Goal: Task Accomplishment & Management: Complete application form

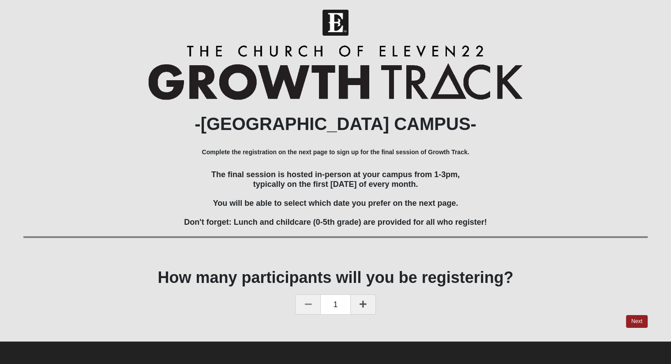
scroll to position [2, 0]
click at [633, 324] on link "Next" at bounding box center [637, 321] width 22 height 13
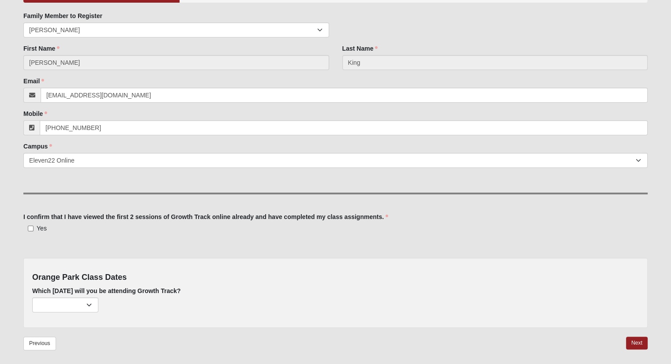
scroll to position [126, 0]
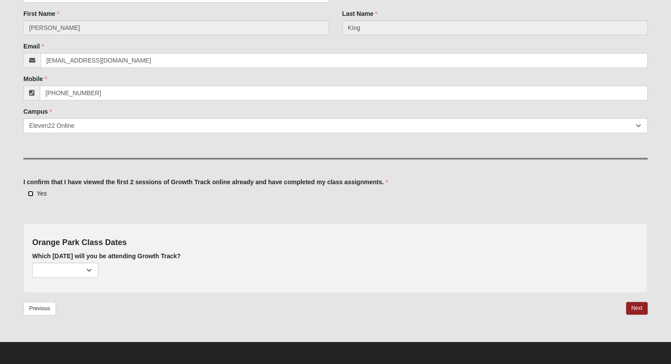
click at [30, 191] on input "Yes" at bounding box center [31, 194] width 6 height 6
checkbox input "true"
click at [85, 266] on select "October 5th (27 remaining) November 2nd (29 remaining) December 7th (30 remaini…" at bounding box center [65, 270] width 66 height 15
select select "693"
click at [32, 263] on select "October 5th (27 remaining) November 2nd (29 remaining) December 7th (30 remaini…" at bounding box center [65, 270] width 66 height 15
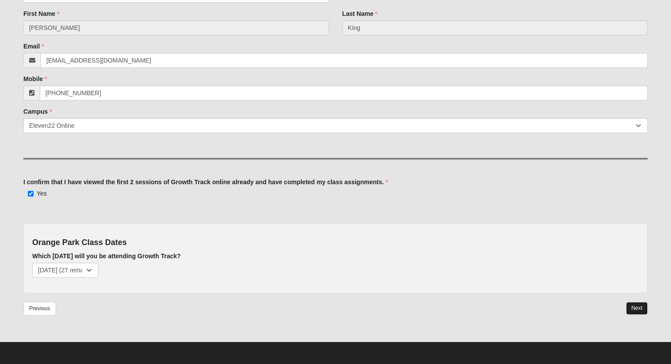
click at [642, 311] on link "Next" at bounding box center [637, 308] width 22 height 13
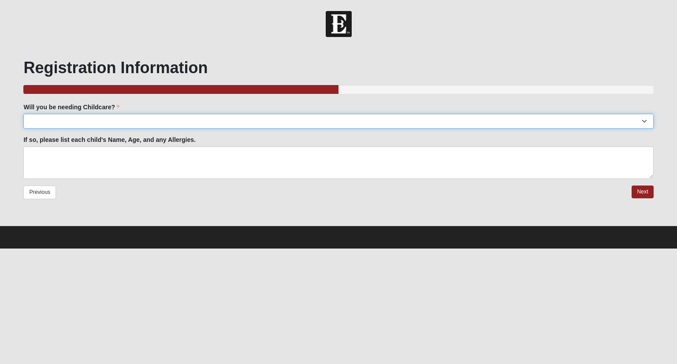
click at [40, 119] on select "Yes No" at bounding box center [338, 121] width 630 height 15
select select "No"
click at [23, 114] on select "Yes No" at bounding box center [338, 121] width 630 height 15
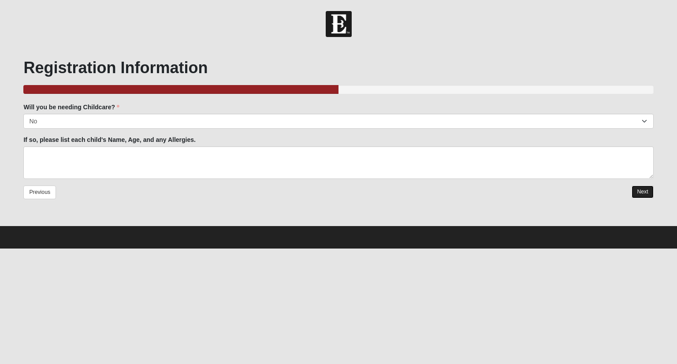
click at [641, 195] on link "Next" at bounding box center [643, 192] width 22 height 13
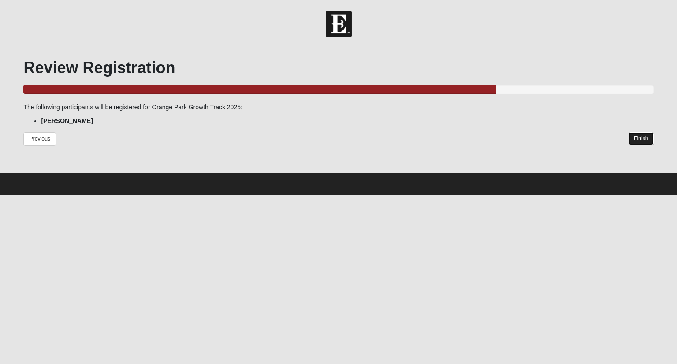
click at [635, 137] on link "Finish" at bounding box center [641, 138] width 25 height 13
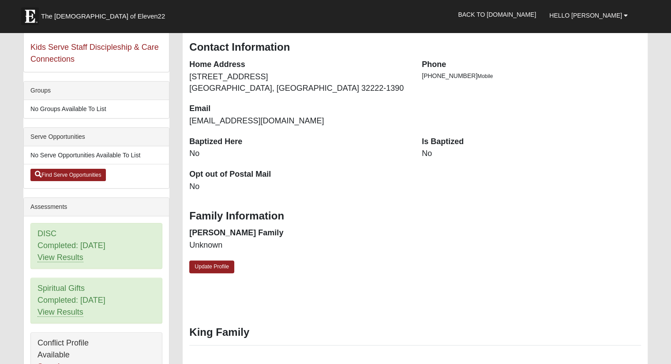
scroll to position [176, 0]
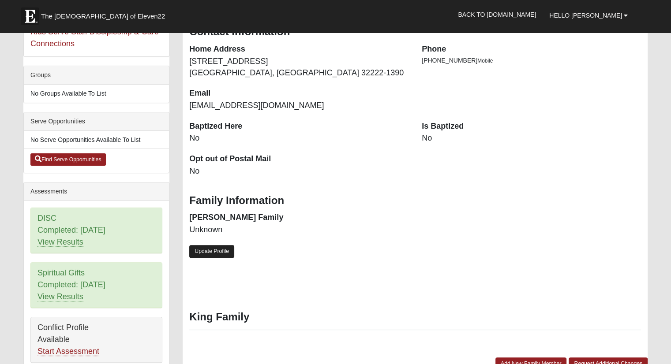
click at [224, 253] on link "Update Profile" at bounding box center [211, 251] width 45 height 13
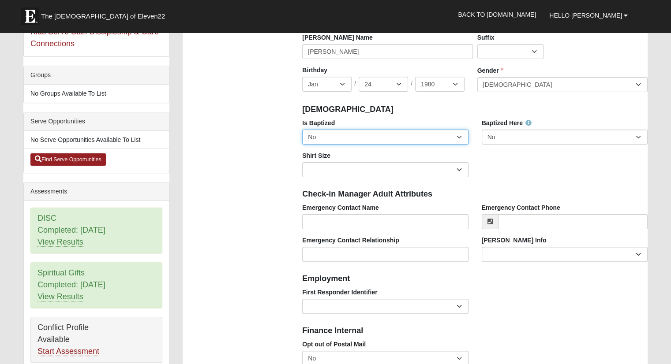
click at [455, 137] on select "No Yes" at bounding box center [385, 137] width 166 height 15
select select "True"
click at [302, 130] on select "No Yes" at bounding box center [385, 137] width 166 height 15
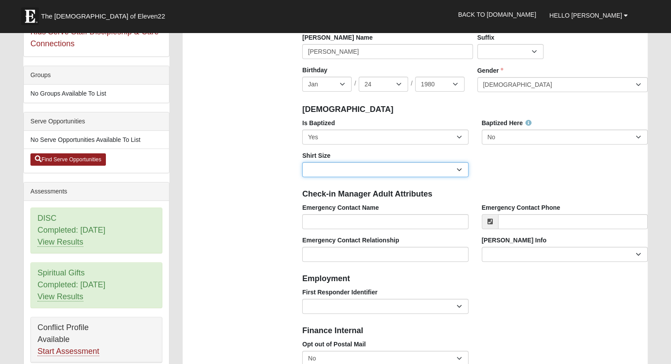
click at [422, 165] on select "Adult Small Adult Medium Adult Large Adult XL Adult XXL Adult 3XL Adult 4XL You…" at bounding box center [385, 169] width 166 height 15
select select "Adult XXL"
click at [302, 162] on select "Adult Small Adult Medium Adult Large Adult XL Adult XXL Adult 3XL Adult 4XL You…" at bounding box center [385, 169] width 166 height 15
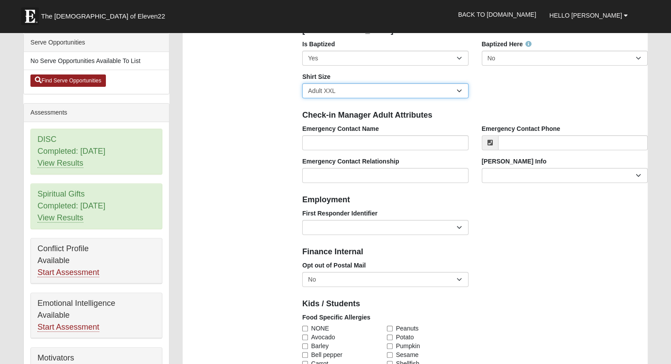
scroll to position [309, 0]
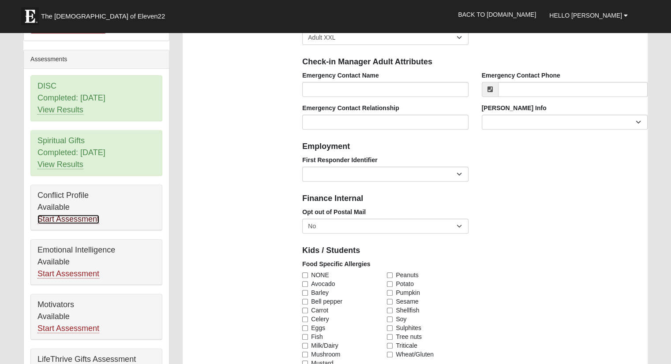
click at [62, 215] on link "Start Assessment" at bounding box center [68, 219] width 62 height 9
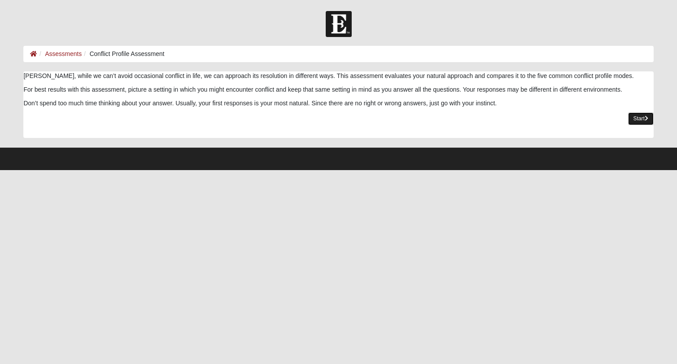
click at [637, 115] on link "Start" at bounding box center [641, 118] width 26 height 13
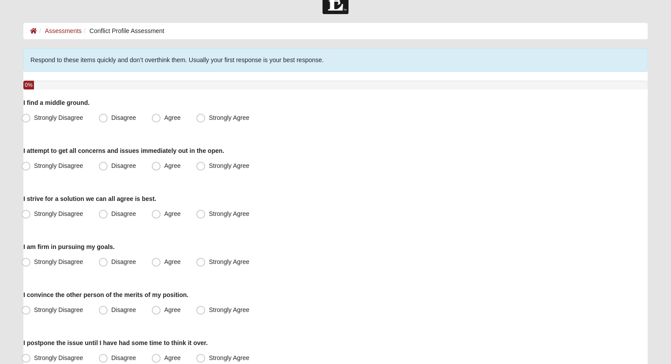
scroll to position [44, 0]
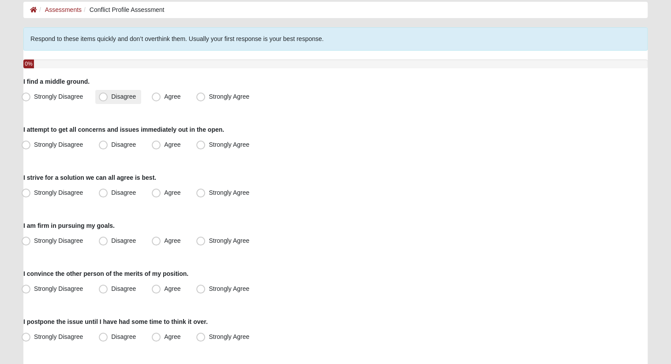
click at [111, 94] on span "Disagree" at bounding box center [123, 96] width 25 height 7
click at [106, 94] on input "Disagree" at bounding box center [105, 97] width 6 height 6
radio input "true"
click at [164, 142] on span "Agree" at bounding box center [172, 144] width 16 height 7
click at [155, 142] on input "Agree" at bounding box center [158, 145] width 6 height 6
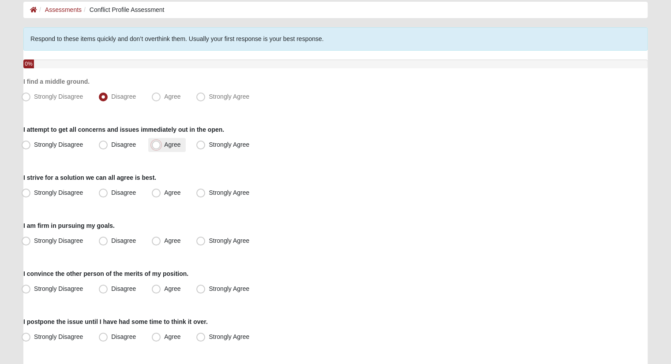
radio input "true"
click at [153, 187] on label "Agree" at bounding box center [166, 193] width 37 height 14
click at [155, 190] on input "Agree" at bounding box center [158, 193] width 6 height 6
radio input "true"
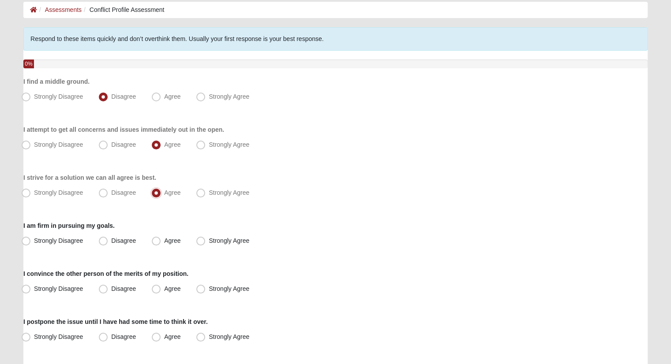
scroll to position [88, 0]
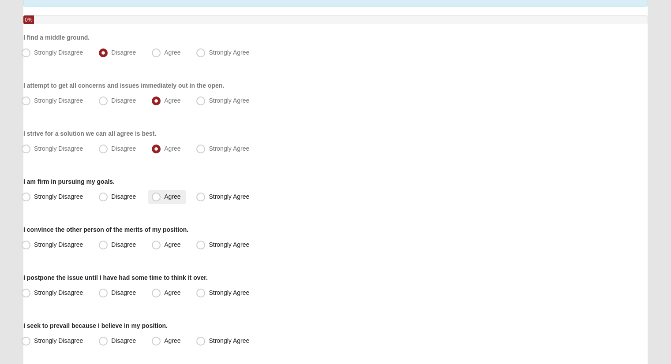
click at [164, 194] on span "Agree" at bounding box center [172, 196] width 16 height 7
click at [155, 194] on input "Agree" at bounding box center [158, 197] width 6 height 6
radio input "true"
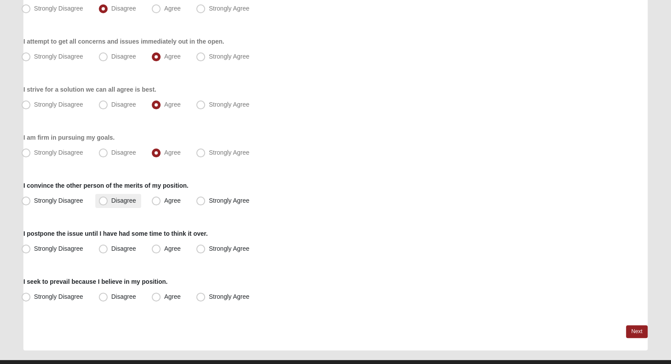
click at [98, 198] on label "Disagree" at bounding box center [118, 201] width 46 height 14
click at [102, 198] on input "Disagree" at bounding box center [105, 201] width 6 height 6
radio input "true"
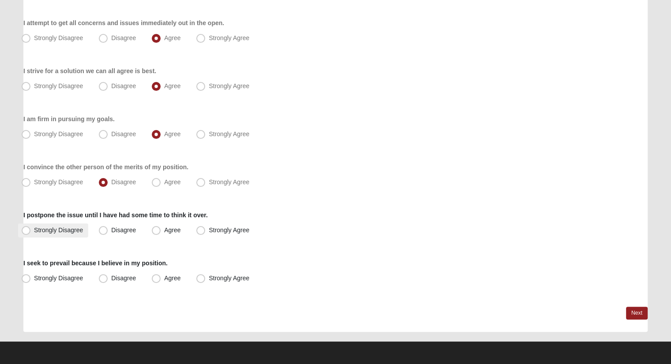
click at [34, 229] on span "Strongly Disagree" at bounding box center [58, 230] width 49 height 7
click at [25, 229] on input "Strongly Disagree" at bounding box center [28, 230] width 6 height 6
radio input "true"
click at [111, 279] on span "Disagree" at bounding box center [123, 278] width 25 height 7
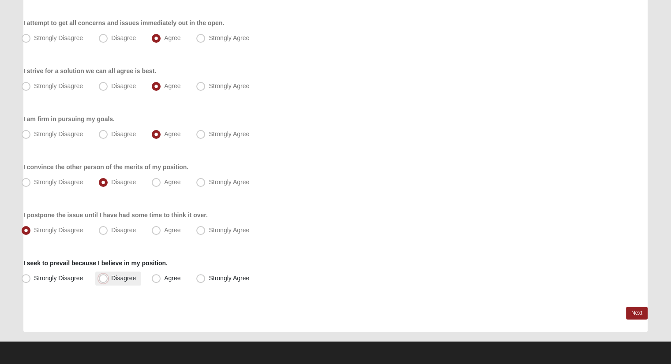
click at [102, 279] on input "Disagree" at bounding box center [105, 279] width 6 height 6
radio input "true"
click at [639, 315] on link "Next" at bounding box center [637, 313] width 22 height 13
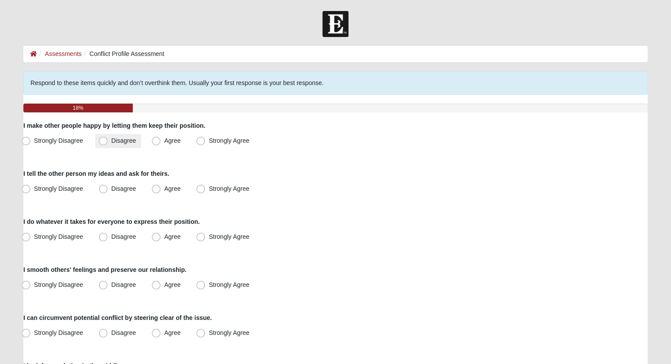
click at [111, 140] on span "Disagree" at bounding box center [123, 140] width 25 height 7
click at [105, 140] on input "Disagree" at bounding box center [105, 141] width 6 height 6
radio input "true"
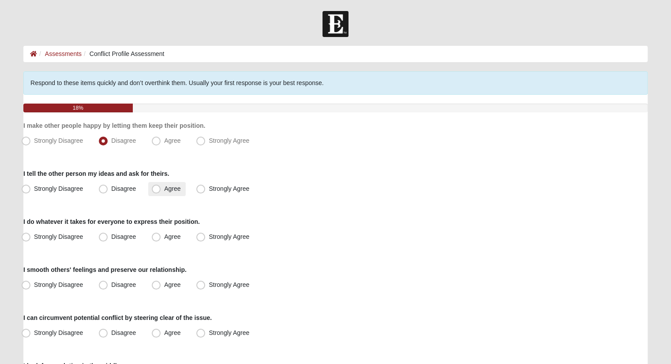
click at [161, 192] on label "Agree" at bounding box center [166, 189] width 37 height 14
click at [161, 192] on input "Agree" at bounding box center [158, 189] width 6 height 6
radio input "true"
click at [111, 238] on span "Disagree" at bounding box center [123, 236] width 25 height 7
click at [103, 238] on input "Disagree" at bounding box center [105, 237] width 6 height 6
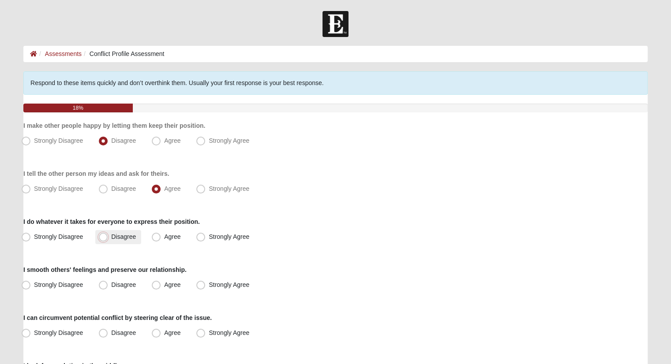
radio input "true"
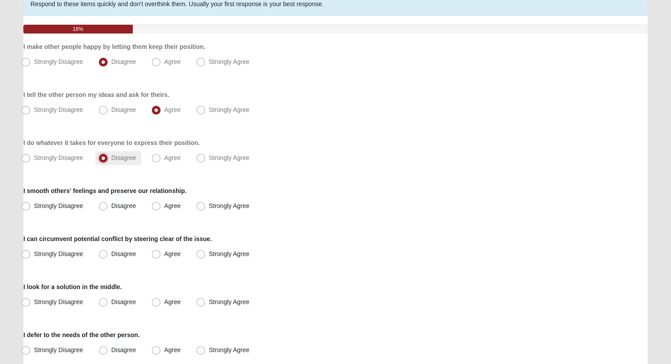
scroll to position [88, 0]
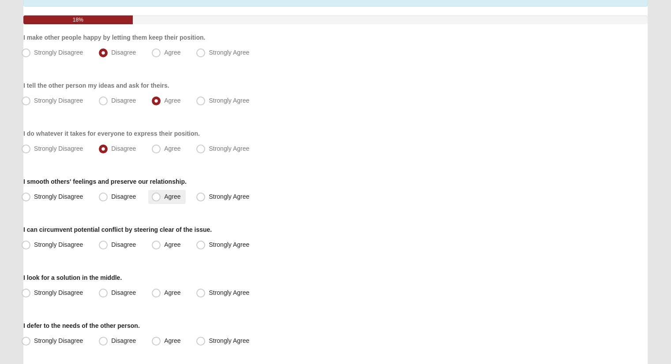
click at [164, 197] on span "Agree" at bounding box center [172, 196] width 16 height 7
click at [157, 197] on input "Agree" at bounding box center [158, 197] width 6 height 6
radio input "true"
click at [34, 196] on span "Strongly Disagree" at bounding box center [58, 196] width 49 height 7
click at [28, 196] on input "Strongly Disagree" at bounding box center [28, 197] width 6 height 6
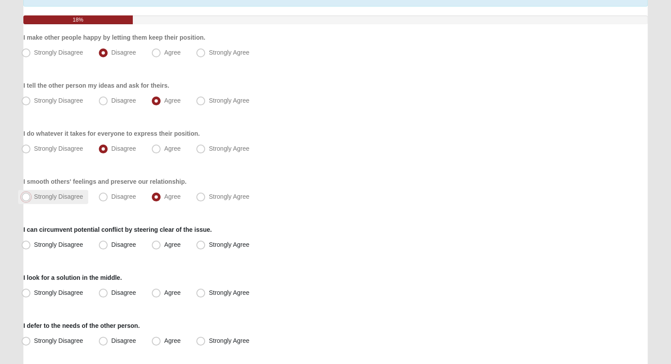
radio input "true"
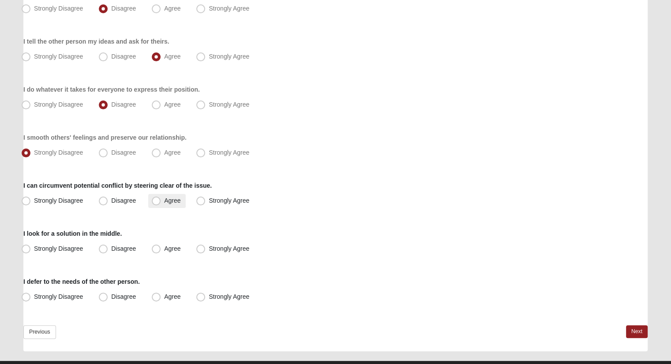
click at [164, 199] on span "Agree" at bounding box center [172, 200] width 16 height 7
click at [157, 199] on input "Agree" at bounding box center [158, 201] width 6 height 6
radio input "true"
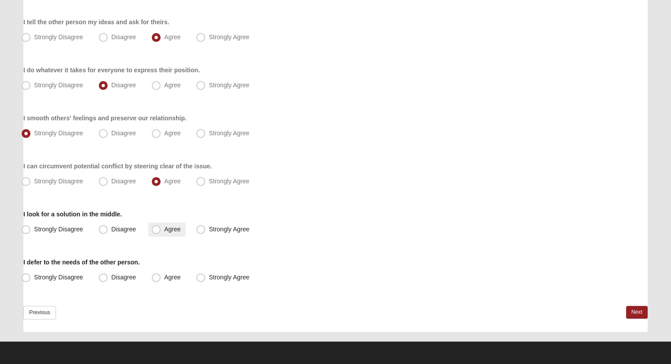
click at [164, 228] on span "Agree" at bounding box center [172, 229] width 16 height 7
click at [155, 228] on input "Agree" at bounding box center [158, 230] width 6 height 6
radio input "true"
click at [164, 281] on span "Agree" at bounding box center [172, 277] width 16 height 7
click at [155, 280] on input "Agree" at bounding box center [158, 278] width 6 height 6
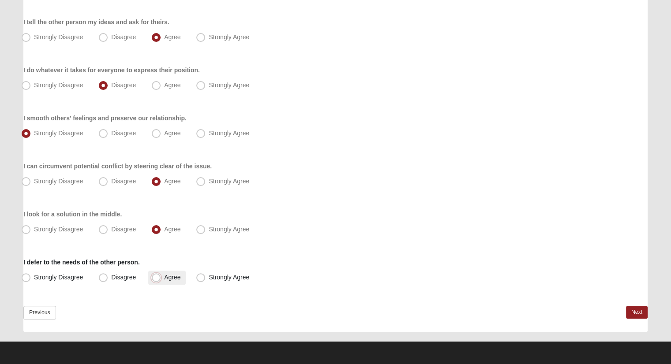
radio input "true"
click at [637, 309] on link "Next" at bounding box center [637, 312] width 22 height 13
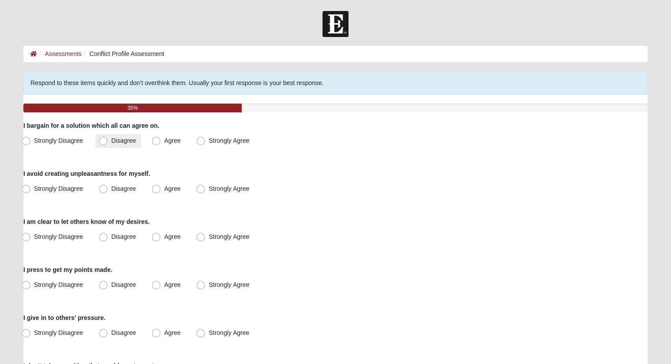
click at [111, 142] on span "Disagree" at bounding box center [123, 140] width 25 height 7
click at [105, 142] on input "Disagree" at bounding box center [105, 141] width 6 height 6
radio input "true"
click at [111, 189] on span "Disagree" at bounding box center [123, 188] width 25 height 7
click at [102, 189] on input "Disagree" at bounding box center [105, 189] width 6 height 6
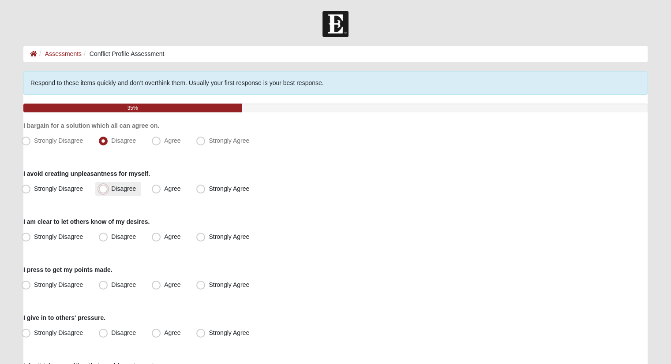
radio input "true"
click at [101, 232] on label "Disagree" at bounding box center [118, 237] width 46 height 14
click at [102, 234] on input "Disagree" at bounding box center [105, 237] width 6 height 6
radio input "true"
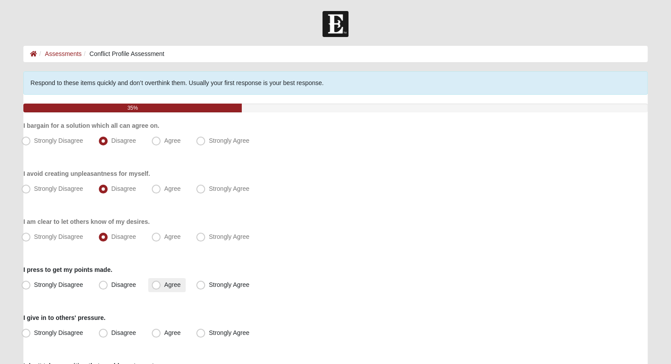
click at [164, 285] on span "Agree" at bounding box center [172, 284] width 16 height 7
click at [159, 285] on input "Agree" at bounding box center [158, 285] width 6 height 6
radio input "true"
click at [111, 332] on span "Disagree" at bounding box center [123, 332] width 25 height 7
click at [105, 332] on input "Disagree" at bounding box center [105, 333] width 6 height 6
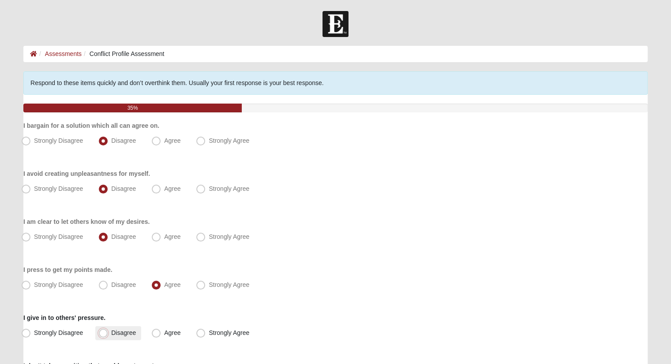
radio input "true"
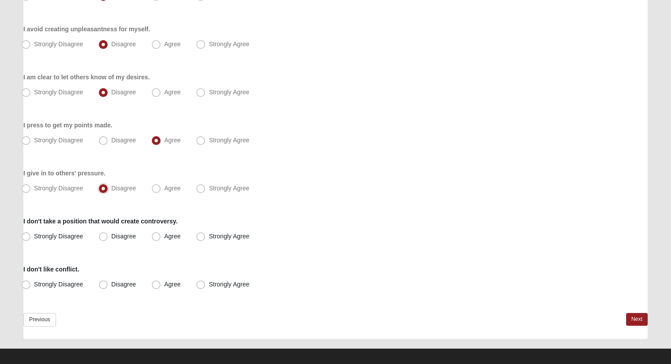
scroll to position [152, 0]
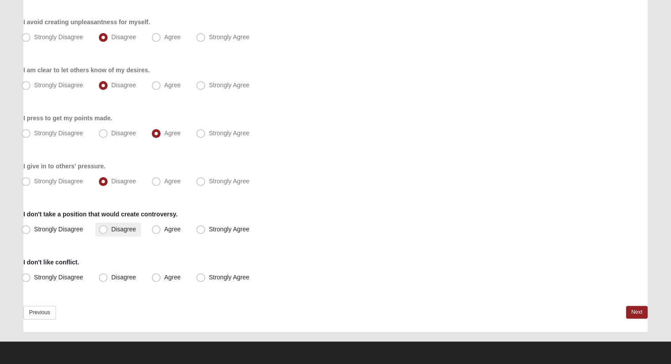
click at [109, 231] on label "Disagree" at bounding box center [118, 230] width 46 height 14
click at [108, 231] on input "Disagree" at bounding box center [105, 230] width 6 height 6
radio input "true"
click at [111, 280] on span "Disagree" at bounding box center [123, 277] width 25 height 7
click at [108, 280] on input "Disagree" at bounding box center [105, 278] width 6 height 6
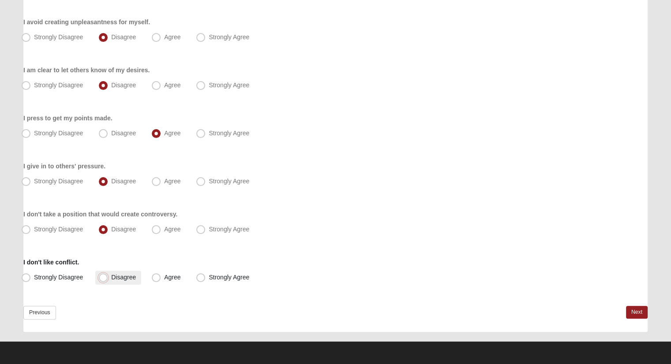
radio input "true"
click at [635, 314] on link "Next" at bounding box center [637, 312] width 22 height 13
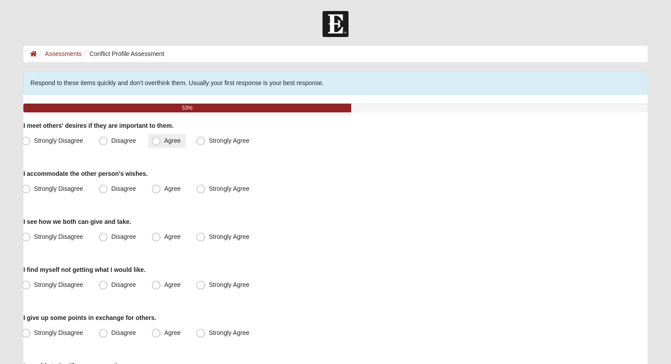
click at [164, 140] on span "Agree" at bounding box center [172, 140] width 16 height 7
click at [156, 140] on input "Agree" at bounding box center [158, 141] width 6 height 6
radio input "true"
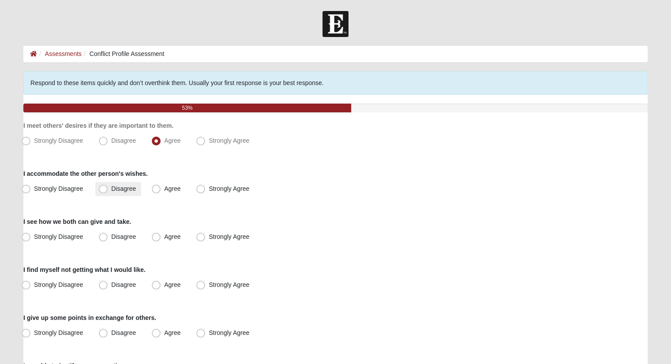
click at [111, 190] on span "Disagree" at bounding box center [123, 188] width 25 height 7
click at [106, 190] on input "Disagree" at bounding box center [105, 189] width 6 height 6
radio input "true"
click at [98, 142] on label "Disagree" at bounding box center [118, 141] width 46 height 14
click at [102, 142] on input "Disagree" at bounding box center [105, 141] width 6 height 6
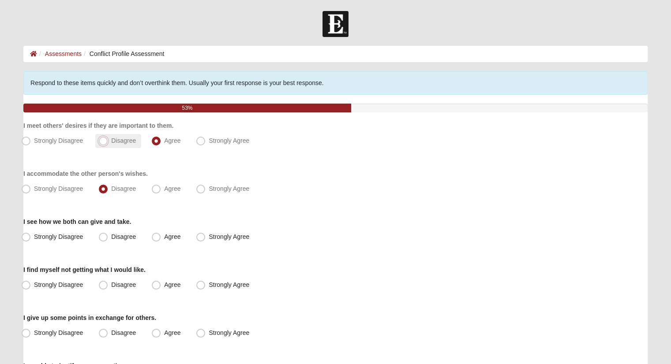
radio input "true"
click at [164, 235] on span "Agree" at bounding box center [172, 236] width 16 height 7
click at [155, 235] on input "Agree" at bounding box center [158, 237] width 6 height 6
radio input "true"
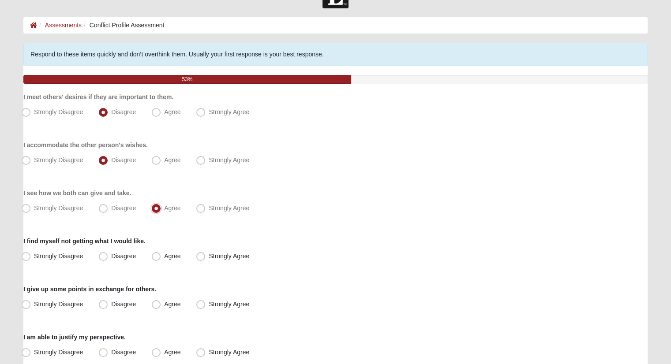
scroll to position [44, 0]
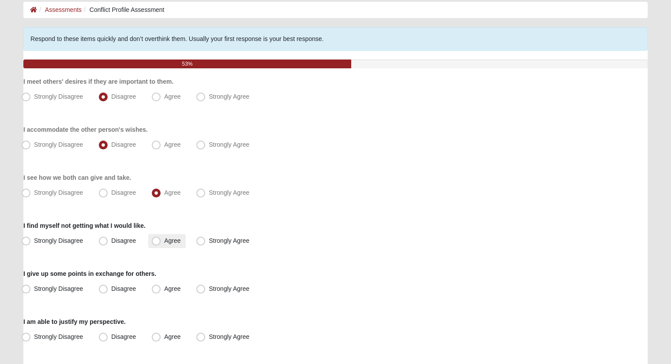
click at [164, 241] on span "Agree" at bounding box center [172, 240] width 16 height 7
click at [155, 241] on input "Agree" at bounding box center [158, 241] width 6 height 6
radio input "true"
click at [164, 288] on span "Agree" at bounding box center [172, 288] width 16 height 7
click at [155, 288] on input "Agree" at bounding box center [158, 289] width 6 height 6
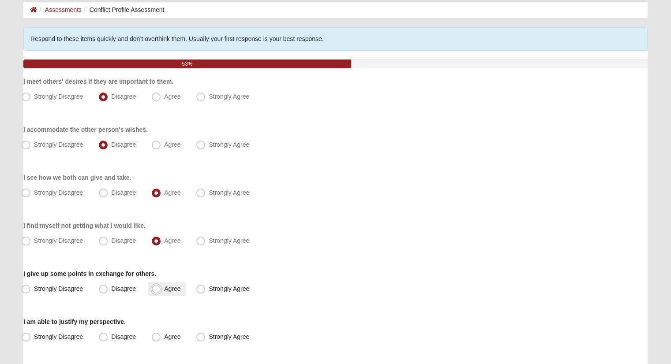
radio input "true"
click at [157, 342] on label "Agree" at bounding box center [166, 337] width 37 height 14
click at [157, 340] on input "Agree" at bounding box center [158, 337] width 6 height 6
radio input "true"
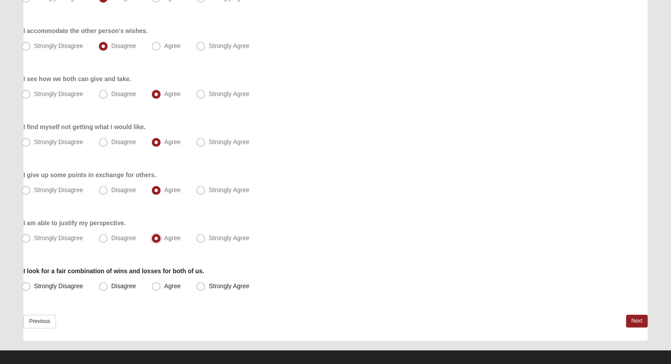
scroll to position [152, 0]
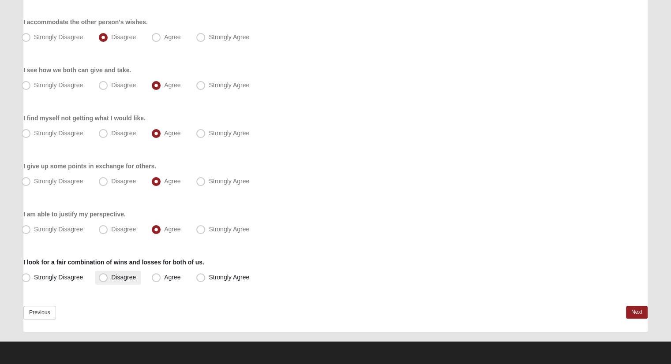
click at [114, 281] on label "Disagree" at bounding box center [118, 278] width 46 height 14
click at [108, 280] on input "Disagree" at bounding box center [105, 278] width 6 height 6
radio input "true"
click at [637, 310] on link "Next" at bounding box center [637, 312] width 22 height 13
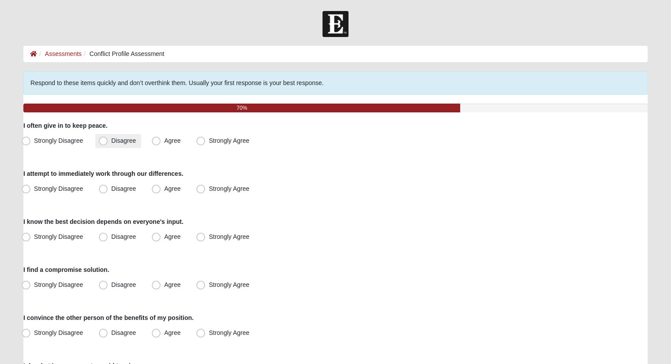
click at [111, 143] on span "Disagree" at bounding box center [123, 140] width 25 height 7
click at [104, 143] on input "Disagree" at bounding box center [105, 141] width 6 height 6
radio input "true"
click at [162, 183] on label "Agree" at bounding box center [166, 189] width 37 height 14
click at [161, 186] on input "Agree" at bounding box center [158, 189] width 6 height 6
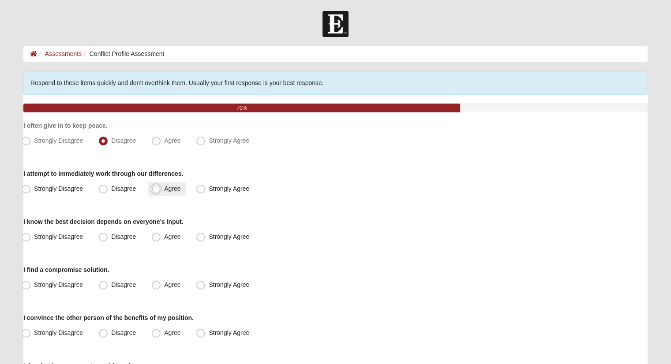
radio input "true"
click at [125, 234] on span "Disagree" at bounding box center [123, 236] width 25 height 7
click at [108, 234] on input "Disagree" at bounding box center [105, 237] width 6 height 6
radio input "true"
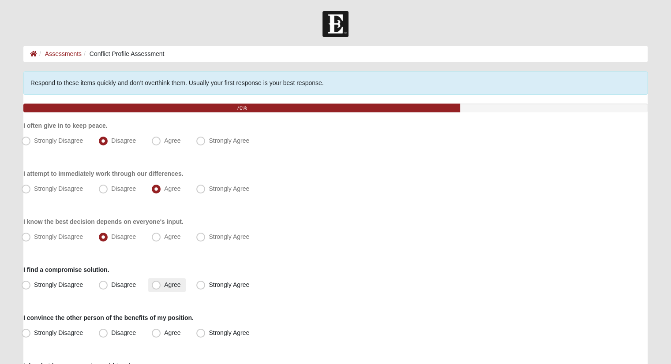
click at [165, 283] on span "Agree" at bounding box center [172, 284] width 16 height 7
click at [161, 283] on input "Agree" at bounding box center [158, 285] width 6 height 6
radio input "true"
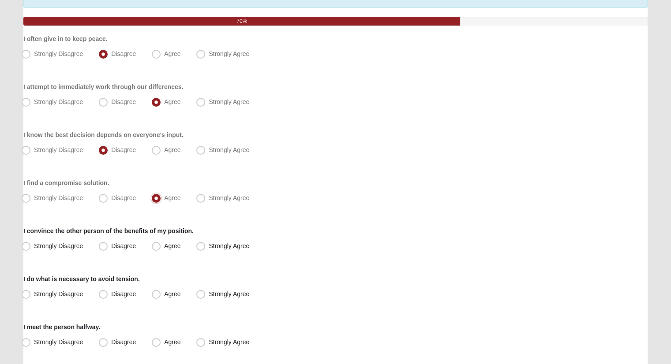
scroll to position [88, 0]
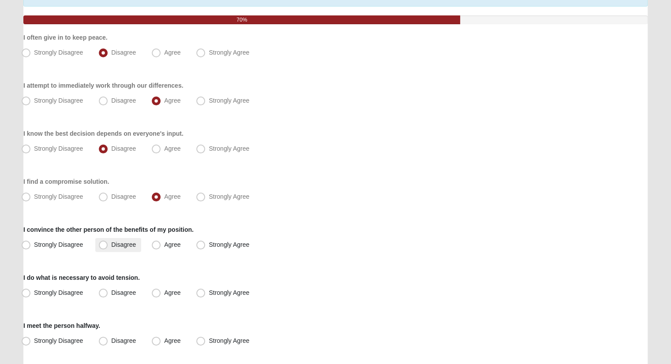
click at [118, 243] on span "Disagree" at bounding box center [123, 244] width 25 height 7
click at [108, 243] on input "Disagree" at bounding box center [105, 245] width 6 height 6
radio input "true"
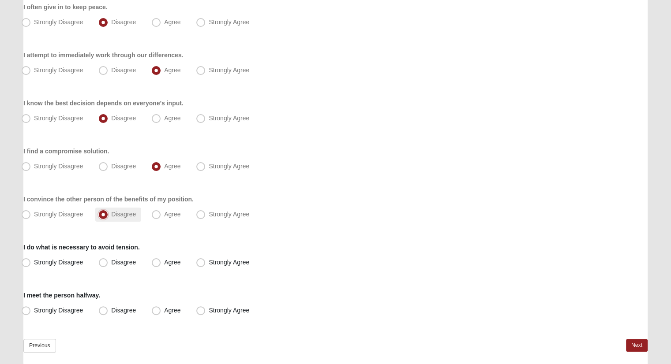
scroll to position [132, 0]
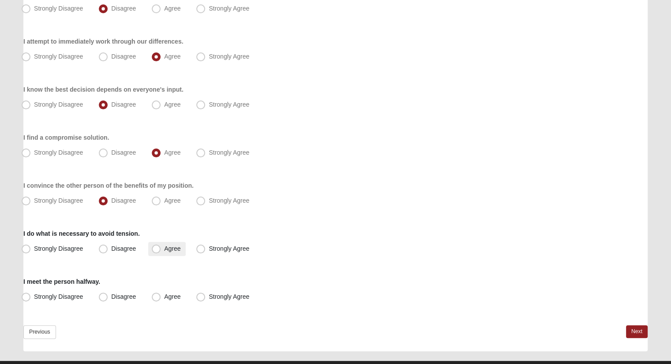
click at [151, 246] on label "Agree" at bounding box center [166, 249] width 37 height 14
click at [155, 246] on input "Agree" at bounding box center [158, 249] width 6 height 6
radio input "true"
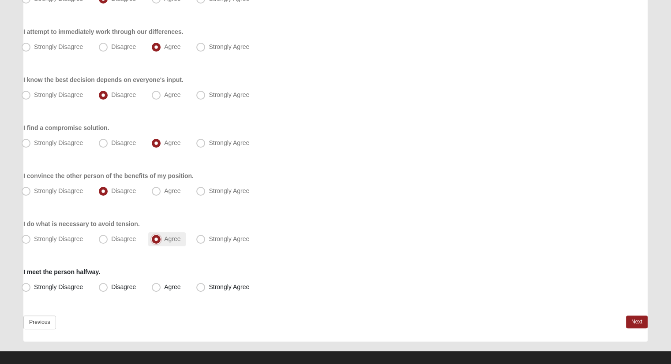
scroll to position [152, 0]
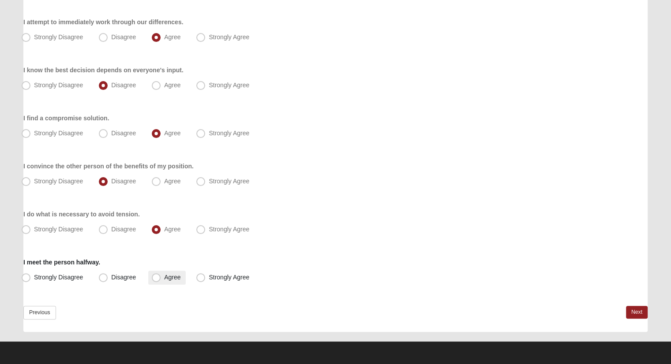
click at [164, 276] on span "Agree" at bounding box center [172, 277] width 16 height 7
click at [155, 276] on input "Agree" at bounding box center [158, 278] width 6 height 6
radio input "true"
click at [619, 308] on div "Previous Next" at bounding box center [335, 319] width 624 height 26
click at [629, 309] on link "Next" at bounding box center [637, 312] width 22 height 13
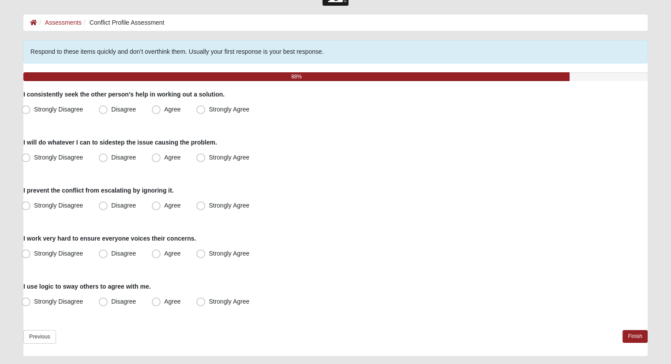
scroll to position [44, 0]
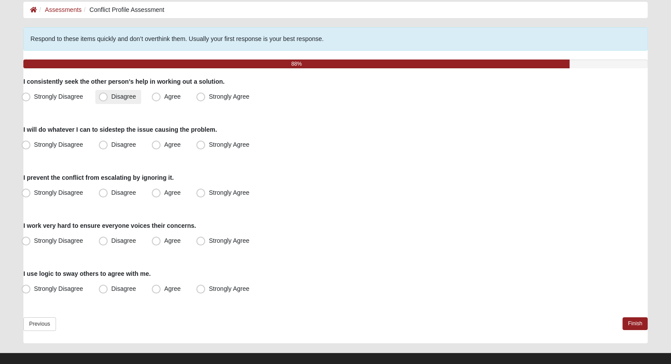
click at [111, 97] on span "Disagree" at bounding box center [123, 96] width 25 height 7
click at [107, 97] on input "Disagree" at bounding box center [105, 97] width 6 height 6
radio input "true"
click at [164, 143] on span "Agree" at bounding box center [172, 144] width 16 height 7
click at [160, 143] on input "Agree" at bounding box center [158, 145] width 6 height 6
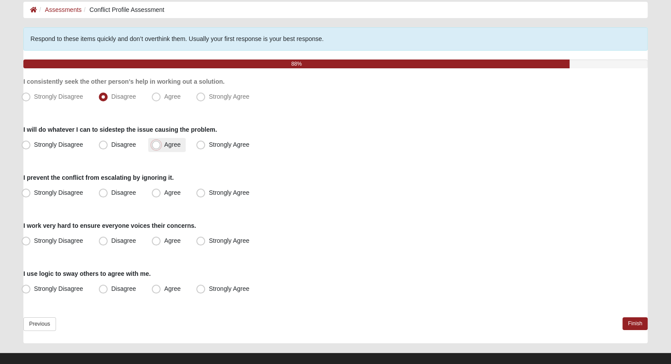
radio input "true"
click at [164, 193] on span "Agree" at bounding box center [172, 192] width 16 height 7
click at [156, 193] on input "Agree" at bounding box center [158, 193] width 6 height 6
radio input "true"
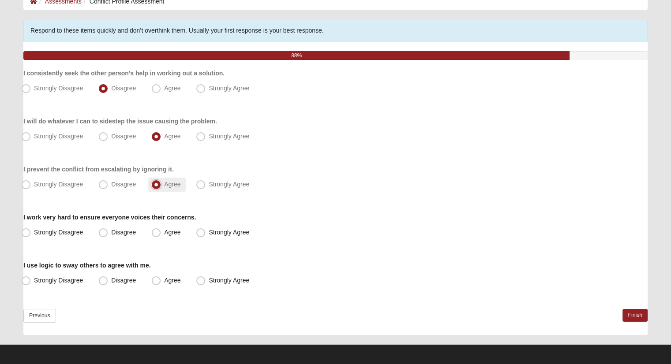
scroll to position [56, 0]
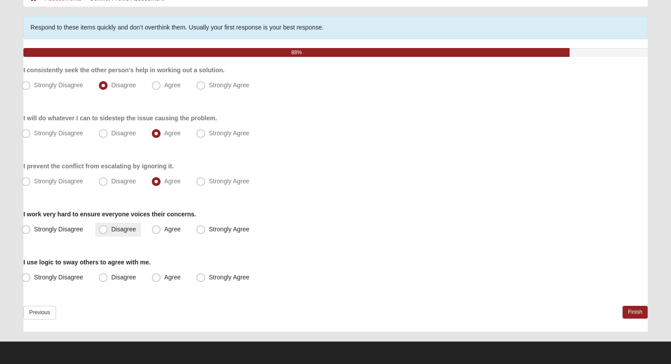
click at [111, 228] on span "Disagree" at bounding box center [123, 229] width 25 height 7
click at [104, 228] on input "Disagree" at bounding box center [105, 230] width 6 height 6
radio input "true"
click at [134, 272] on label "Disagree" at bounding box center [118, 278] width 46 height 14
click at [108, 275] on input "Disagree" at bounding box center [105, 278] width 6 height 6
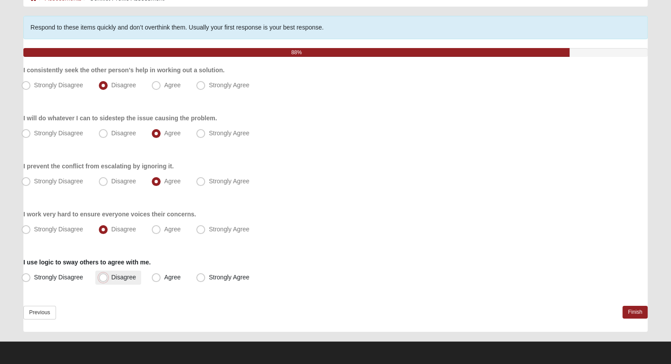
radio input "true"
click at [640, 315] on link "Finish" at bounding box center [634, 312] width 25 height 13
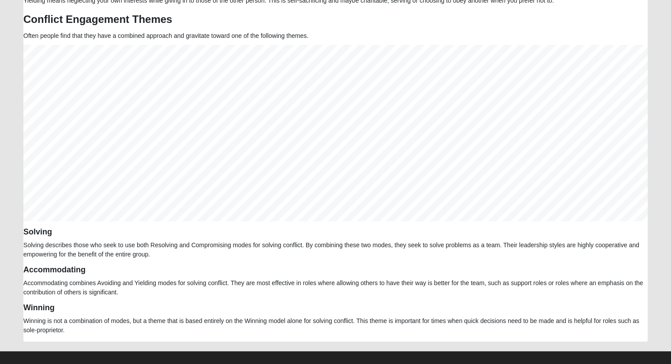
scroll to position [483, 0]
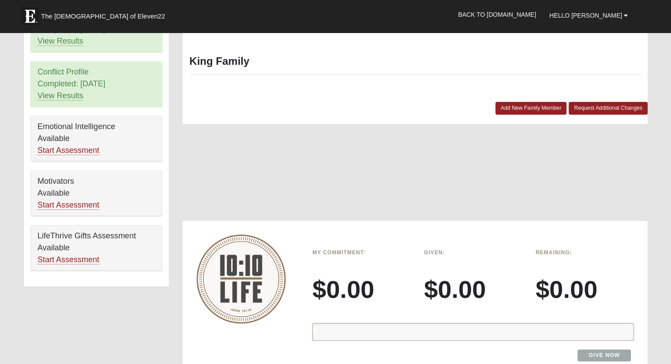
scroll to position [436, 0]
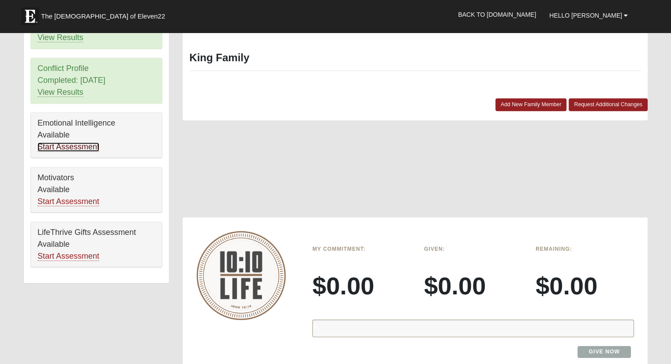
click at [70, 143] on link "Start Assessment" at bounding box center [68, 146] width 62 height 9
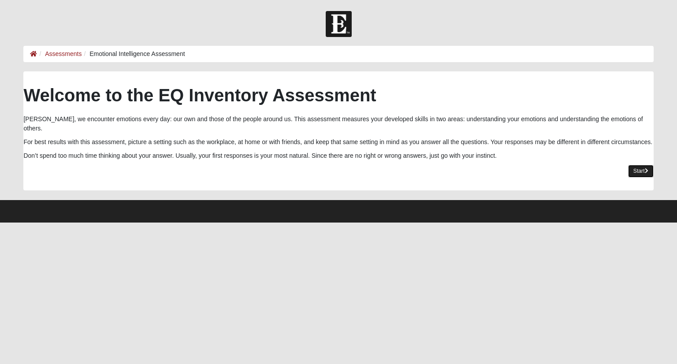
click at [631, 165] on link "Start" at bounding box center [641, 171] width 26 height 13
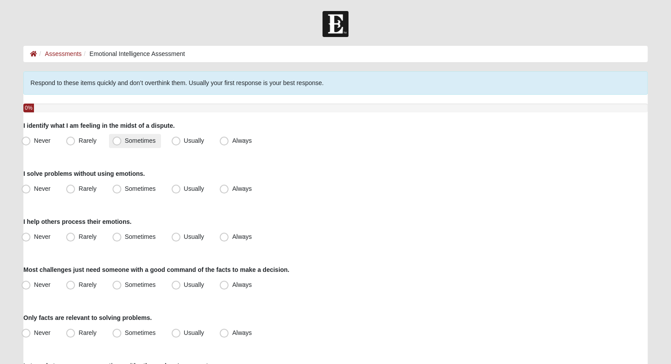
click at [121, 138] on label "Sometimes" at bounding box center [135, 141] width 52 height 14
click at [121, 138] on input "Sometimes" at bounding box center [119, 141] width 6 height 6
radio input "true"
click at [184, 185] on span "Usually" at bounding box center [194, 188] width 20 height 7
click at [179, 186] on input "Usually" at bounding box center [178, 189] width 6 height 6
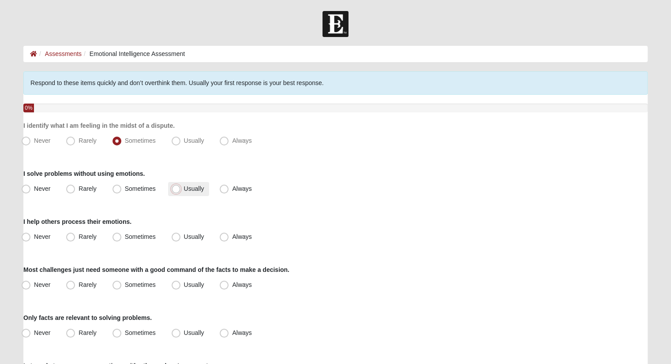
radio input "true"
click at [125, 233] on span "Sometimes" at bounding box center [140, 236] width 31 height 7
click at [116, 234] on input "Sometimes" at bounding box center [119, 237] width 6 height 6
radio input "true"
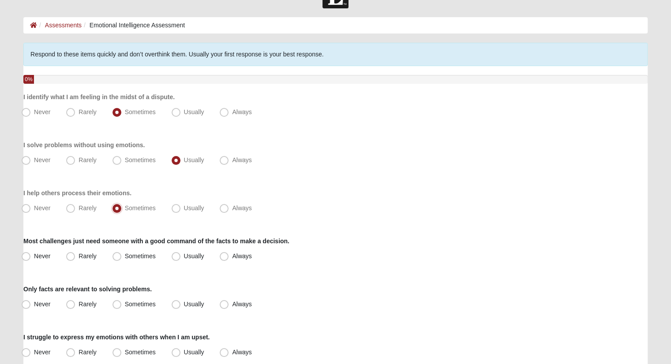
scroll to position [88, 0]
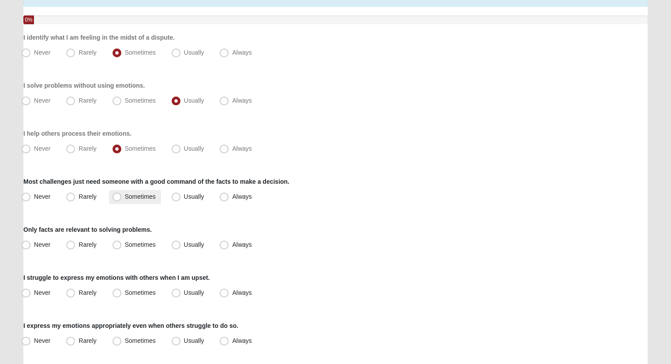
click at [111, 195] on label "Sometimes" at bounding box center [135, 197] width 52 height 14
click at [116, 195] on input "Sometimes" at bounding box center [119, 197] width 6 height 6
radio input "true"
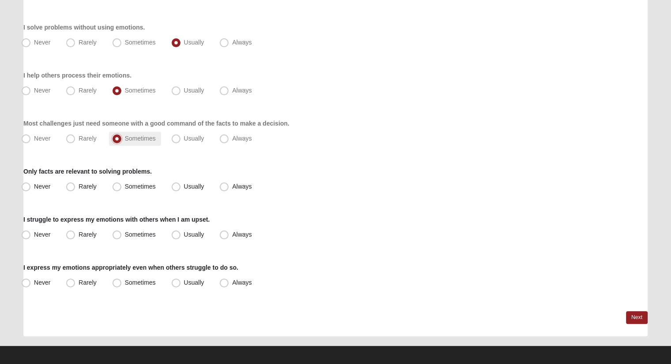
scroll to position [151, 0]
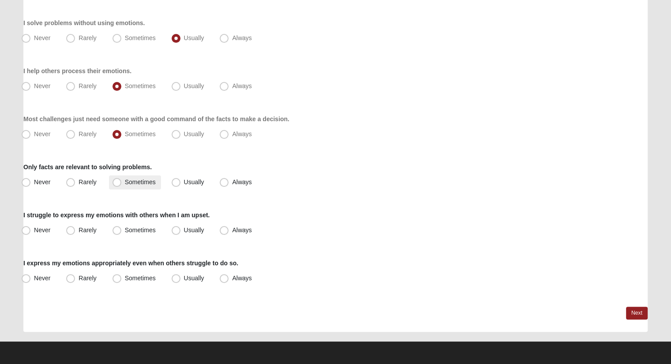
click at [125, 184] on span "Sometimes" at bounding box center [140, 182] width 31 height 7
click at [119, 184] on input "Sometimes" at bounding box center [119, 182] width 6 height 6
radio input "true"
click at [184, 231] on span "Usually" at bounding box center [194, 230] width 20 height 7
click at [175, 231] on input "Usually" at bounding box center [178, 230] width 6 height 6
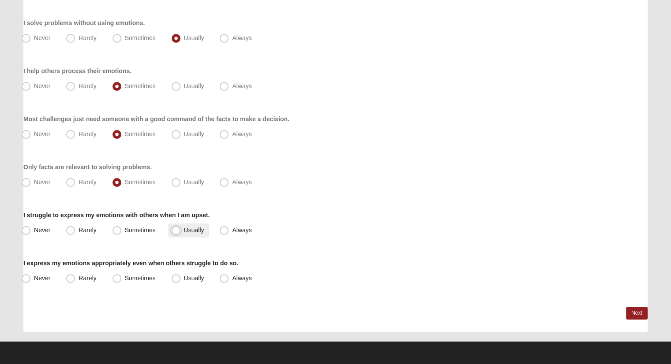
radio input "true"
click at [125, 275] on span "Sometimes" at bounding box center [140, 278] width 31 height 7
click at [117, 276] on input "Sometimes" at bounding box center [119, 279] width 6 height 6
radio input "true"
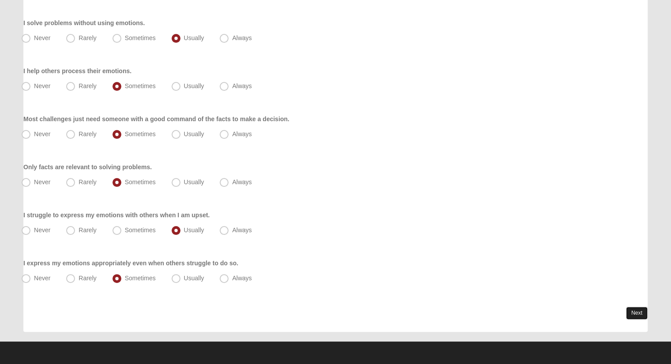
click at [637, 308] on link "Next" at bounding box center [637, 313] width 22 height 13
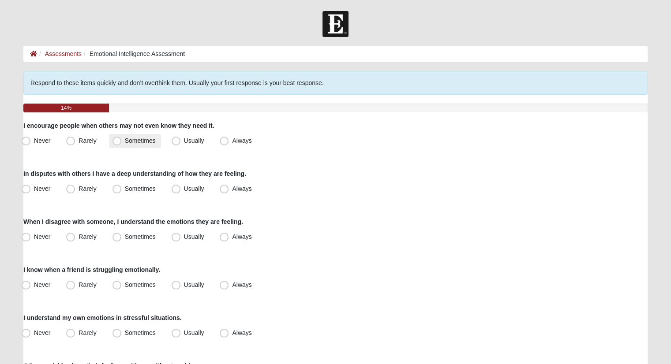
click at [125, 140] on span "Sometimes" at bounding box center [140, 140] width 31 height 7
click at [119, 140] on input "Sometimes" at bounding box center [119, 141] width 6 height 6
radio input "true"
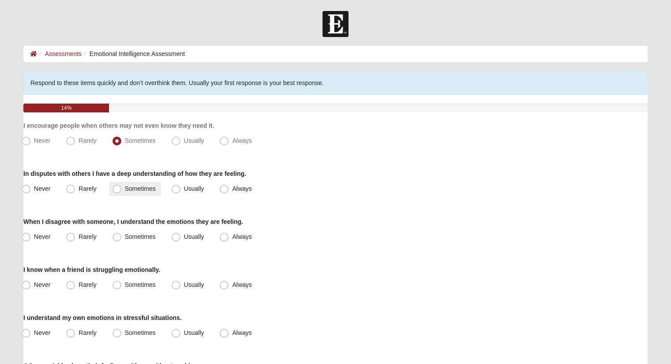
click at [125, 185] on span "Sometimes" at bounding box center [140, 188] width 31 height 7
click at [116, 186] on input "Sometimes" at bounding box center [119, 189] width 6 height 6
radio input "true"
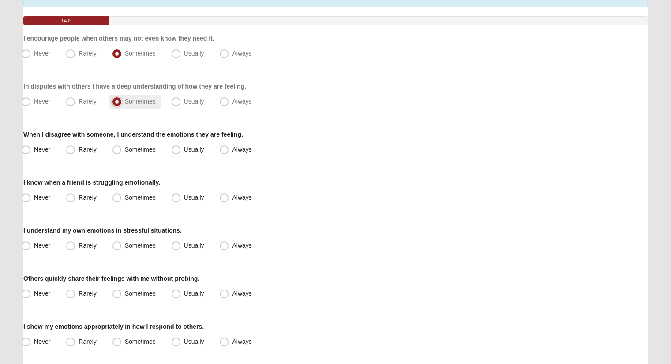
scroll to position [88, 0]
click at [125, 145] on span "Sometimes" at bounding box center [140, 148] width 31 height 7
click at [116, 146] on input "Sometimes" at bounding box center [119, 149] width 6 height 6
radio input "true"
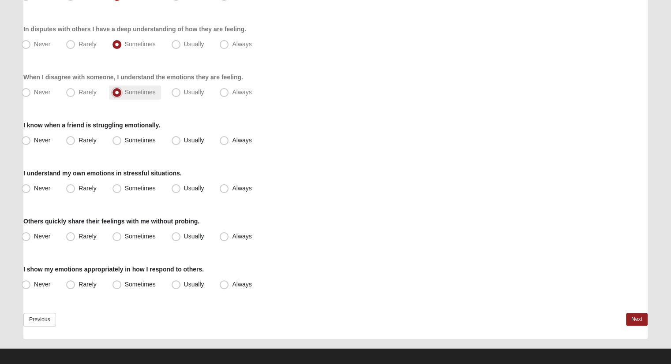
scroll to position [152, 0]
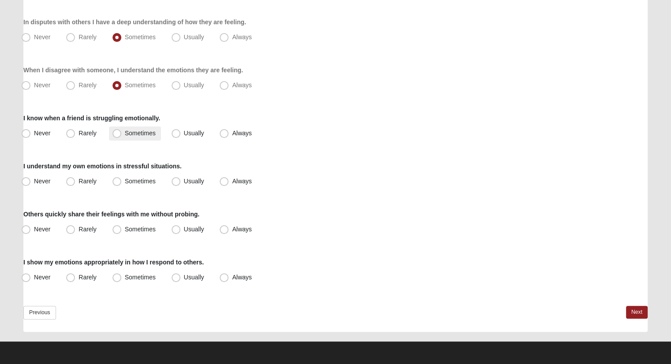
click at [125, 131] on span "Sometimes" at bounding box center [140, 133] width 31 height 7
click at [119, 131] on input "Sometimes" at bounding box center [119, 133] width 6 height 6
radio input "true"
click at [176, 176] on label "Usually" at bounding box center [188, 182] width 41 height 14
click at [176, 179] on input "Usually" at bounding box center [178, 182] width 6 height 6
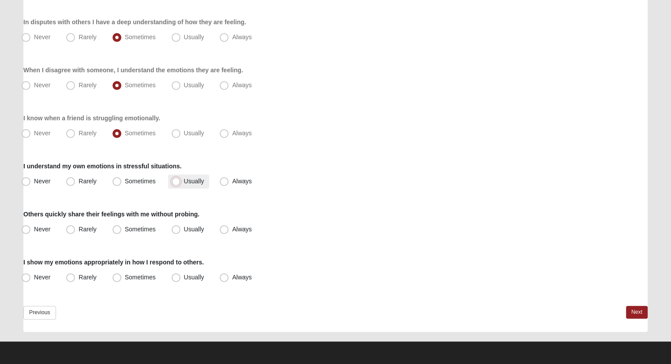
radio input "true"
click at [119, 224] on label "Sometimes" at bounding box center [135, 230] width 52 height 14
click at [119, 227] on input "Sometimes" at bounding box center [119, 230] width 6 height 6
radio input "true"
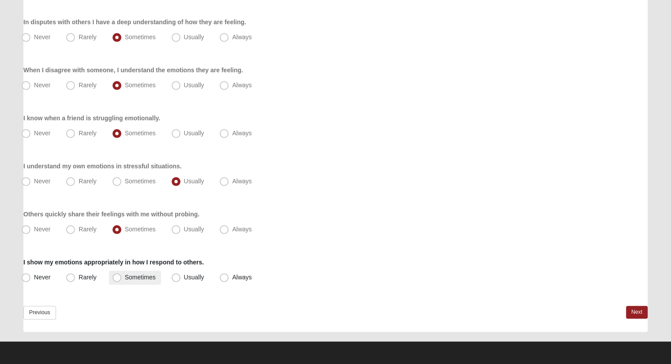
click at [138, 272] on label "Sometimes" at bounding box center [135, 278] width 52 height 14
click at [122, 275] on input "Sometimes" at bounding box center [119, 278] width 6 height 6
radio input "true"
click at [641, 311] on link "Next" at bounding box center [637, 312] width 22 height 13
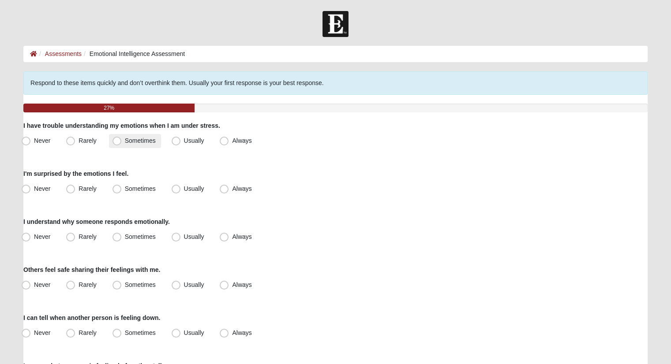
click at [129, 142] on span "Sometimes" at bounding box center [140, 140] width 31 height 7
click at [122, 142] on input "Sometimes" at bounding box center [119, 141] width 6 height 6
radio input "true"
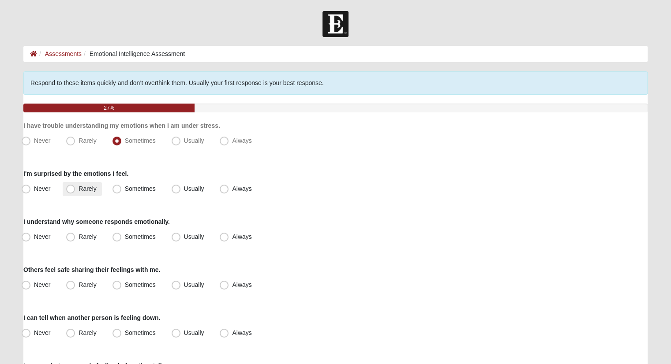
click at [81, 185] on span "Rarely" at bounding box center [87, 188] width 18 height 7
click at [75, 186] on input "Rarely" at bounding box center [73, 189] width 6 height 6
radio input "true"
click at [123, 235] on label "Sometimes" at bounding box center [135, 237] width 52 height 14
click at [122, 235] on input "Sometimes" at bounding box center [119, 237] width 6 height 6
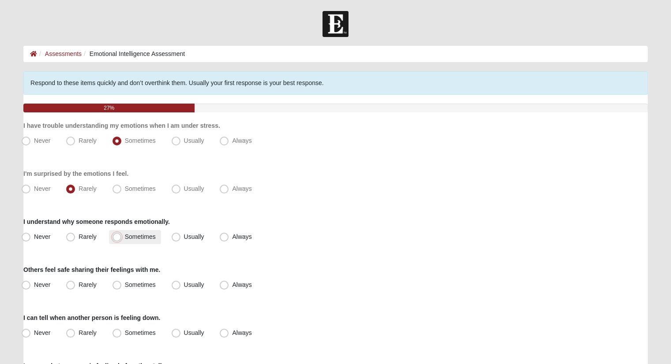
radio input "true"
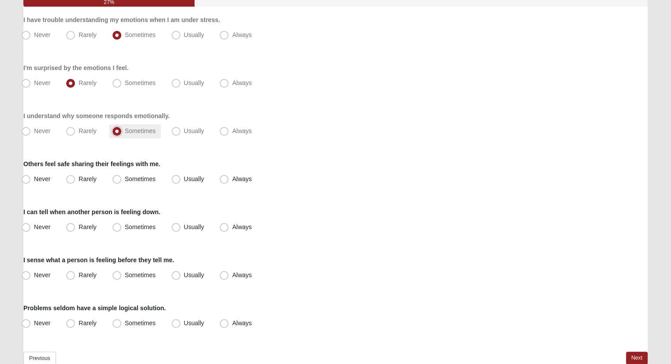
scroll to position [132, 0]
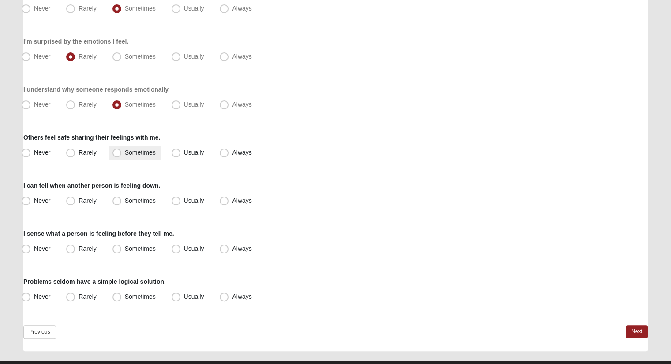
click at [122, 147] on label "Sometimes" at bounding box center [135, 153] width 52 height 14
click at [122, 150] on input "Sometimes" at bounding box center [119, 153] width 6 height 6
radio input "true"
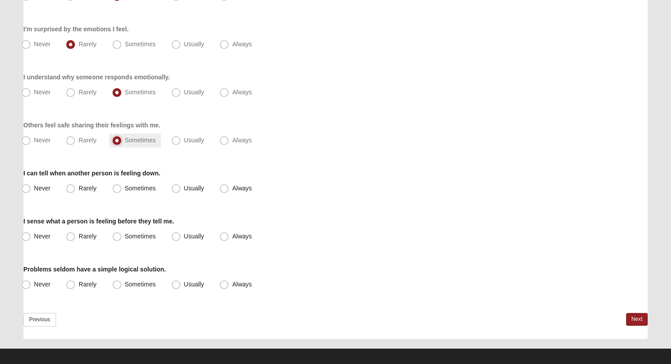
scroll to position [152, 0]
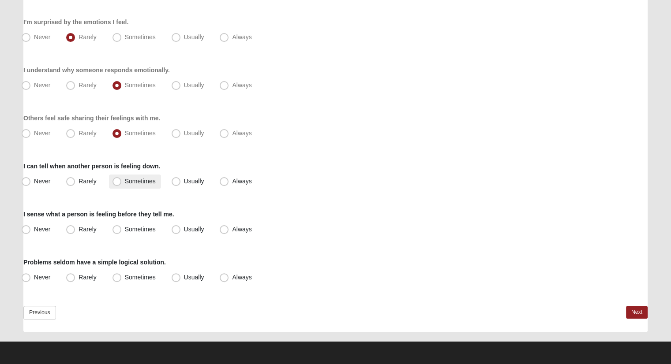
click at [143, 181] on span "Sometimes" at bounding box center [140, 181] width 31 height 7
click at [122, 181] on input "Sometimes" at bounding box center [119, 182] width 6 height 6
radio input "true"
click at [88, 227] on span "Rarely" at bounding box center [87, 229] width 18 height 7
click at [75, 227] on input "Rarely" at bounding box center [73, 230] width 6 height 6
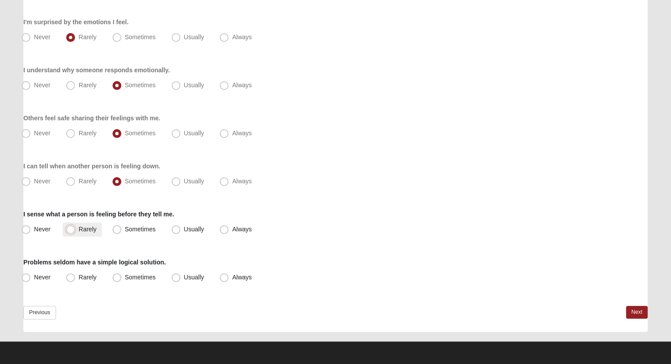
radio input "true"
click at [177, 283] on label "Usually" at bounding box center [188, 278] width 41 height 14
click at [177, 280] on input "Usually" at bounding box center [178, 278] width 6 height 6
radio input "true"
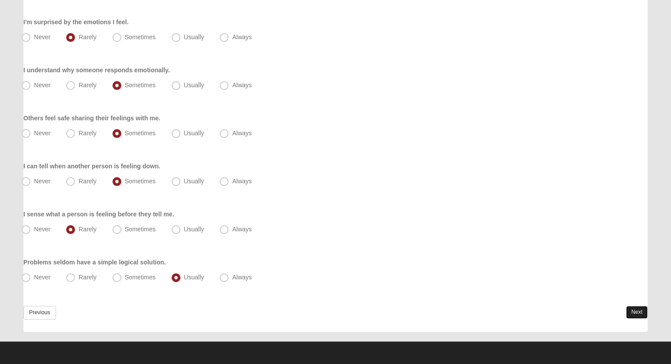
click at [645, 312] on link "Next" at bounding box center [637, 312] width 22 height 13
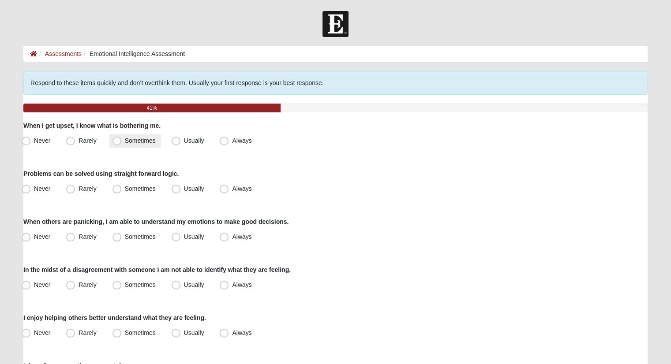
click at [125, 138] on span "Sometimes" at bounding box center [140, 140] width 31 height 7
click at [116, 138] on input "Sometimes" at bounding box center [119, 141] width 6 height 6
radio input "true"
click at [182, 191] on label "Usually" at bounding box center [188, 189] width 41 height 14
click at [181, 191] on input "Usually" at bounding box center [178, 189] width 6 height 6
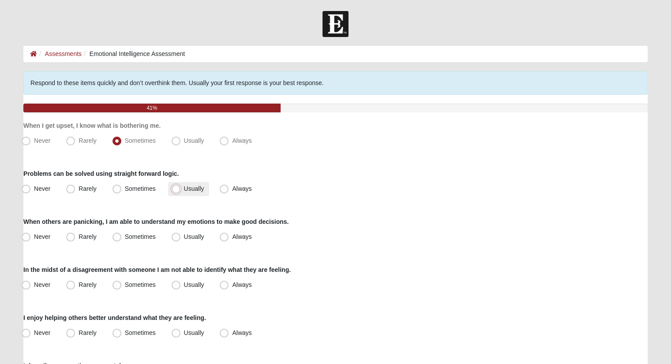
radio input "true"
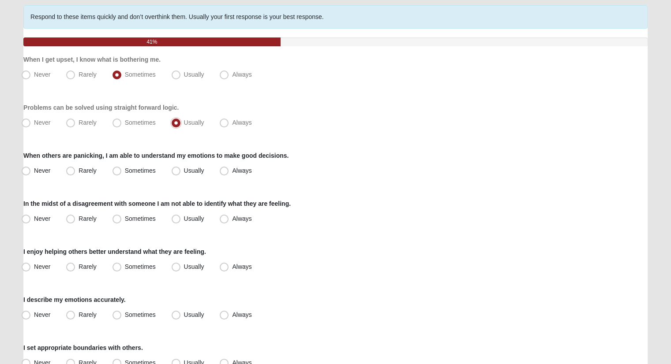
scroll to position [88, 0]
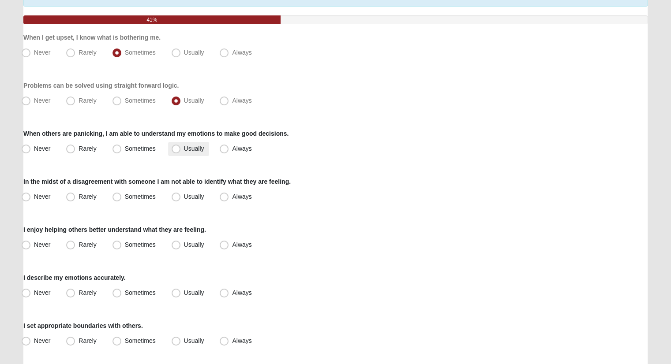
click at [173, 142] on label "Usually" at bounding box center [188, 149] width 41 height 14
click at [175, 146] on input "Usually" at bounding box center [178, 149] width 6 height 6
radio input "true"
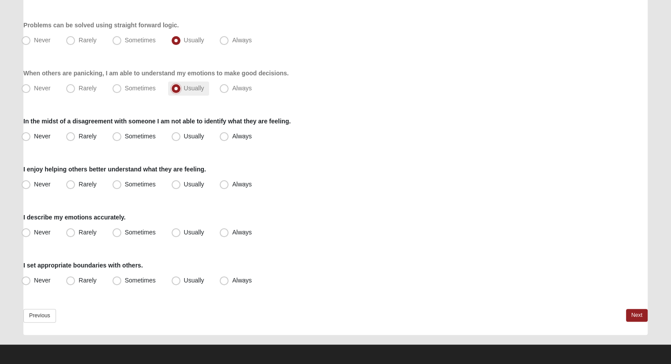
scroll to position [152, 0]
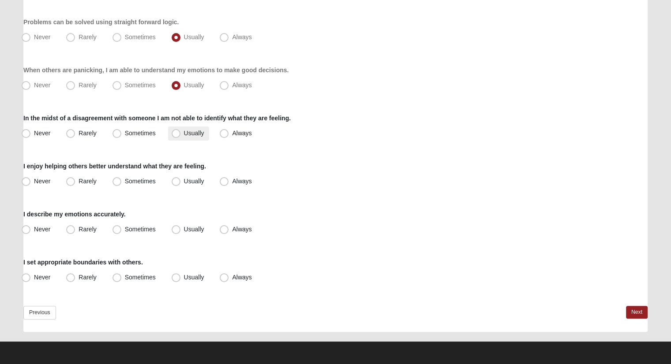
click at [184, 130] on span "Usually" at bounding box center [194, 133] width 20 height 7
click at [176, 130] on input "Usually" at bounding box center [178, 133] width 6 height 6
radio input "true"
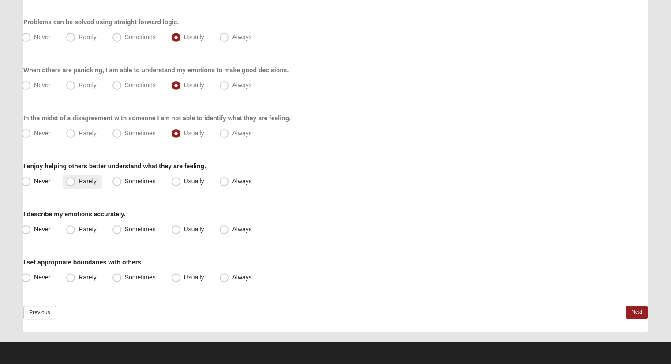
click at [78, 179] on span "Rarely" at bounding box center [87, 181] width 18 height 7
click at [71, 179] on input "Rarely" at bounding box center [73, 182] width 6 height 6
radio input "true"
click at [132, 226] on span "Sometimes" at bounding box center [140, 229] width 31 height 7
click at [122, 227] on input "Sometimes" at bounding box center [119, 230] width 6 height 6
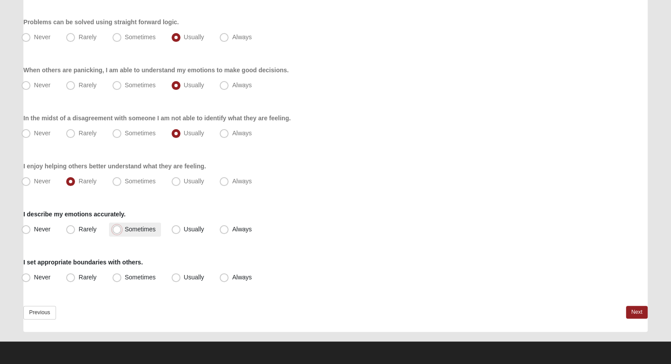
radio input "true"
click at [125, 276] on span "Sometimes" at bounding box center [140, 277] width 31 height 7
click at [116, 276] on input "Sometimes" at bounding box center [119, 278] width 6 height 6
radio input "true"
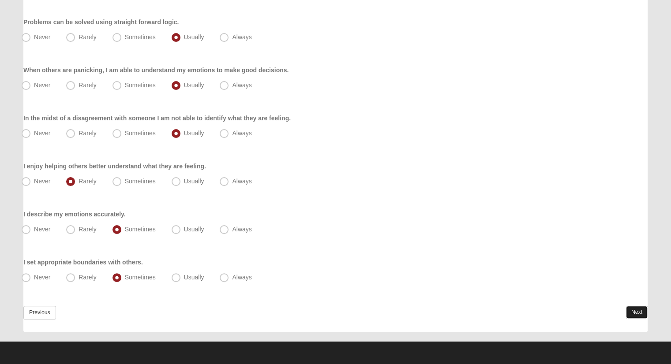
click at [631, 306] on link "Next" at bounding box center [637, 312] width 22 height 13
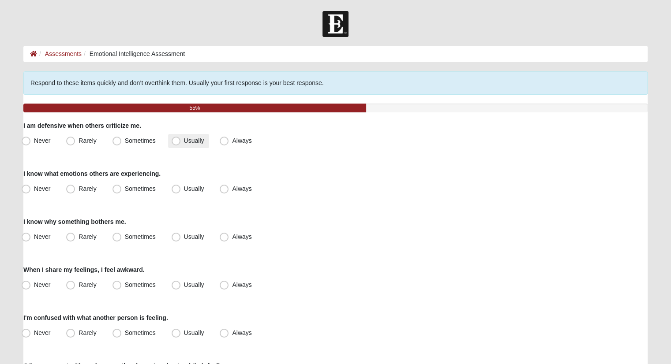
click at [180, 139] on label "Usually" at bounding box center [188, 141] width 41 height 14
click at [180, 139] on input "Usually" at bounding box center [178, 141] width 6 height 6
radio input "true"
click at [125, 187] on span "Sometimes" at bounding box center [140, 188] width 31 height 7
click at [116, 187] on input "Sometimes" at bounding box center [119, 189] width 6 height 6
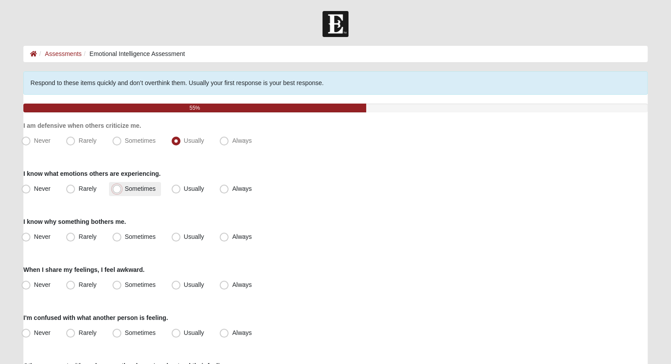
radio input "true"
click at [184, 237] on span "Usually" at bounding box center [194, 236] width 20 height 7
click at [175, 237] on input "Usually" at bounding box center [178, 237] width 6 height 6
radio input "true"
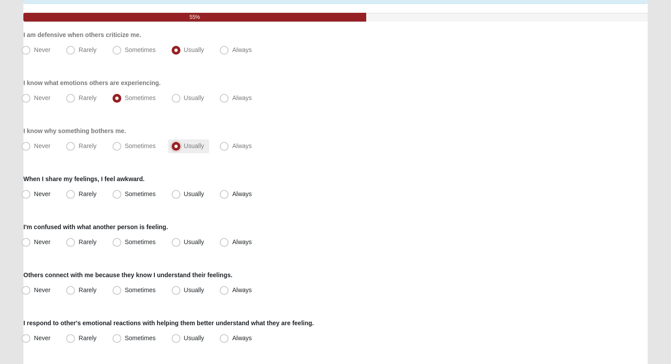
scroll to position [132, 0]
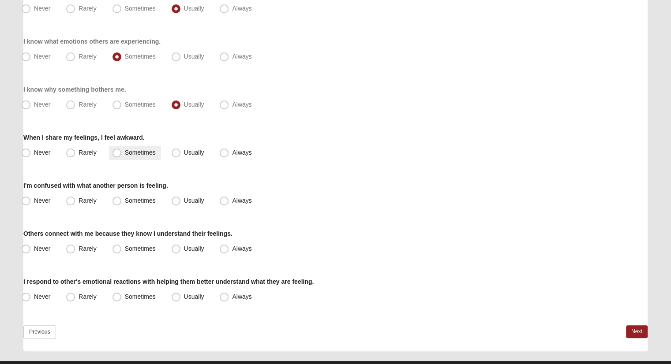
click at [135, 153] on span "Sometimes" at bounding box center [140, 152] width 31 height 7
click at [122, 153] on input "Sometimes" at bounding box center [119, 153] width 6 height 6
radio input "true"
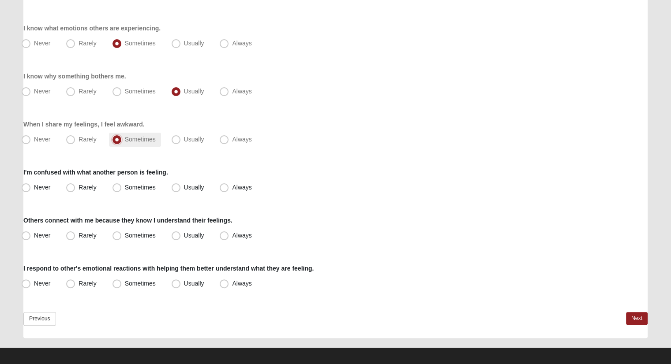
scroll to position [152, 0]
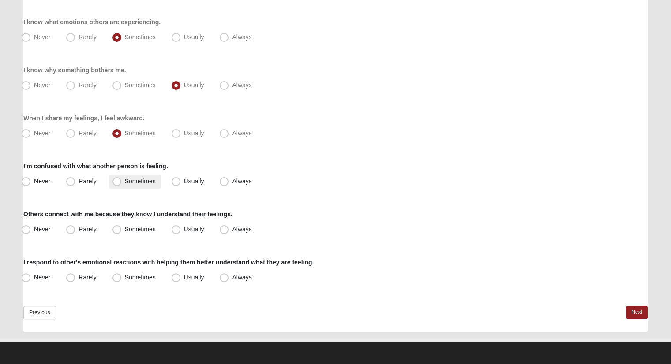
click at [122, 183] on label "Sometimes" at bounding box center [135, 182] width 52 height 14
click at [122, 183] on input "Sometimes" at bounding box center [119, 182] width 6 height 6
radio input "true"
click at [89, 231] on span "Rarely" at bounding box center [87, 229] width 18 height 7
click at [75, 231] on input "Rarely" at bounding box center [73, 230] width 6 height 6
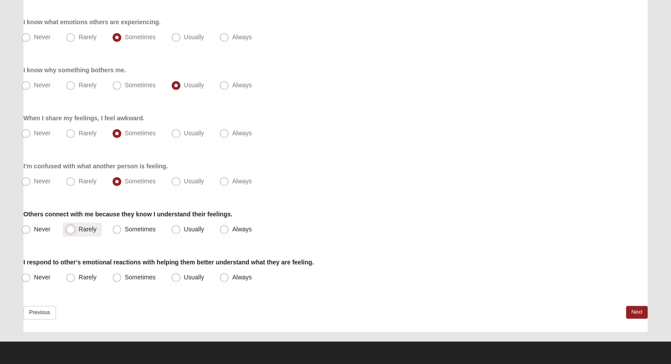
radio input "true"
click at [141, 280] on span "Sometimes" at bounding box center [140, 277] width 31 height 7
click at [122, 280] on input "Sometimes" at bounding box center [119, 278] width 6 height 6
radio input "true"
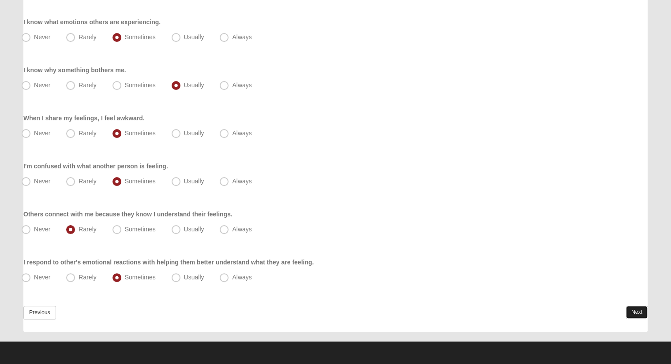
click at [642, 313] on link "Next" at bounding box center [637, 312] width 22 height 13
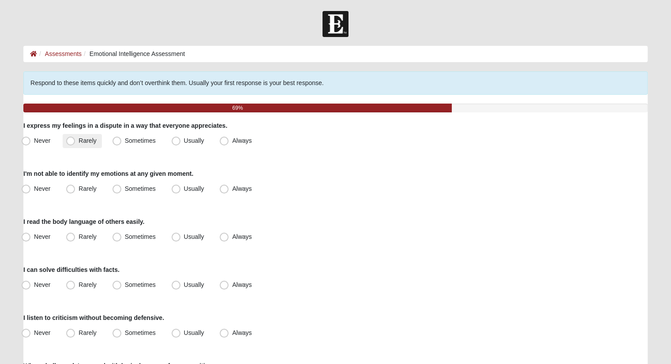
click at [91, 144] on label "Rarely" at bounding box center [82, 141] width 39 height 14
click at [75, 144] on input "Rarely" at bounding box center [73, 141] width 6 height 6
radio input "true"
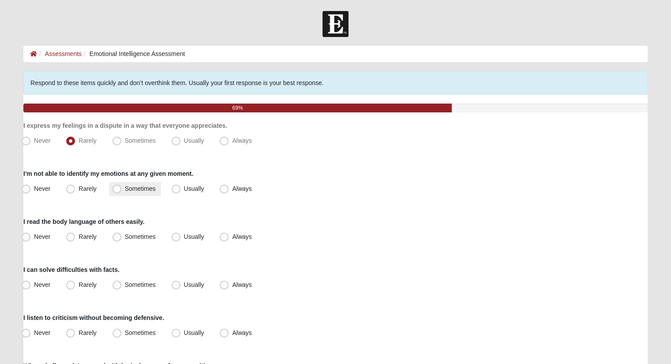
click at [122, 191] on label "Sometimes" at bounding box center [135, 189] width 52 height 14
click at [122, 191] on input "Sometimes" at bounding box center [119, 189] width 6 height 6
radio input "true"
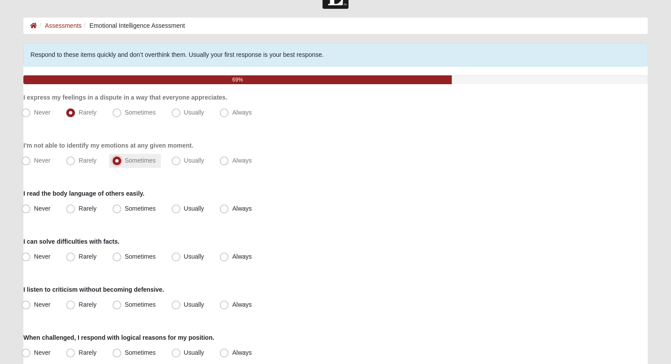
scroll to position [44, 0]
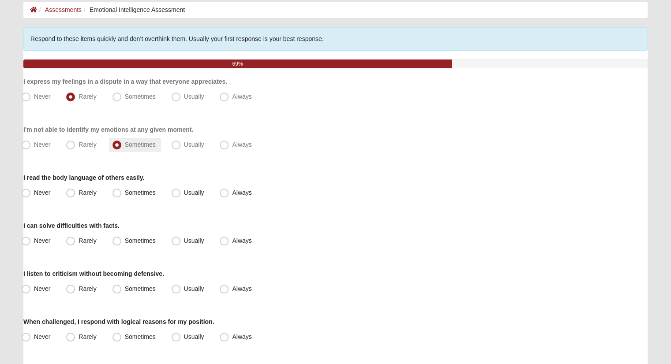
click at [123, 190] on label "Sometimes" at bounding box center [135, 193] width 52 height 14
click at [122, 190] on input "Sometimes" at bounding box center [119, 193] width 6 height 6
radio input "true"
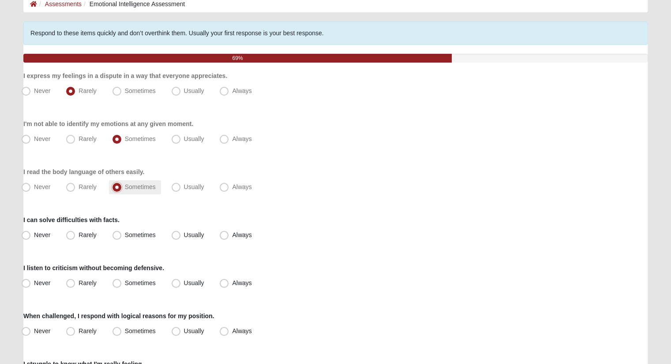
scroll to position [132, 0]
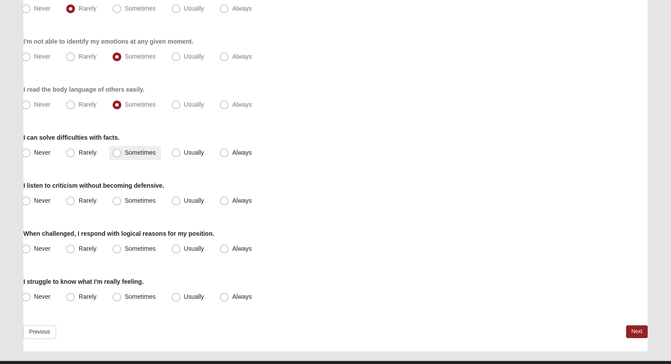
click at [125, 150] on span "Sometimes" at bounding box center [140, 152] width 31 height 7
click at [116, 150] on input "Sometimes" at bounding box center [119, 153] width 6 height 6
radio input "true"
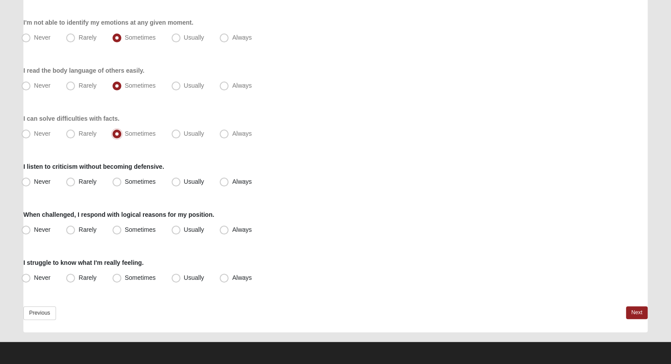
scroll to position [152, 0]
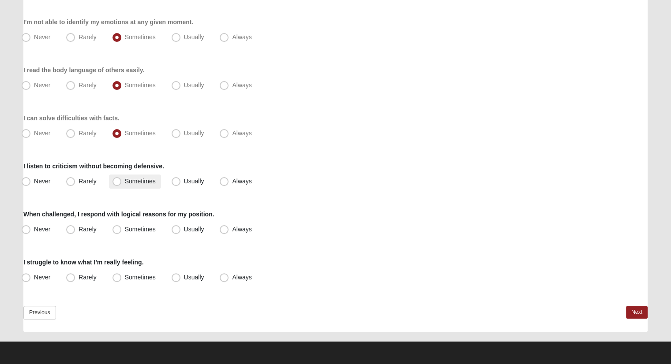
click at [125, 184] on span "Sometimes" at bounding box center [140, 181] width 31 height 7
click at [116, 184] on input "Sometimes" at bounding box center [119, 182] width 6 height 6
radio input "true"
click at [189, 226] on span "Usually" at bounding box center [194, 229] width 20 height 7
click at [181, 227] on input "Usually" at bounding box center [178, 230] width 6 height 6
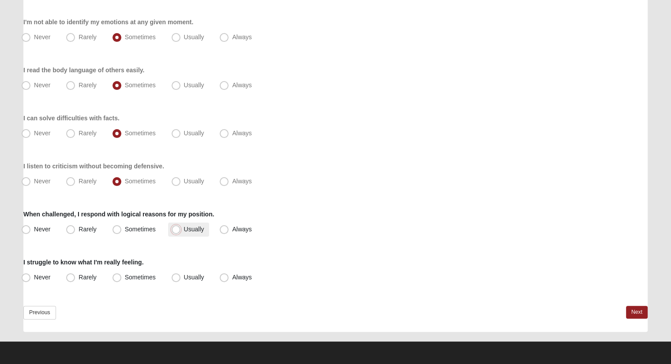
radio input "true"
click at [125, 276] on span "Sometimes" at bounding box center [140, 277] width 31 height 7
click at [116, 276] on input "Sometimes" at bounding box center [119, 278] width 6 height 6
radio input "true"
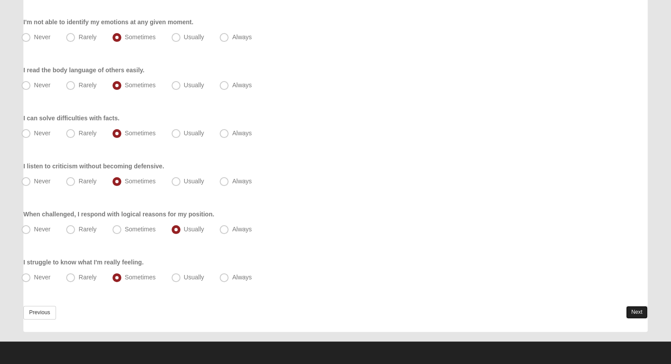
click at [635, 308] on link "Next" at bounding box center [637, 312] width 22 height 13
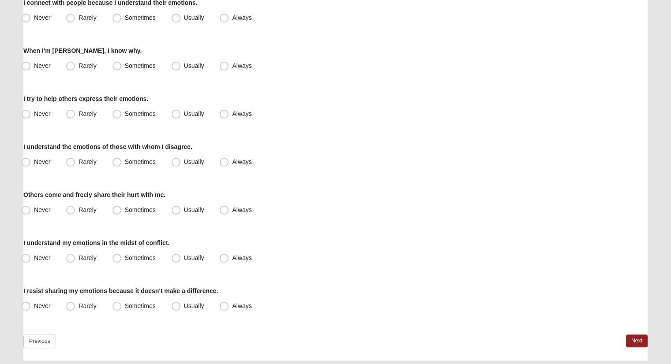
scroll to position [63, 0]
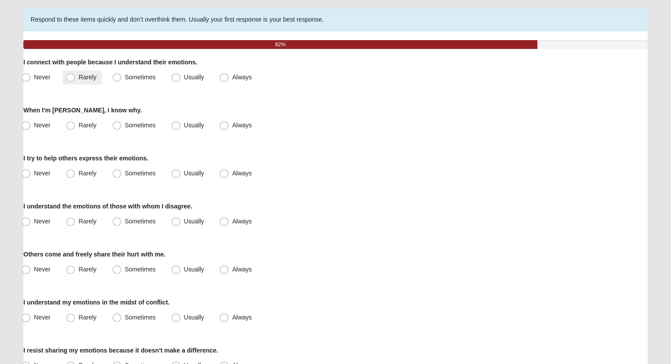
click at [95, 82] on label "Rarely" at bounding box center [82, 78] width 39 height 14
click at [75, 80] on input "Rarely" at bounding box center [73, 78] width 6 height 6
radio input "true"
click at [125, 122] on span "Sometimes" at bounding box center [140, 125] width 31 height 7
click at [116, 123] on input "Sometimes" at bounding box center [119, 126] width 6 height 6
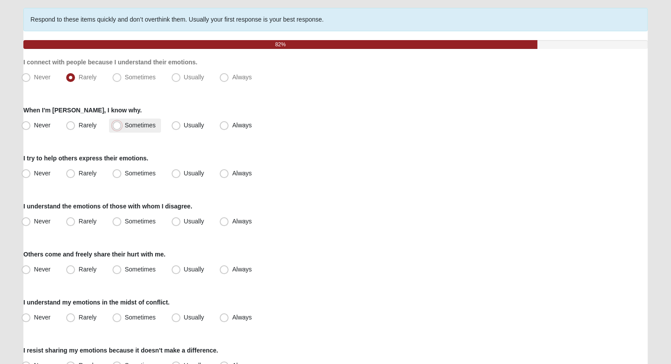
radio input "true"
click at [93, 170] on span "Rarely" at bounding box center [87, 173] width 18 height 7
click at [75, 171] on input "Rarely" at bounding box center [73, 174] width 6 height 6
radio input "true"
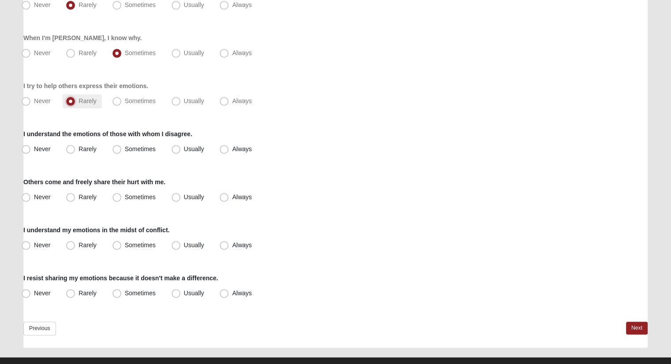
scroll to position [152, 0]
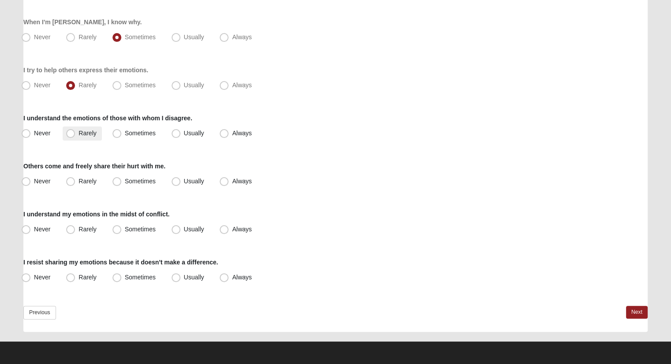
click at [100, 138] on label "Rarely" at bounding box center [82, 134] width 39 height 14
click at [75, 136] on input "Rarely" at bounding box center [73, 133] width 6 height 6
radio input "true"
click at [123, 182] on label "Sometimes" at bounding box center [135, 182] width 52 height 14
click at [122, 182] on input "Sometimes" at bounding box center [119, 182] width 6 height 6
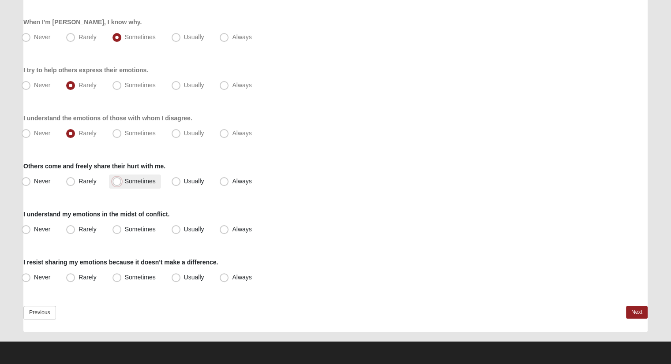
radio input "true"
click at [130, 227] on span "Sometimes" at bounding box center [140, 229] width 31 height 7
click at [122, 227] on input "Sometimes" at bounding box center [119, 230] width 6 height 6
radio input "true"
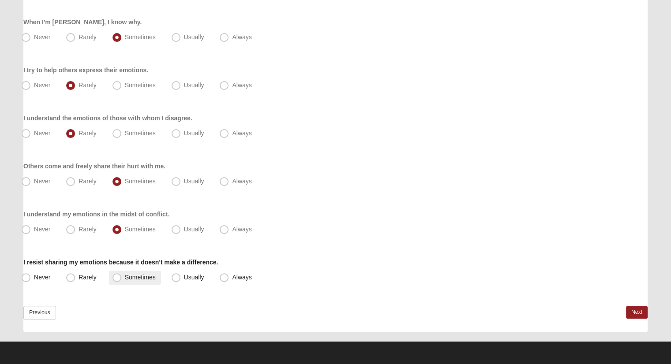
click at [125, 275] on span "Sometimes" at bounding box center [140, 277] width 31 height 7
click at [122, 275] on input "Sometimes" at bounding box center [119, 278] width 6 height 6
radio input "true"
click at [636, 305] on div "Respond to these items quickly and don’t overthink them. Usually your first res…" at bounding box center [335, 126] width 624 height 412
click at [632, 312] on link "Next" at bounding box center [637, 312] width 22 height 13
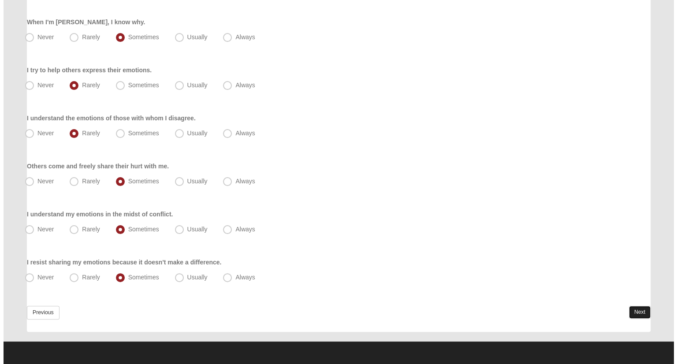
scroll to position [0, 0]
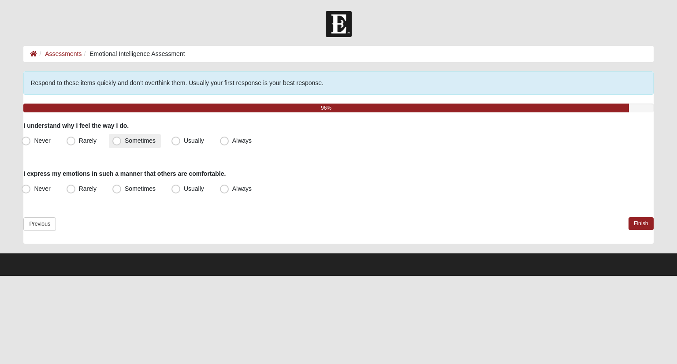
click at [124, 141] on label "Sometimes" at bounding box center [135, 141] width 52 height 14
click at [122, 141] on input "Sometimes" at bounding box center [119, 141] width 6 height 6
radio input "true"
click at [100, 187] on label "Rarely" at bounding box center [82, 189] width 39 height 14
click at [76, 187] on input "Rarely" at bounding box center [73, 189] width 6 height 6
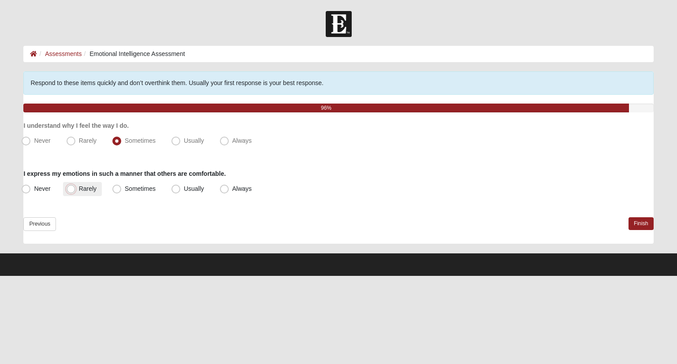
radio input "true"
click at [642, 223] on link "Finish" at bounding box center [641, 223] width 25 height 13
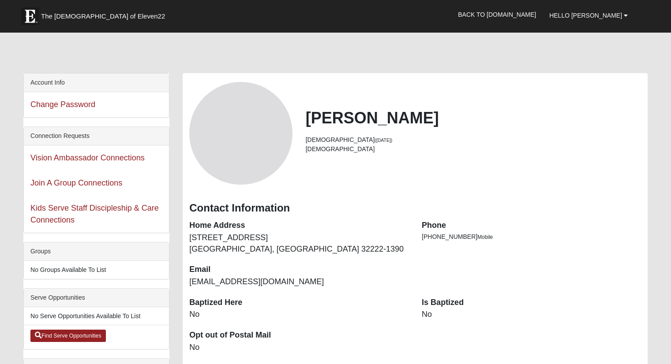
scroll to position [436, 0]
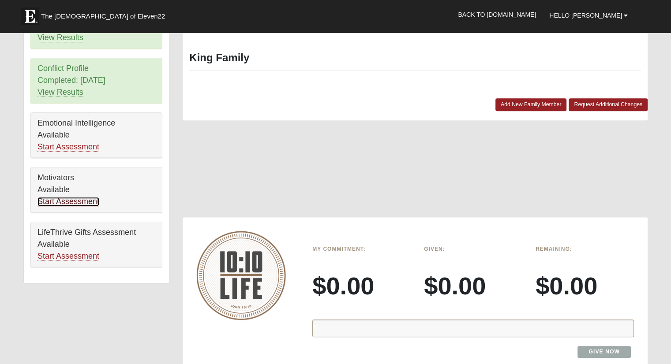
click at [73, 197] on link "Start Assessment" at bounding box center [68, 201] width 62 height 9
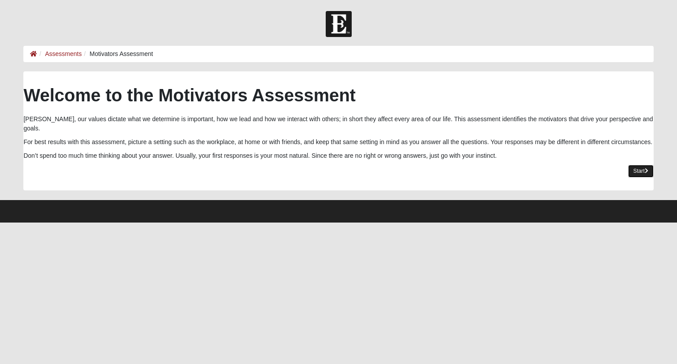
click at [640, 165] on link "Start" at bounding box center [641, 171] width 26 height 13
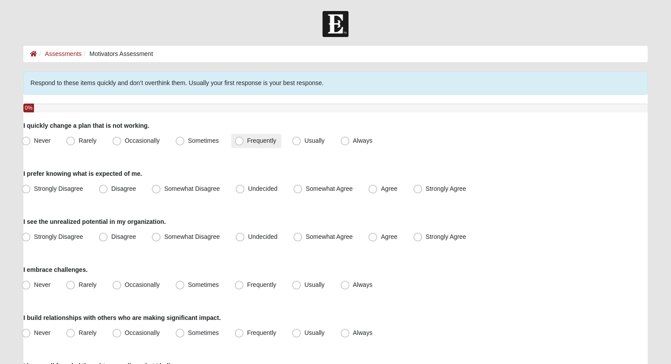
click at [260, 140] on span "Frequently" at bounding box center [261, 140] width 29 height 7
click at [244, 140] on input "Frequently" at bounding box center [241, 141] width 6 height 6
radio input "true"
click at [398, 193] on label "Agree" at bounding box center [383, 189] width 37 height 14
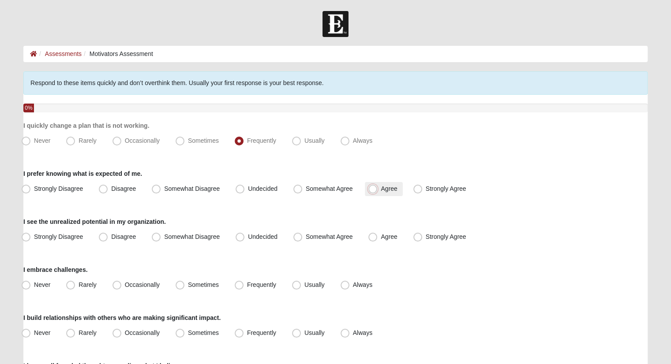
click at [377, 192] on input "Agree" at bounding box center [375, 189] width 6 height 6
radio input "true"
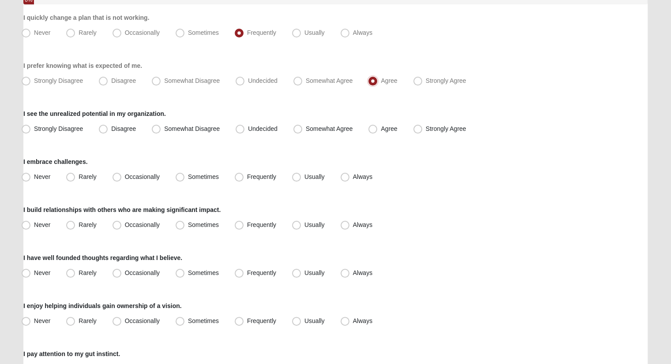
scroll to position [132, 0]
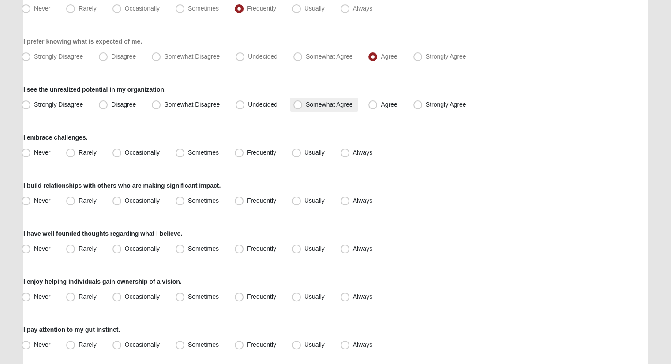
click at [317, 98] on label "Somewhat Agree" at bounding box center [324, 105] width 68 height 14
click at [302, 102] on input "Somewhat Agree" at bounding box center [300, 105] width 6 height 6
radio input "true"
click at [336, 146] on div "Never Rarely Occasionally Sometimes Frequently Usually Always" at bounding box center [335, 153] width 624 height 14
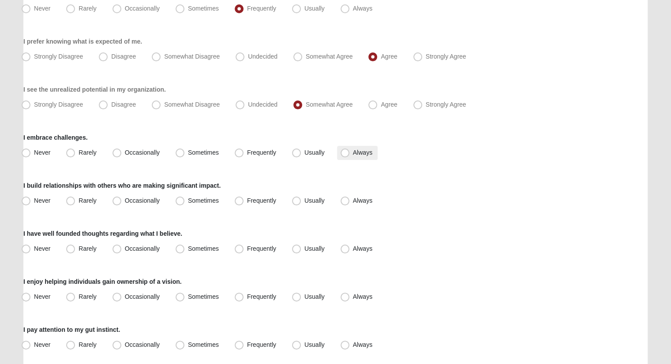
click at [353, 149] on span "Always" at bounding box center [362, 152] width 19 height 7
click at [347, 150] on input "Always" at bounding box center [347, 153] width 6 height 6
radio input "true"
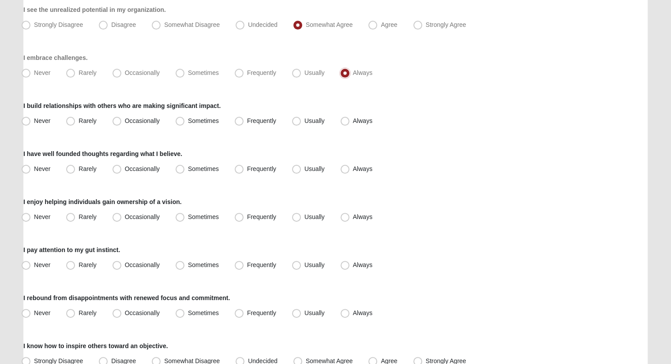
scroll to position [220, 0]
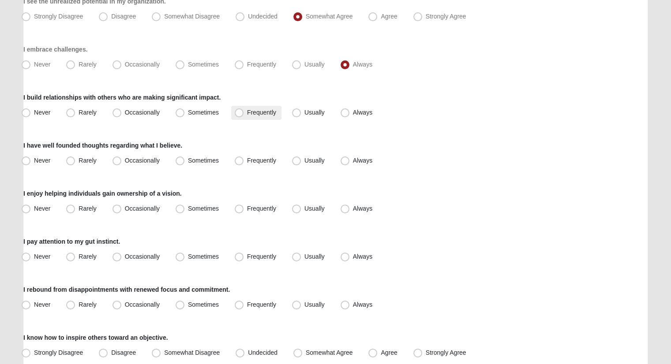
click at [245, 111] on label "Frequently" at bounding box center [256, 113] width 50 height 14
click at [244, 111] on input "Frequently" at bounding box center [241, 113] width 6 height 6
radio input "true"
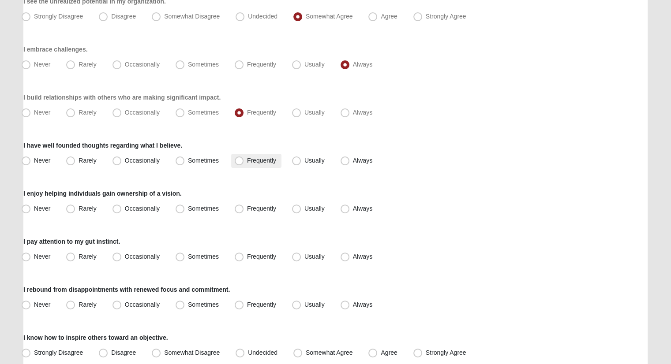
click at [243, 156] on label "Frequently" at bounding box center [256, 161] width 50 height 14
click at [243, 158] on input "Frequently" at bounding box center [241, 161] width 6 height 6
radio input "true"
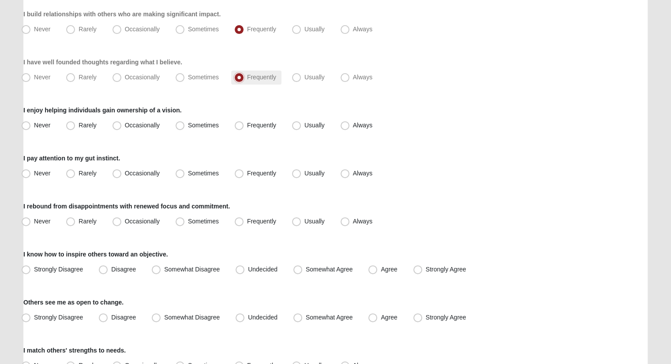
scroll to position [309, 0]
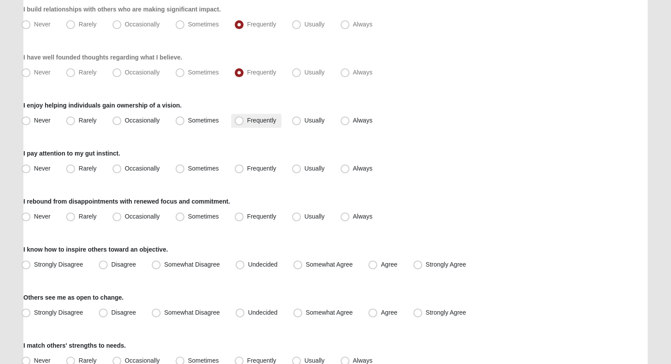
click at [245, 121] on label "Frequently" at bounding box center [256, 121] width 50 height 14
click at [244, 121] on input "Frequently" at bounding box center [241, 121] width 6 height 6
radio input "true"
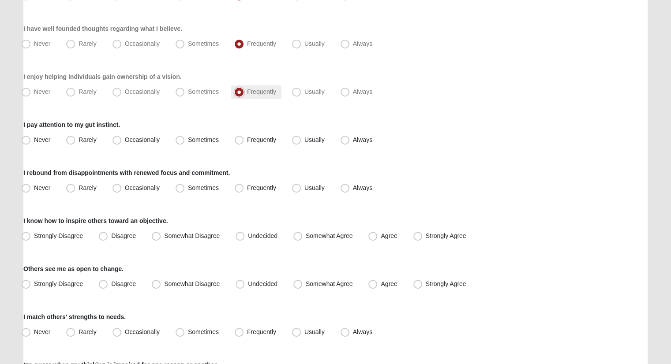
scroll to position [353, 0]
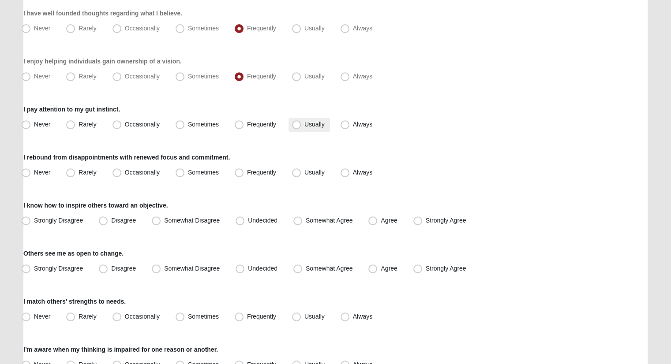
click at [311, 124] on span "Usually" at bounding box center [314, 124] width 20 height 7
click at [301, 124] on input "Usually" at bounding box center [298, 125] width 6 height 6
radio input "true"
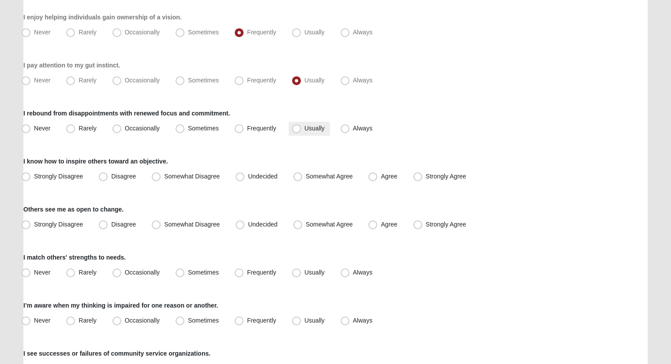
click at [309, 127] on span "Usually" at bounding box center [314, 128] width 20 height 7
click at [301, 127] on input "Usually" at bounding box center [298, 129] width 6 height 6
radio input "true"
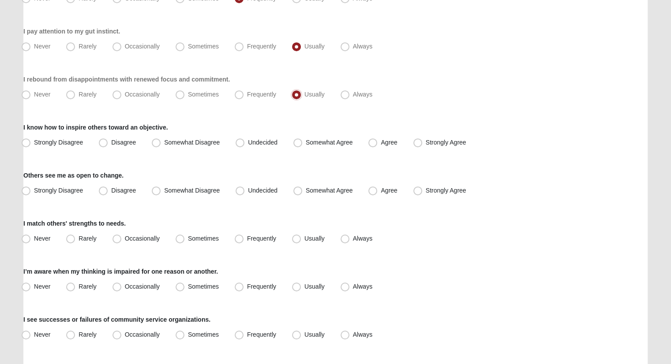
scroll to position [485, 0]
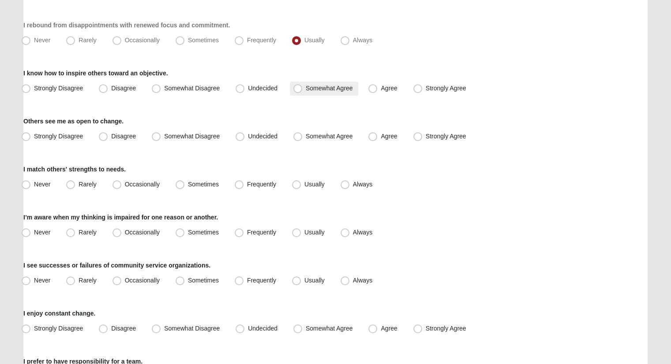
click at [309, 85] on span "Somewhat Agree" at bounding box center [329, 88] width 47 height 7
click at [302, 86] on input "Somewhat Agree" at bounding box center [300, 89] width 6 height 6
radio input "true"
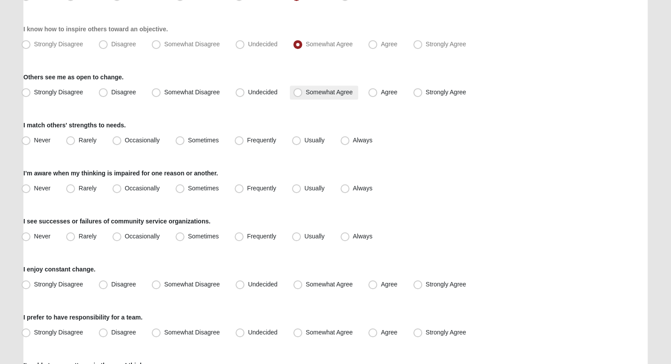
click at [306, 90] on span "Somewhat Agree" at bounding box center [329, 92] width 47 height 7
click at [297, 90] on input "Somewhat Agree" at bounding box center [300, 92] width 6 height 6
radio input "true"
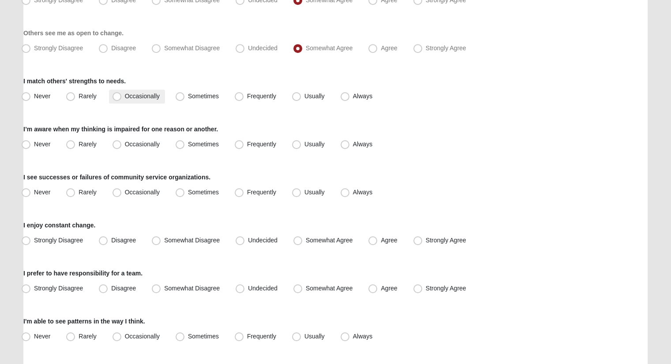
click at [131, 93] on span "Occasionally" at bounding box center [142, 96] width 35 height 7
click at [122, 93] on input "Occasionally" at bounding box center [119, 96] width 6 height 6
radio input "true"
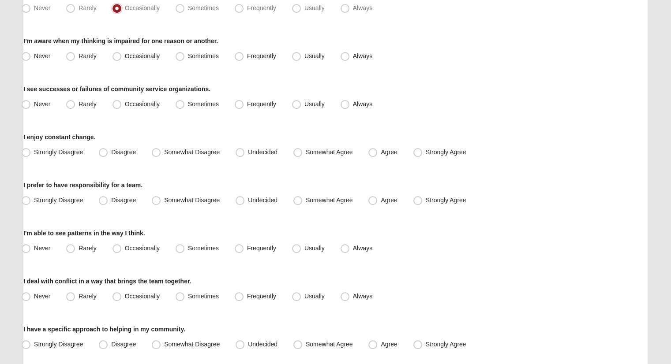
scroll to position [617, 0]
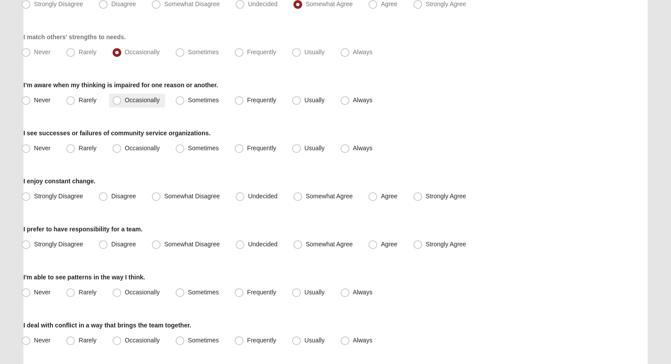
click at [122, 101] on label "Occasionally" at bounding box center [137, 100] width 56 height 14
click at [122, 101] on input "Occasionally" at bounding box center [119, 100] width 6 height 6
radio input "true"
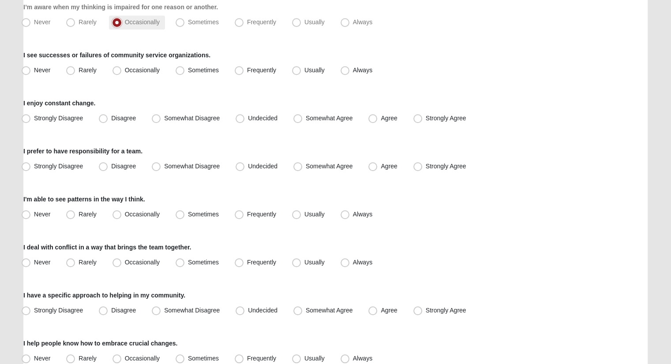
scroll to position [705, 0]
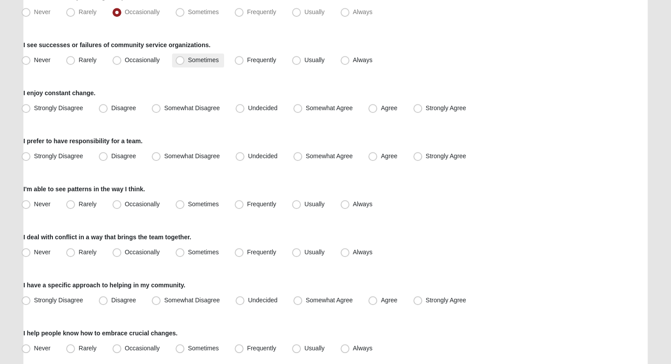
click at [188, 60] on span "Sometimes" at bounding box center [203, 59] width 31 height 7
click at [180, 60] on input "Sometimes" at bounding box center [182, 60] width 6 height 6
radio input "true"
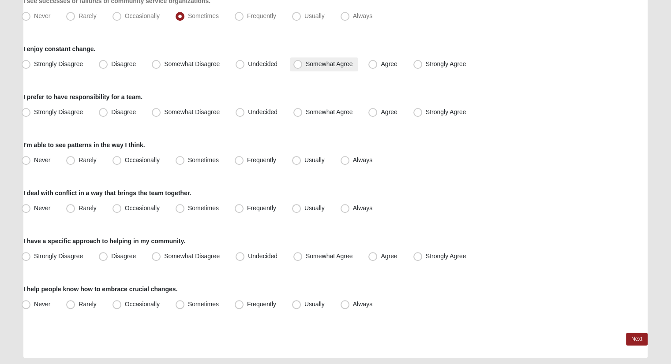
click at [305, 64] on label "Somewhat Agree" at bounding box center [324, 64] width 68 height 14
click at [302, 64] on input "Somewhat Agree" at bounding box center [300, 64] width 6 height 6
radio input "true"
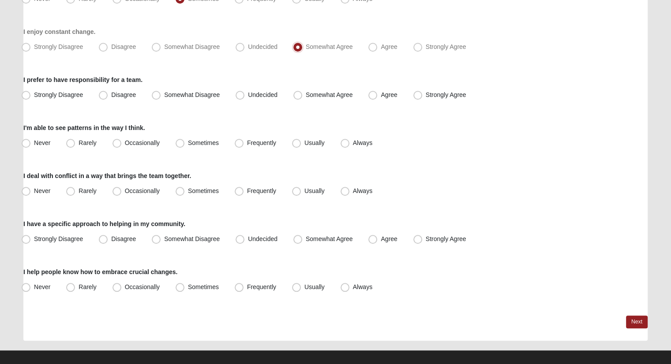
scroll to position [775, 0]
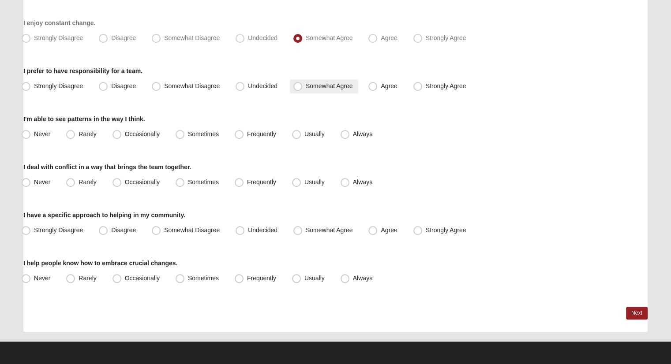
click at [303, 81] on label "Somewhat Agree" at bounding box center [324, 86] width 68 height 14
click at [302, 83] on input "Somewhat Agree" at bounding box center [300, 86] width 6 height 6
radio input "true"
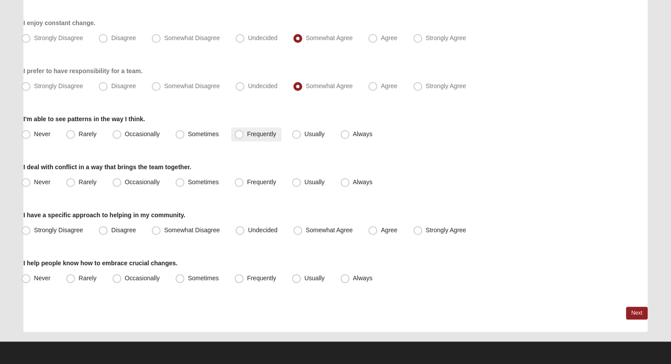
click at [260, 136] on span "Frequently" at bounding box center [261, 133] width 29 height 7
click at [244, 136] on input "Frequently" at bounding box center [241, 134] width 6 height 6
radio input "true"
click at [211, 186] on label "Sometimes" at bounding box center [198, 182] width 52 height 14
click at [185, 185] on input "Sometimes" at bounding box center [182, 182] width 6 height 6
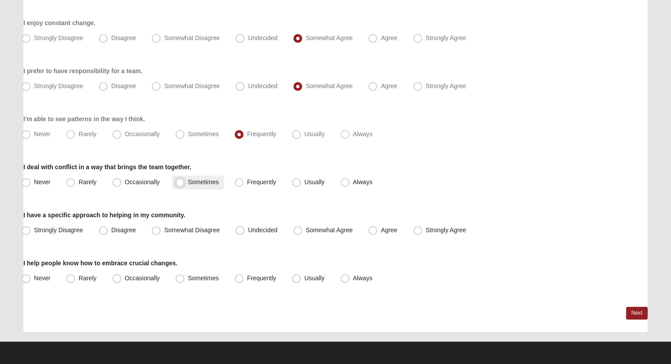
radio input "true"
click at [248, 228] on span "Undecided" at bounding box center [263, 230] width 30 height 7
click at [243, 228] on input "Undecided" at bounding box center [242, 230] width 6 height 6
radio input "true"
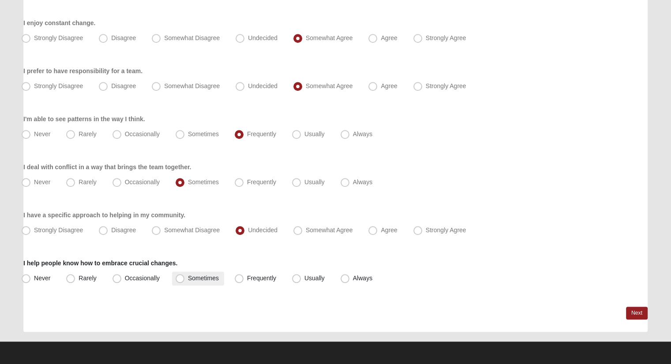
click at [184, 276] on label "Sometimes" at bounding box center [198, 279] width 52 height 14
click at [184, 276] on input "Sometimes" at bounding box center [182, 279] width 6 height 6
radio input "true"
click at [638, 308] on link "Next" at bounding box center [637, 313] width 22 height 13
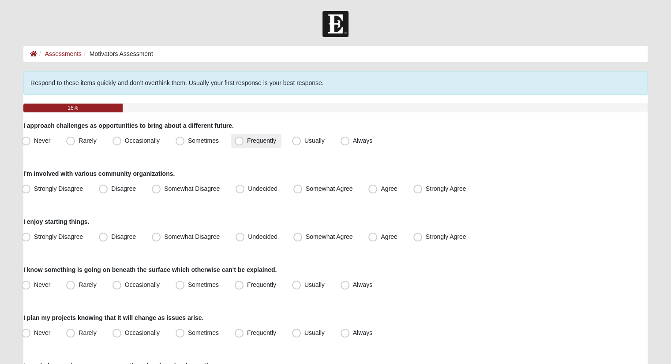
click at [258, 140] on span "Frequently" at bounding box center [261, 140] width 29 height 7
click at [244, 140] on input "Frequently" at bounding box center [241, 141] width 6 height 6
radio input "true"
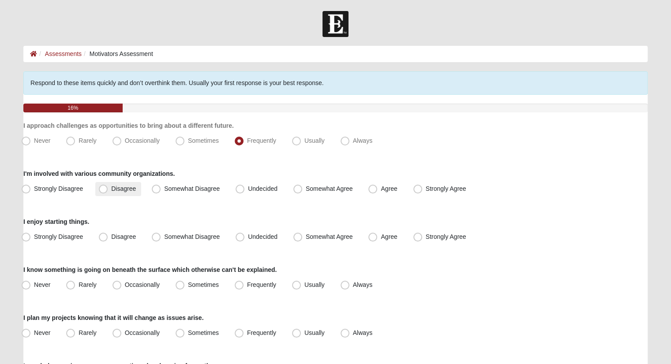
click at [137, 189] on label "Disagree" at bounding box center [118, 189] width 46 height 14
click at [108, 189] on input "Disagree" at bounding box center [105, 189] width 6 height 6
radio input "true"
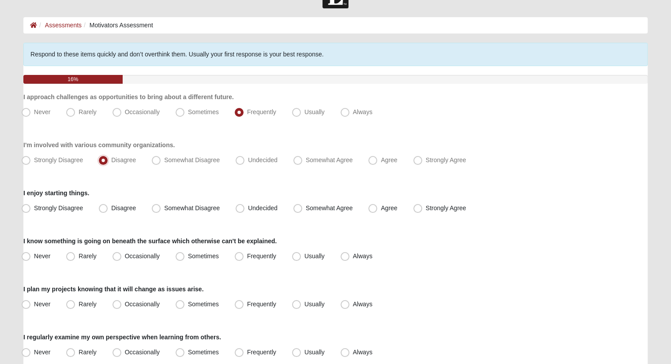
scroll to position [44, 0]
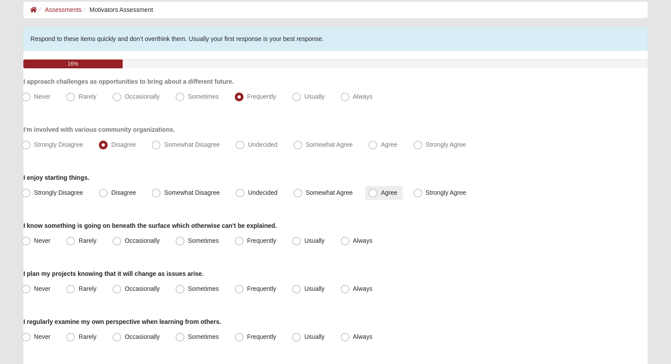
click at [389, 191] on span "Agree" at bounding box center [388, 192] width 16 height 7
click at [377, 191] on input "Agree" at bounding box center [375, 193] width 6 height 6
radio input "true"
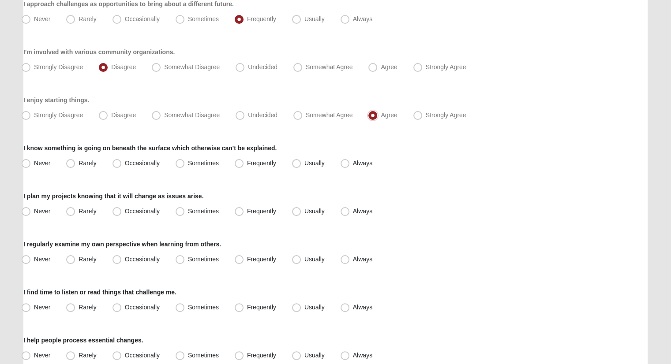
scroll to position [132, 0]
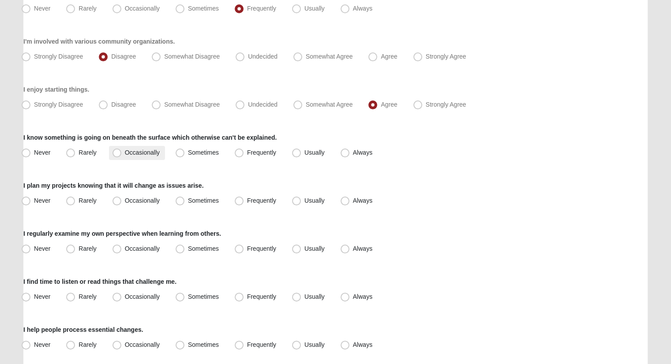
click at [144, 153] on span "Occasionally" at bounding box center [142, 152] width 35 height 7
click at [122, 153] on input "Occasionally" at bounding box center [119, 153] width 6 height 6
radio input "true"
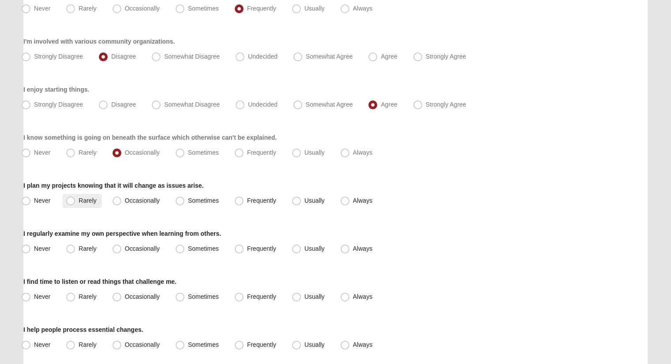
click at [95, 204] on label "Rarely" at bounding box center [82, 201] width 39 height 14
click at [75, 204] on input "Rarely" at bounding box center [73, 201] width 6 height 6
radio input "true"
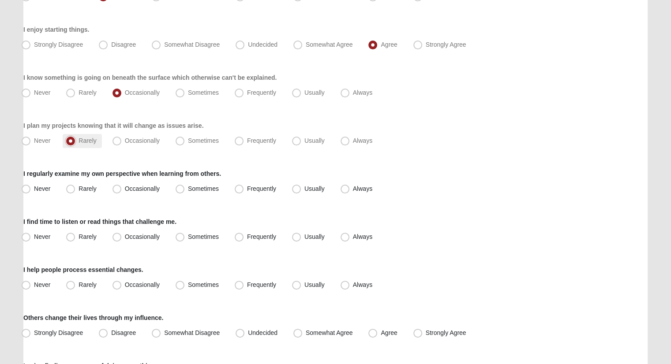
scroll to position [220, 0]
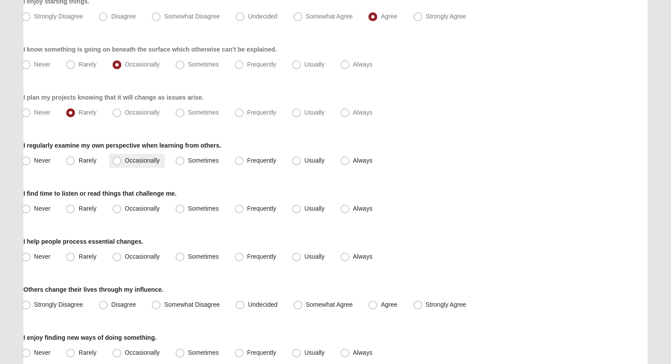
click at [127, 159] on span "Occasionally" at bounding box center [142, 160] width 35 height 7
click at [122, 159] on input "Occasionally" at bounding box center [119, 161] width 6 height 6
radio input "true"
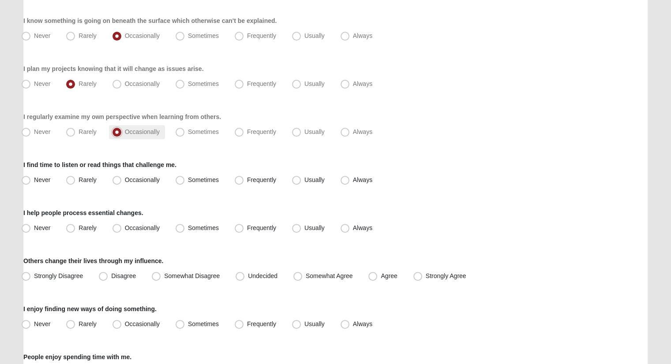
scroll to position [265, 0]
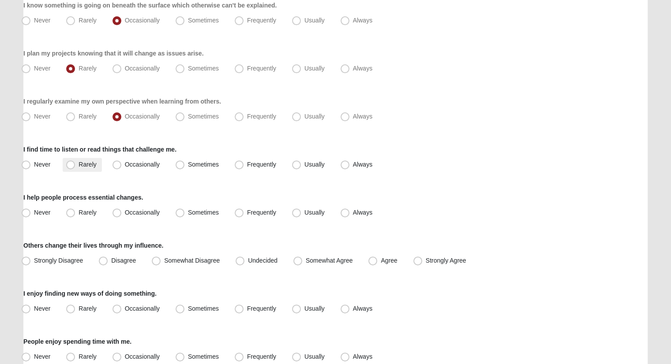
click at [81, 170] on label "Rarely" at bounding box center [82, 165] width 39 height 14
click at [75, 168] on input "Rarely" at bounding box center [73, 165] width 6 height 6
radio input "true"
click at [99, 213] on label "Rarely" at bounding box center [82, 213] width 39 height 14
click at [75, 213] on input "Rarely" at bounding box center [73, 213] width 6 height 6
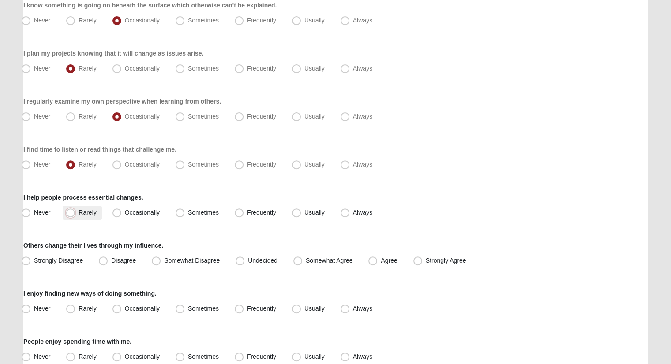
radio input "true"
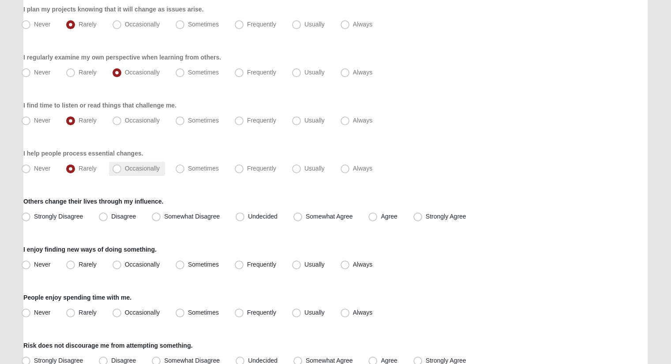
click at [149, 170] on span "Occasionally" at bounding box center [142, 168] width 35 height 7
click at [122, 170] on input "Occasionally" at bounding box center [119, 169] width 6 height 6
radio input "true"
click at [109, 213] on label "Disagree" at bounding box center [118, 217] width 46 height 14
click at [108, 214] on input "Disagree" at bounding box center [105, 217] width 6 height 6
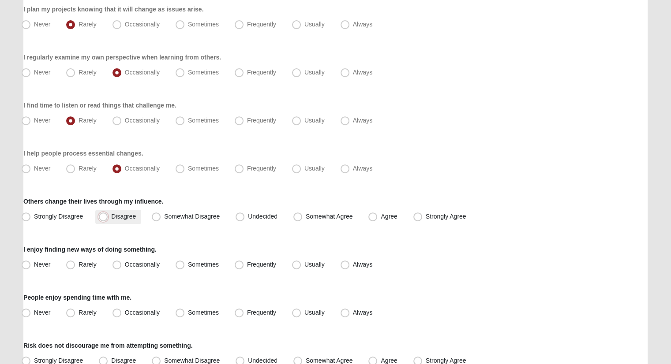
radio input "true"
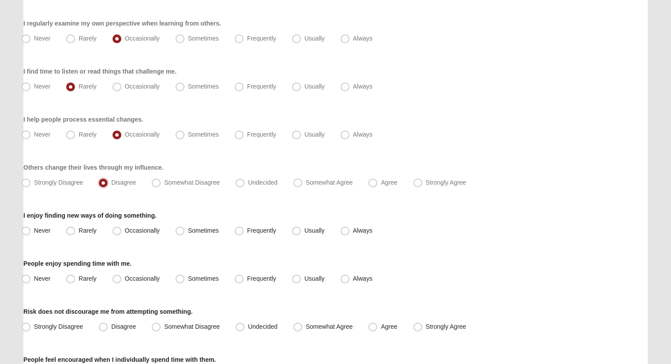
scroll to position [397, 0]
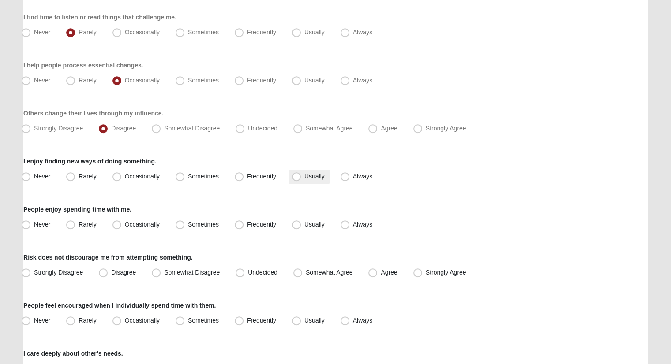
click at [299, 171] on label "Usually" at bounding box center [308, 177] width 41 height 14
click at [299, 174] on input "Usually" at bounding box center [298, 177] width 6 height 6
radio input "true"
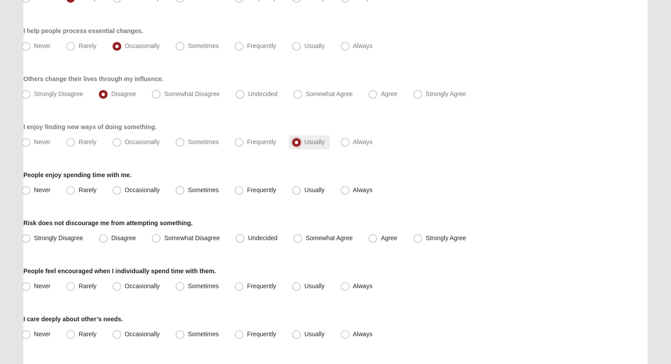
scroll to position [485, 0]
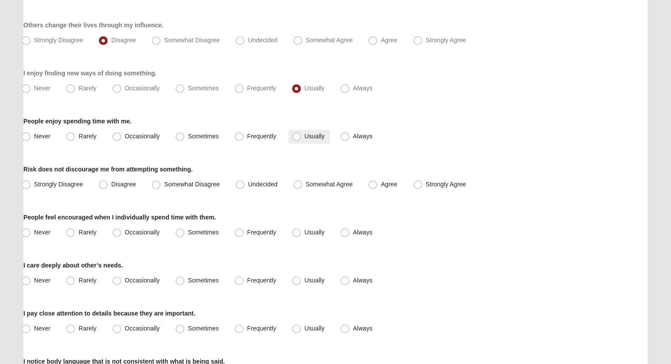
click at [304, 133] on span "Usually" at bounding box center [314, 136] width 20 height 7
click at [299, 134] on input "Usually" at bounding box center [298, 137] width 6 height 6
radio input "true"
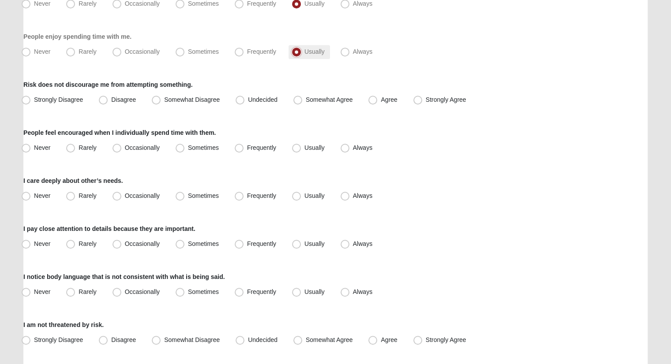
scroll to position [573, 0]
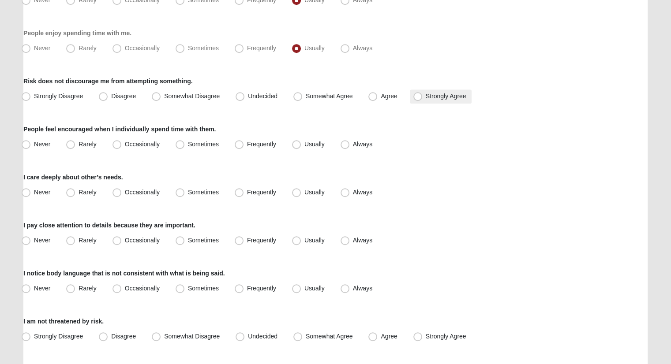
click at [425, 98] on span "Strongly Agree" at bounding box center [445, 96] width 41 height 7
click at [418, 98] on input "Strongly Agree" at bounding box center [420, 96] width 6 height 6
radio input "true"
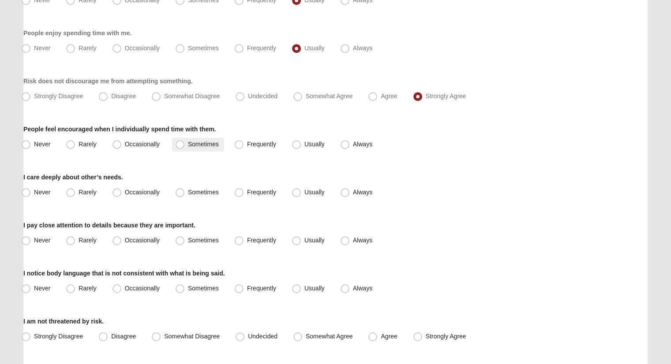
click at [192, 145] on span "Sometimes" at bounding box center [203, 144] width 31 height 7
click at [185, 145] on input "Sometimes" at bounding box center [182, 145] width 6 height 6
radio input "true"
click at [247, 189] on span "Frequently" at bounding box center [261, 192] width 29 height 7
click at [242, 190] on input "Frequently" at bounding box center [241, 193] width 6 height 6
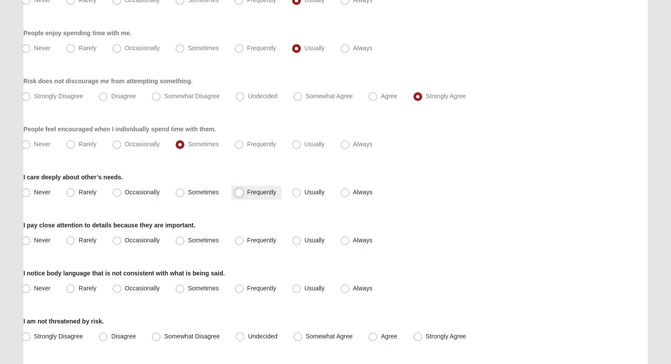
radio input "true"
click at [188, 238] on span "Sometimes" at bounding box center [203, 240] width 31 height 7
click at [181, 238] on input "Sometimes" at bounding box center [182, 241] width 6 height 6
radio input "true"
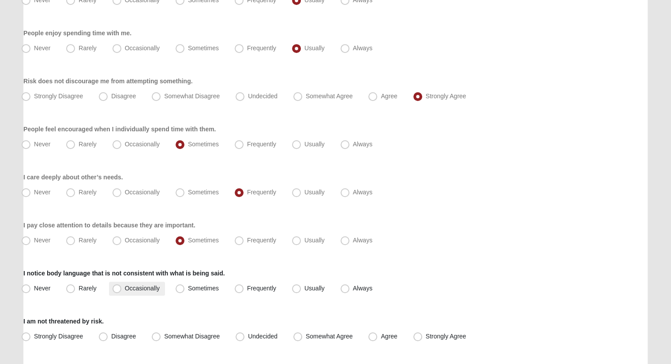
click at [125, 287] on span "Occasionally" at bounding box center [142, 288] width 35 height 7
click at [120, 287] on input "Occasionally" at bounding box center [119, 289] width 6 height 6
radio input "true"
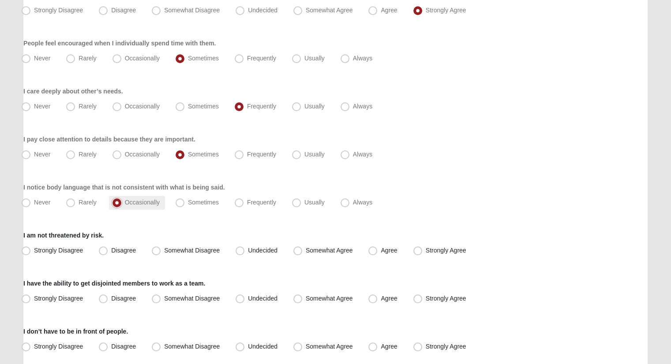
scroll to position [661, 0]
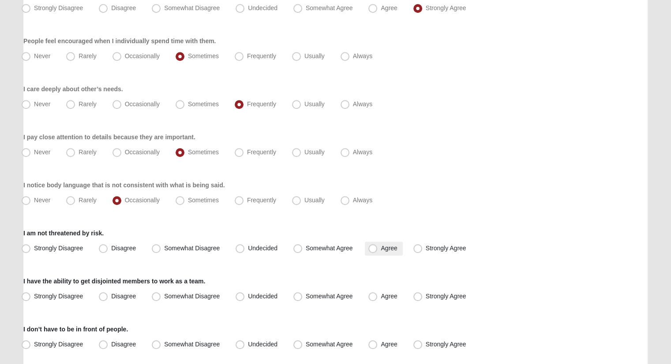
click at [380, 250] on span "Agree" at bounding box center [388, 248] width 16 height 7
click at [376, 250] on input "Agree" at bounding box center [375, 249] width 6 height 6
radio input "true"
click at [309, 302] on label "Somewhat Agree" at bounding box center [324, 297] width 68 height 14
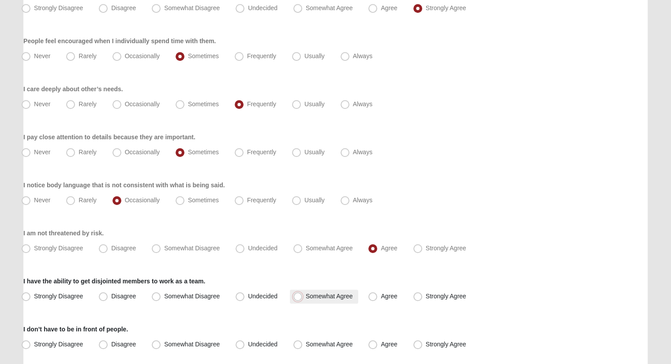
click at [302, 299] on input "Somewhat Agree" at bounding box center [300, 297] width 6 height 6
radio input "true"
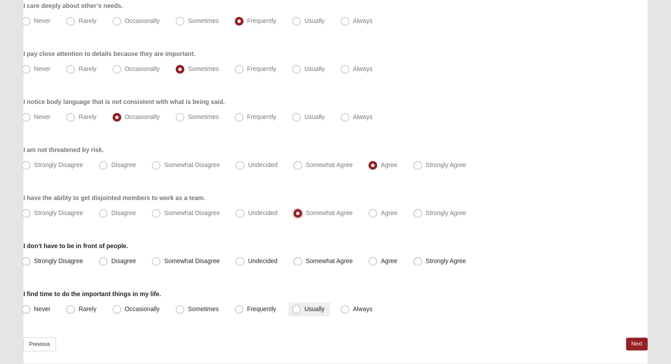
scroll to position [749, 0]
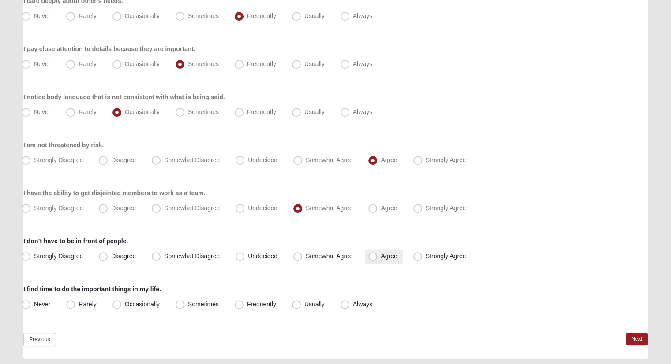
click at [380, 254] on span "Agree" at bounding box center [388, 256] width 16 height 7
click at [372, 254] on input "Agree" at bounding box center [375, 256] width 6 height 6
radio input "true"
click at [304, 308] on span "Usually" at bounding box center [314, 304] width 20 height 7
click at [300, 307] on input "Usually" at bounding box center [298, 305] width 6 height 6
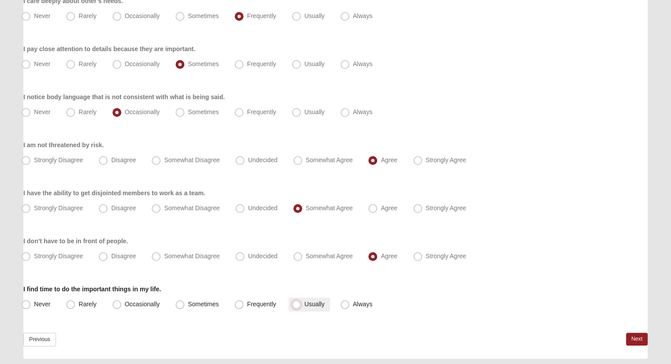
radio input "true"
click at [628, 337] on link "Next" at bounding box center [637, 339] width 22 height 13
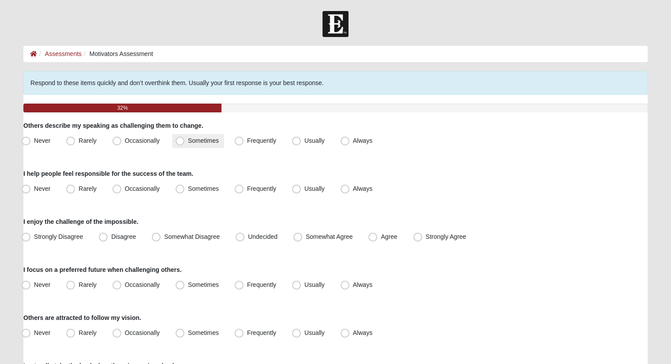
click at [188, 144] on span "Sometimes" at bounding box center [203, 140] width 31 height 7
click at [179, 144] on input "Sometimes" at bounding box center [182, 141] width 6 height 6
radio input "true"
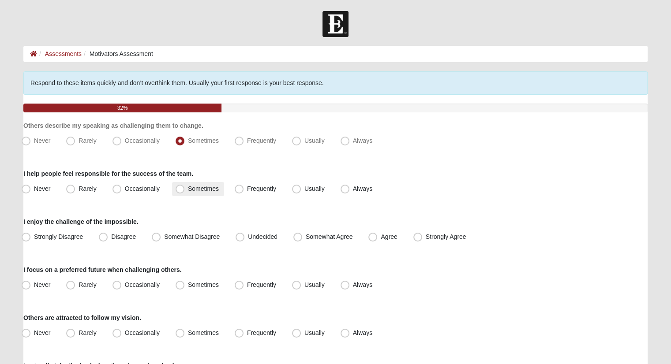
click at [188, 190] on span "Sometimes" at bounding box center [203, 188] width 31 height 7
click at [182, 190] on input "Sometimes" at bounding box center [182, 189] width 6 height 6
radio input "true"
click at [380, 236] on span "Agree" at bounding box center [388, 236] width 16 height 7
click at [372, 236] on input "Agree" at bounding box center [375, 237] width 6 height 6
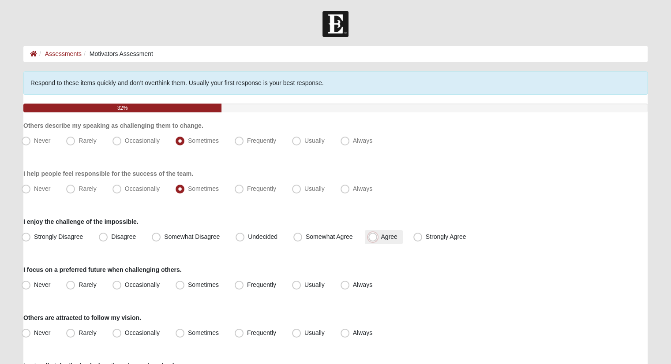
radio input "true"
click at [247, 283] on span "Frequently" at bounding box center [261, 284] width 29 height 7
click at [238, 283] on input "Frequently" at bounding box center [241, 285] width 6 height 6
radio input "true"
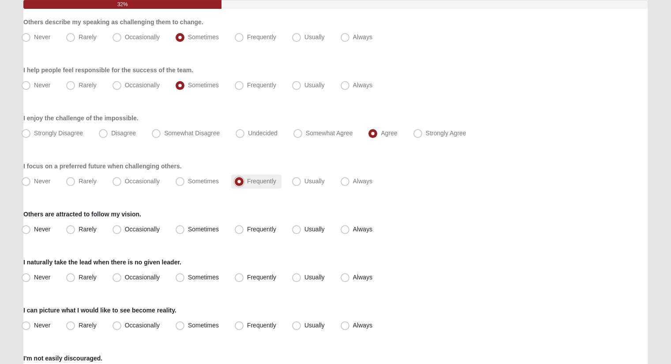
scroll to position [132, 0]
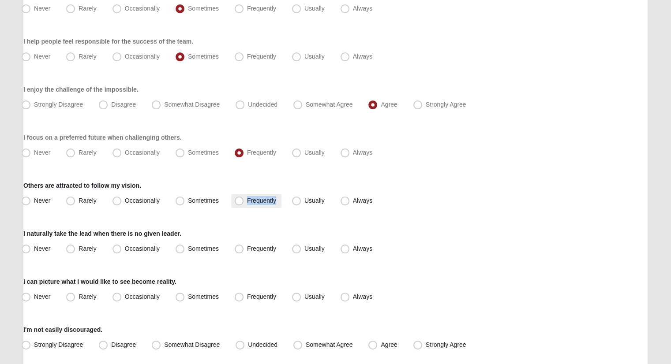
click at [238, 205] on label "Frequently" at bounding box center [256, 201] width 50 height 14
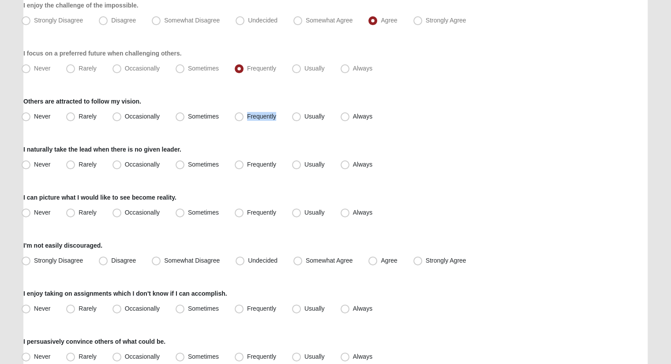
scroll to position [220, 0]
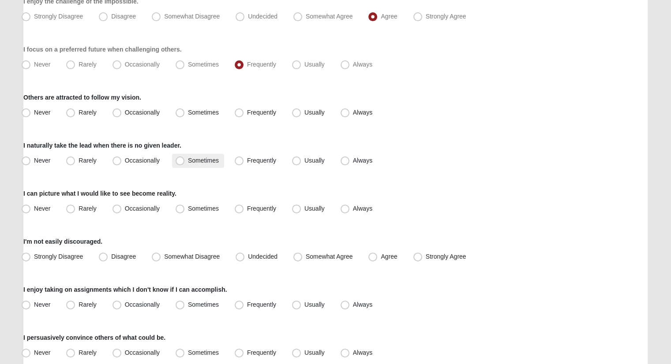
click at [188, 157] on span "Sometimes" at bounding box center [203, 160] width 31 height 7
click at [179, 158] on input "Sometimes" at bounding box center [182, 161] width 6 height 6
radio input "true"
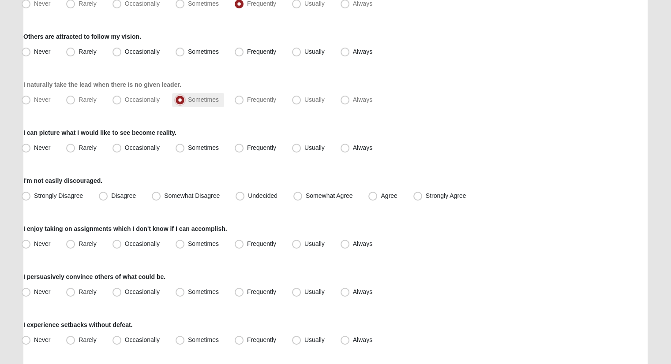
scroll to position [309, 0]
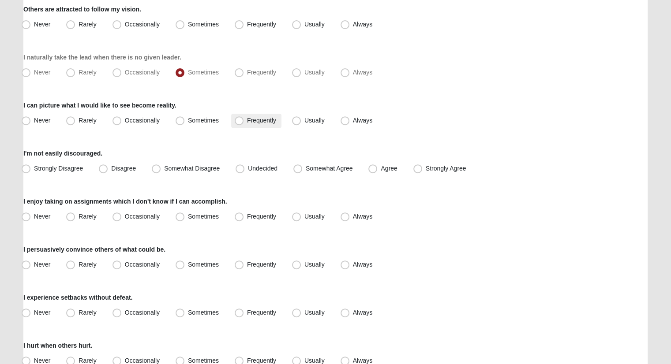
click at [247, 124] on span "Frequently" at bounding box center [261, 120] width 29 height 7
click at [238, 123] on input "Frequently" at bounding box center [241, 121] width 6 height 6
radio input "true"
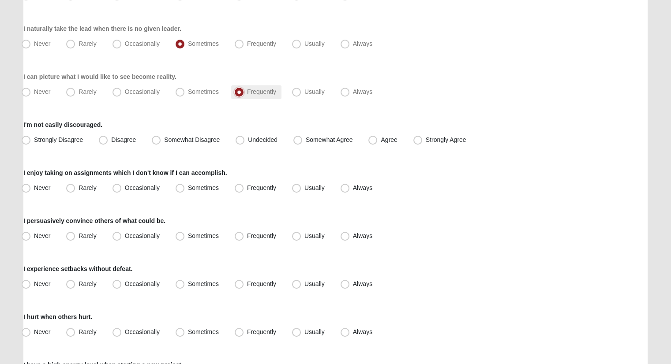
scroll to position [353, 0]
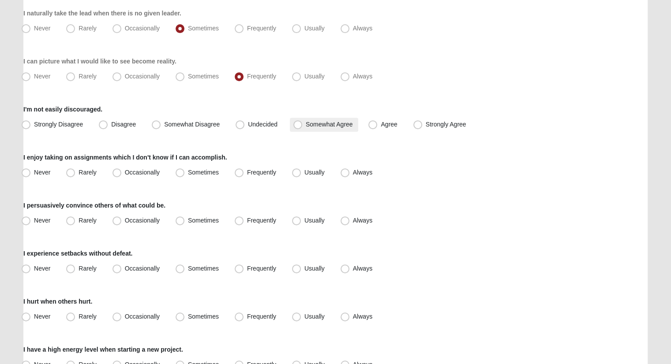
click at [306, 125] on span "Somewhat Agree" at bounding box center [329, 124] width 47 height 7
click at [298, 125] on input "Somewhat Agree" at bounding box center [300, 125] width 6 height 6
radio input "true"
click at [247, 171] on span "Frequently" at bounding box center [261, 172] width 29 height 7
click at [239, 171] on input "Frequently" at bounding box center [241, 173] width 6 height 6
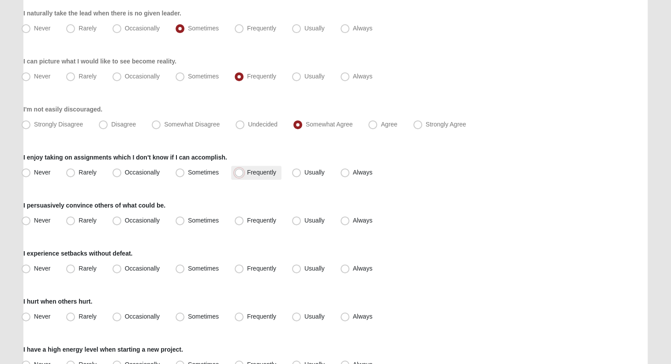
radio input "true"
click at [247, 221] on span "Frequently" at bounding box center [261, 220] width 29 height 7
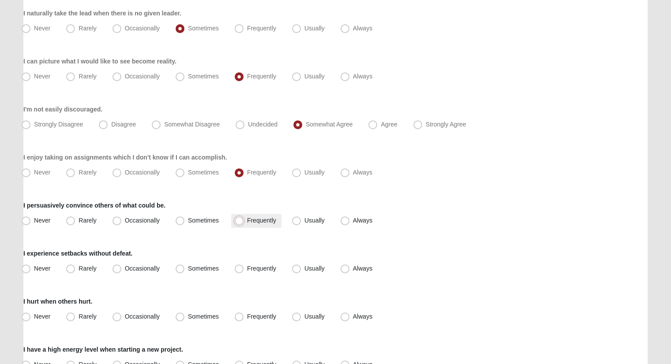
click at [239, 221] on input "Frequently" at bounding box center [241, 221] width 6 height 6
radio input "true"
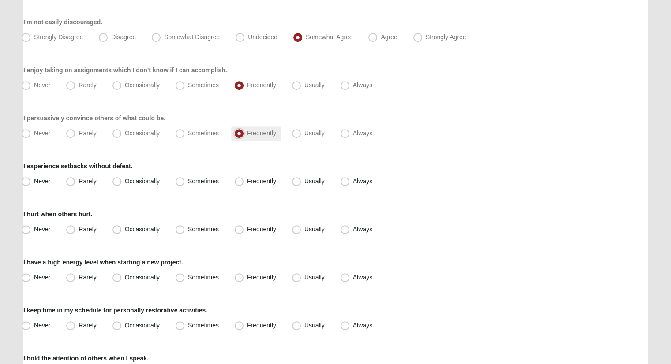
scroll to position [441, 0]
click at [188, 179] on span "Sometimes" at bounding box center [203, 180] width 31 height 7
click at [184, 179] on input "Sometimes" at bounding box center [182, 181] width 6 height 6
radio input "true"
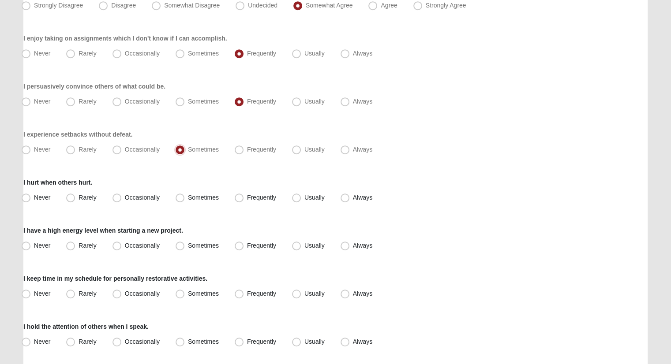
scroll to position [529, 0]
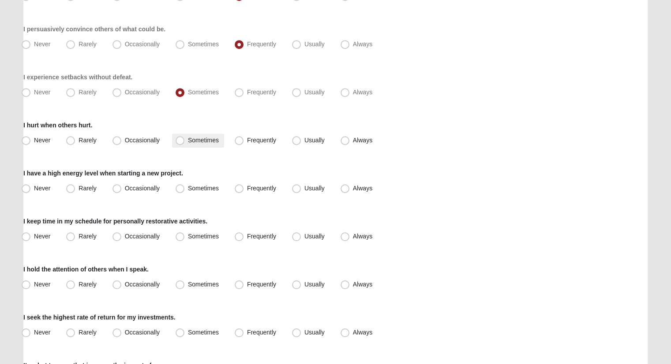
click at [188, 142] on span "Sometimes" at bounding box center [203, 140] width 31 height 7
click at [179, 142] on input "Sometimes" at bounding box center [182, 141] width 6 height 6
radio input "true"
click at [189, 188] on span "Sometimes" at bounding box center [203, 188] width 31 height 7
click at [185, 188] on input "Sometimes" at bounding box center [182, 189] width 6 height 6
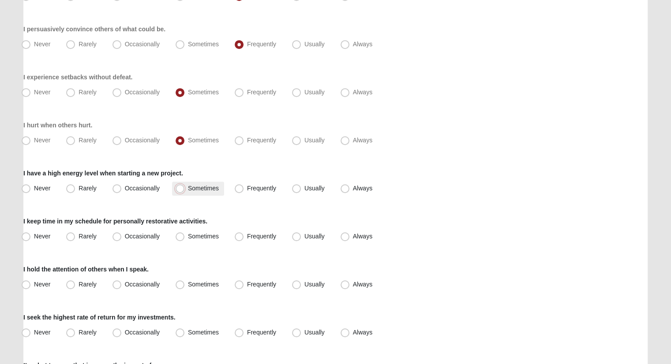
radio input "true"
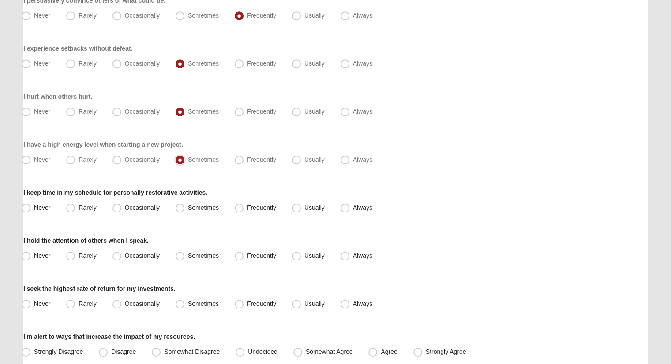
scroll to position [573, 0]
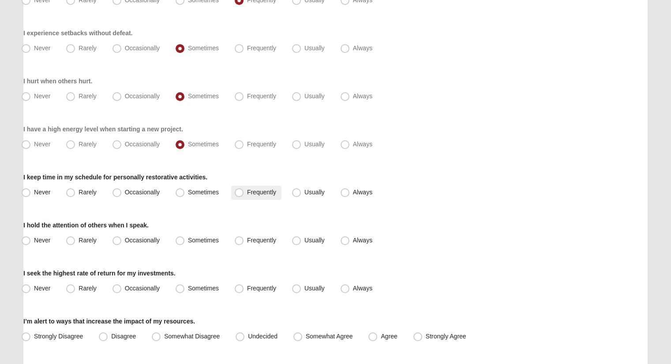
click at [247, 192] on span "Frequently" at bounding box center [261, 192] width 29 height 7
click at [242, 192] on input "Frequently" at bounding box center [241, 193] width 6 height 6
radio input "true"
click at [213, 243] on label "Sometimes" at bounding box center [198, 241] width 52 height 14
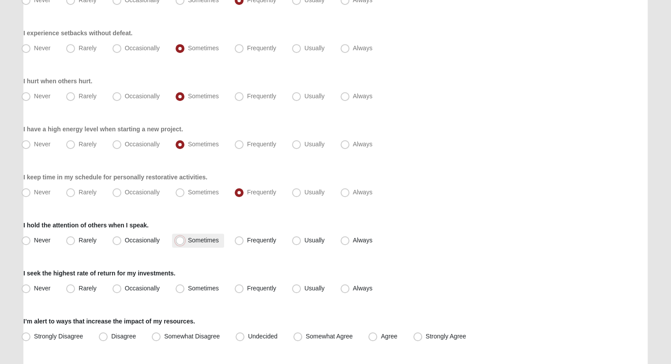
click at [185, 243] on input "Sometimes" at bounding box center [182, 241] width 6 height 6
radio input "true"
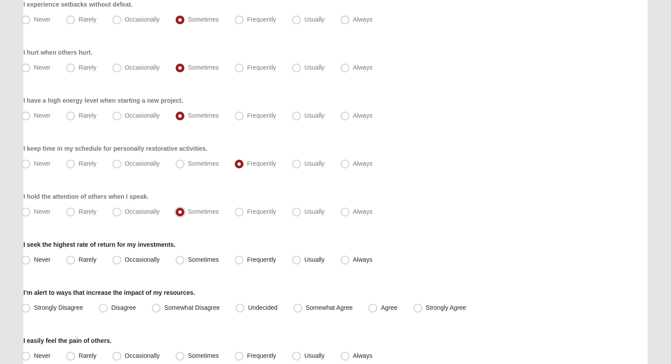
scroll to position [617, 0]
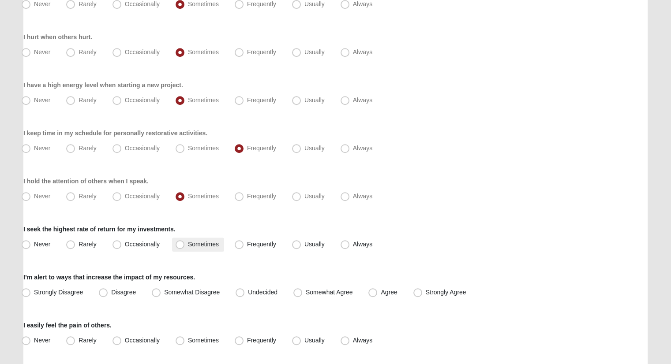
click at [195, 245] on span "Sometimes" at bounding box center [203, 244] width 31 height 7
click at [185, 245] on input "Sometimes" at bounding box center [182, 245] width 6 height 6
radio input "true"
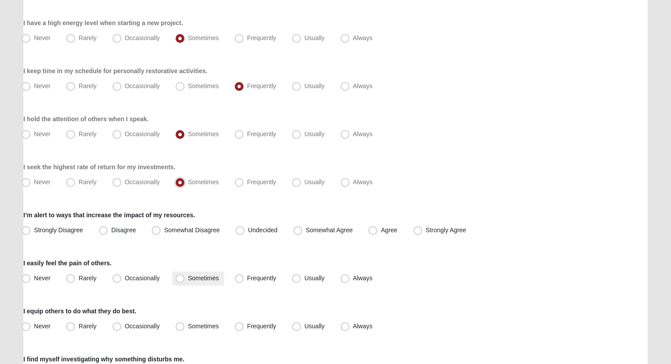
scroll to position [705, 0]
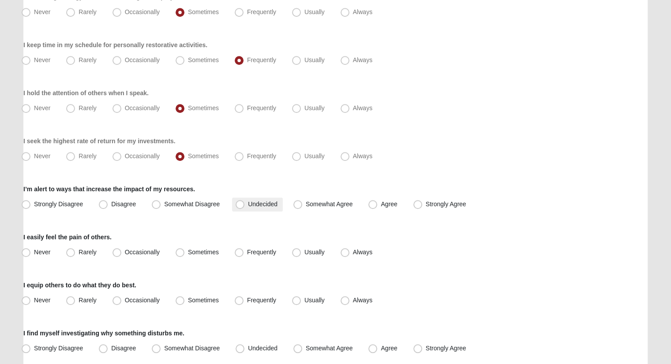
click at [248, 208] on span "Undecided" at bounding box center [263, 204] width 30 height 7
click at [239, 207] on input "Undecided" at bounding box center [242, 204] width 6 height 6
radio input "true"
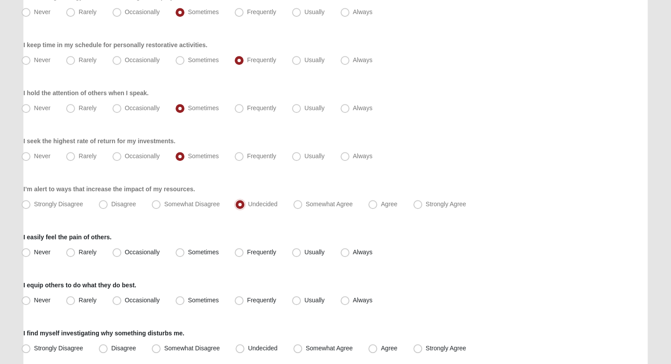
scroll to position [749, 0]
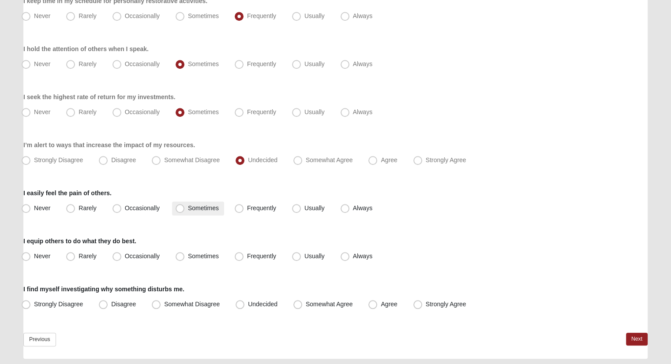
click at [188, 208] on span "Sometimes" at bounding box center [203, 208] width 31 height 7
click at [185, 208] on input "Sometimes" at bounding box center [182, 208] width 6 height 6
radio input "true"
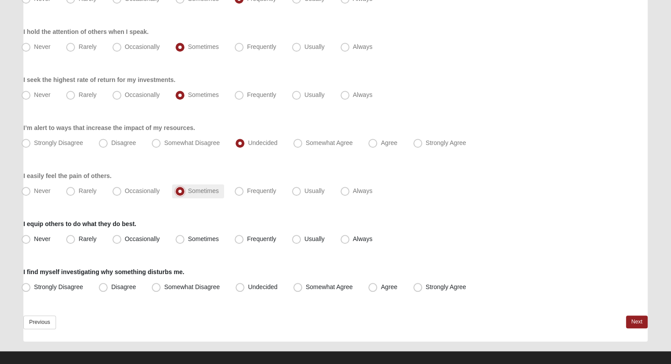
scroll to position [776, 0]
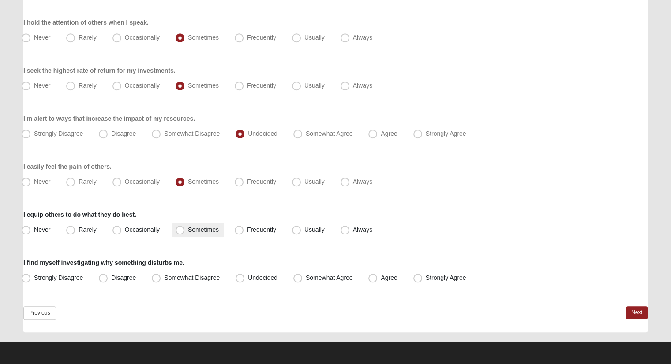
click at [197, 226] on span "Sometimes" at bounding box center [203, 229] width 31 height 7
click at [185, 227] on input "Sometimes" at bounding box center [182, 230] width 6 height 6
radio input "true"
click at [132, 276] on span "Disagree" at bounding box center [123, 277] width 25 height 7
click at [108, 276] on input "Disagree" at bounding box center [105, 278] width 6 height 6
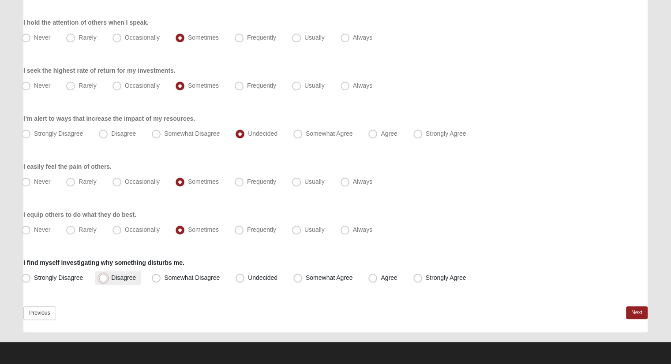
radio input "true"
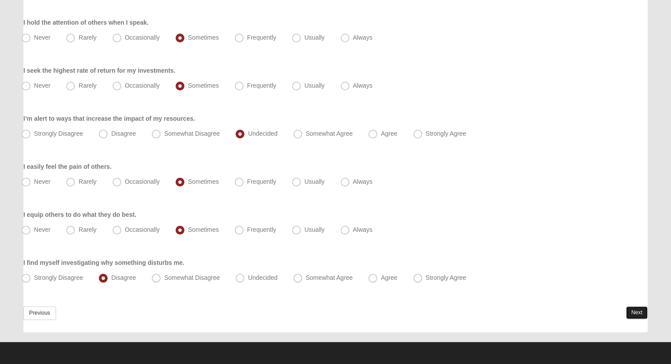
click at [632, 313] on link "Next" at bounding box center [637, 312] width 22 height 13
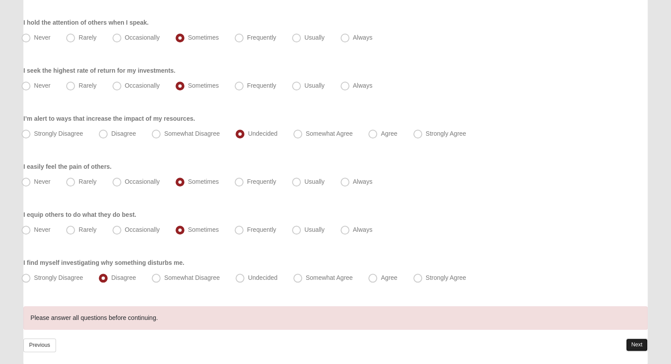
click at [636, 345] on link "Next" at bounding box center [637, 345] width 22 height 13
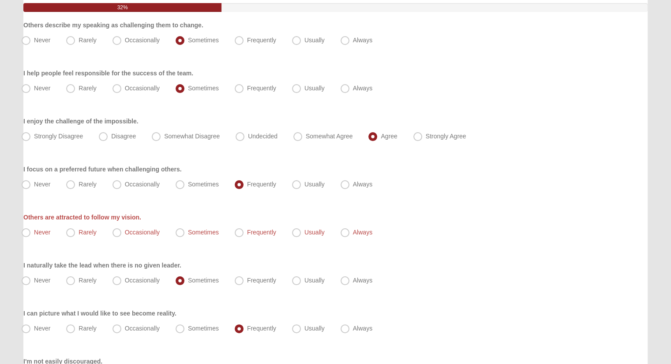
scroll to position [115, 0]
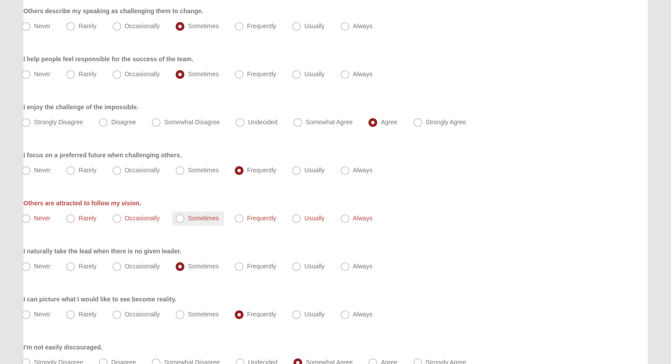
click at [188, 218] on span "Sometimes" at bounding box center [203, 218] width 31 height 7
click at [182, 218] on input "Sometimes" at bounding box center [182, 219] width 6 height 6
radio input "true"
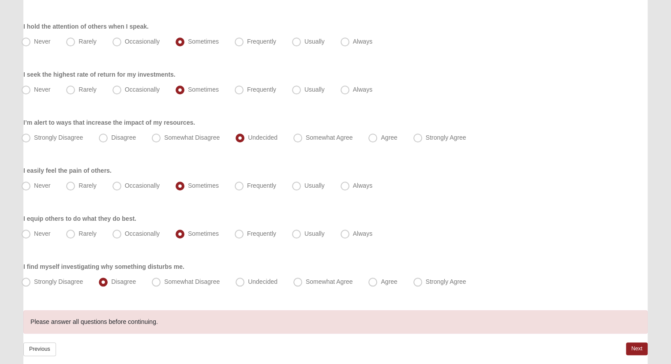
scroll to position [808, 0]
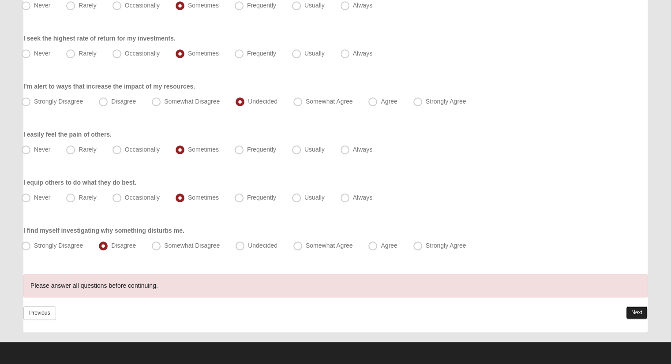
click at [633, 313] on link "Next" at bounding box center [637, 312] width 22 height 13
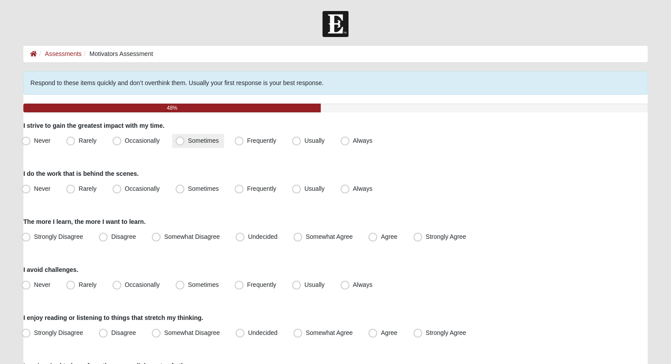
click at [175, 144] on label "Sometimes" at bounding box center [198, 141] width 52 height 14
click at [179, 144] on input "Sometimes" at bounding box center [182, 141] width 6 height 6
radio input "true"
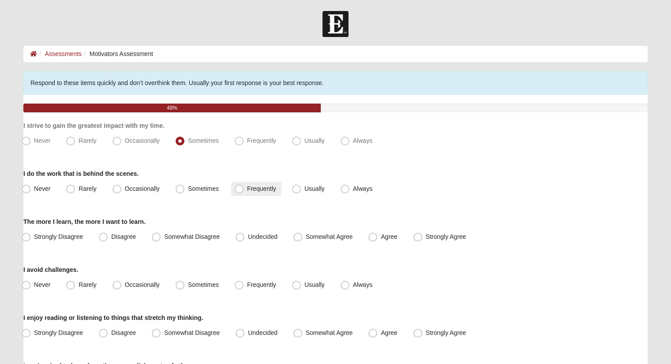
click at [247, 188] on span "Frequently" at bounding box center [261, 188] width 29 height 7
click at [238, 188] on input "Frequently" at bounding box center [241, 189] width 6 height 6
radio input "true"
click at [247, 237] on label "Undecided" at bounding box center [257, 237] width 51 height 14
click at [245, 237] on input "Undecided" at bounding box center [242, 237] width 6 height 6
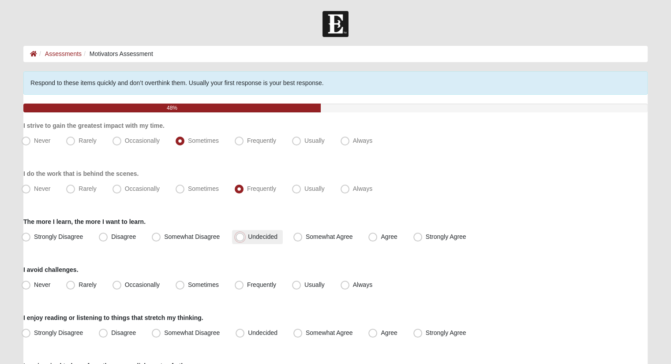
radio input "true"
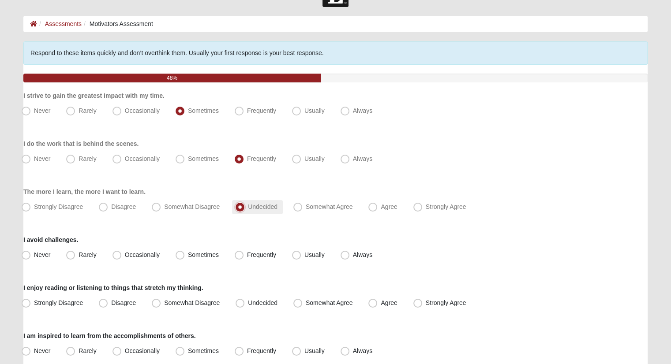
scroll to position [44, 0]
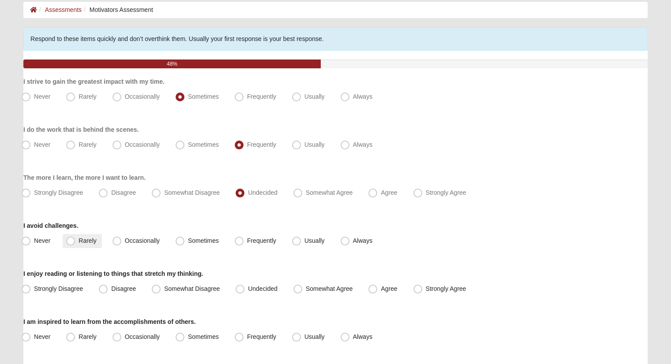
click at [89, 236] on label "Rarely" at bounding box center [82, 241] width 39 height 14
click at [75, 238] on input "Rarely" at bounding box center [73, 241] width 6 height 6
radio input "true"
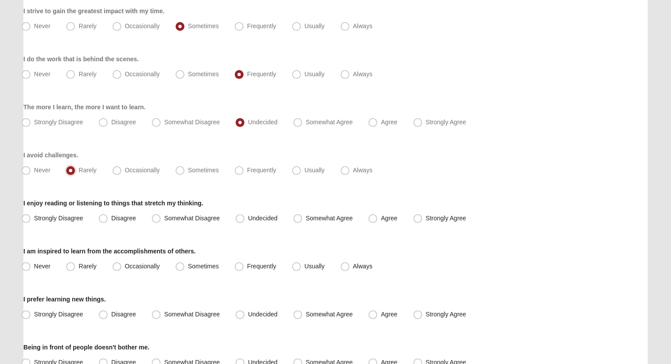
scroll to position [132, 0]
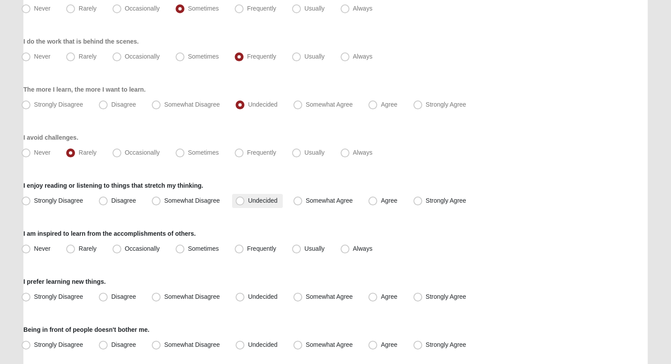
click at [248, 201] on span "Undecided" at bounding box center [263, 200] width 30 height 7
click at [239, 201] on input "Undecided" at bounding box center [242, 201] width 6 height 6
radio input "true"
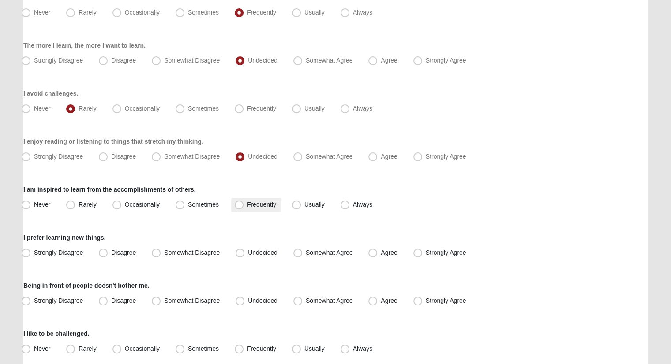
click at [245, 205] on label "Frequently" at bounding box center [256, 205] width 50 height 14
click at [244, 205] on input "Frequently" at bounding box center [241, 205] width 6 height 6
radio input "true"
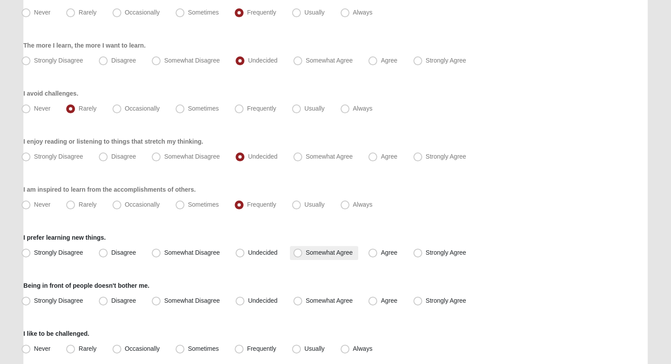
click at [294, 247] on label "Somewhat Agree" at bounding box center [324, 253] width 68 height 14
click at [297, 250] on input "Somewhat Agree" at bounding box center [300, 253] width 6 height 6
radio input "true"
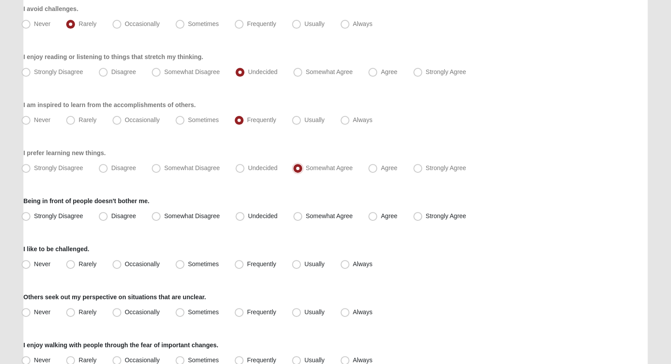
scroll to position [265, 0]
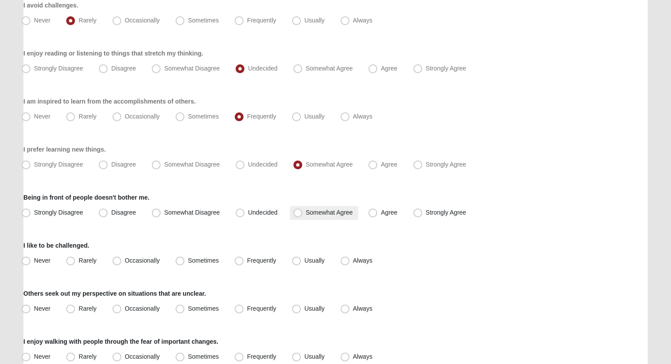
click at [317, 208] on label "Somewhat Agree" at bounding box center [324, 213] width 68 height 14
click at [302, 210] on input "Somewhat Agree" at bounding box center [300, 213] width 6 height 6
radio input "true"
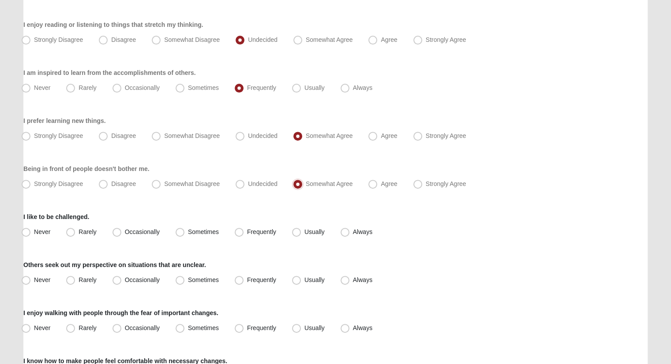
scroll to position [309, 0]
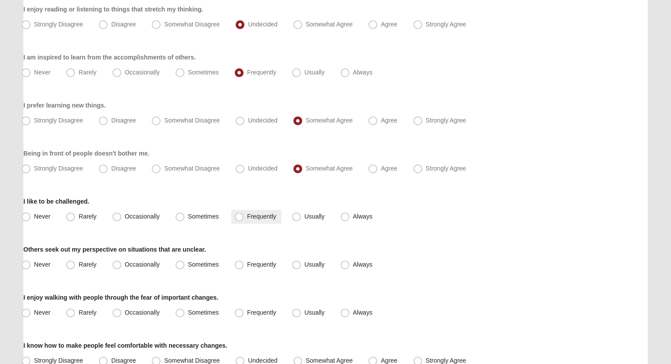
click at [253, 216] on span "Frequently" at bounding box center [261, 216] width 29 height 7
click at [244, 216] on input "Frequently" at bounding box center [241, 217] width 6 height 6
radio input "true"
click at [188, 261] on span "Sometimes" at bounding box center [203, 264] width 31 height 7
click at [180, 262] on input "Sometimes" at bounding box center [182, 265] width 6 height 6
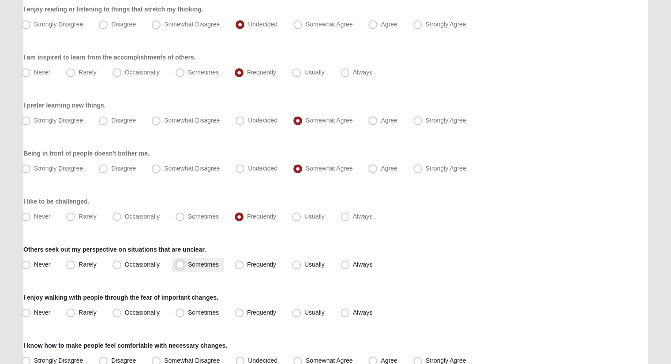
radio input "true"
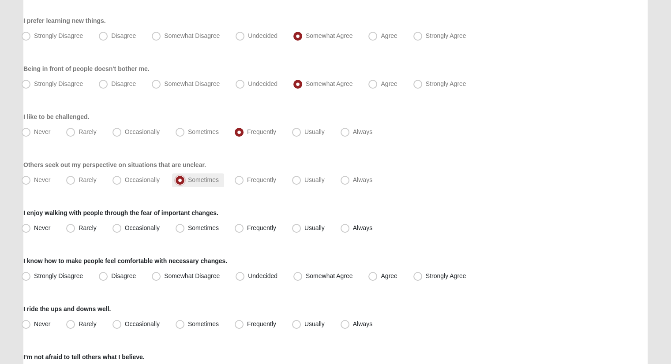
scroll to position [397, 0]
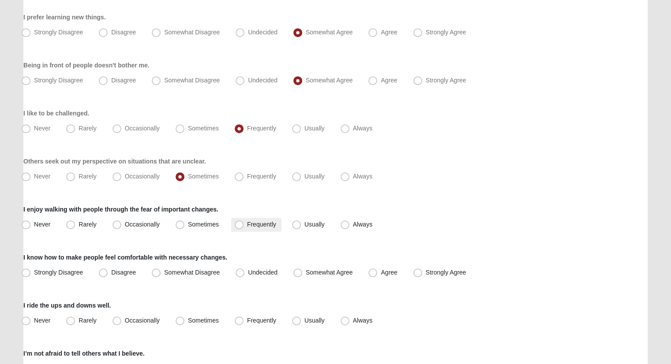
click at [247, 223] on span "Frequently" at bounding box center [261, 224] width 29 height 7
click at [242, 223] on input "Frequently" at bounding box center [241, 225] width 6 height 6
radio input "true"
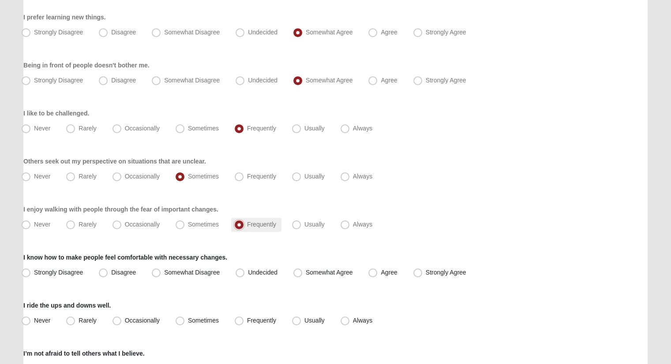
scroll to position [441, 0]
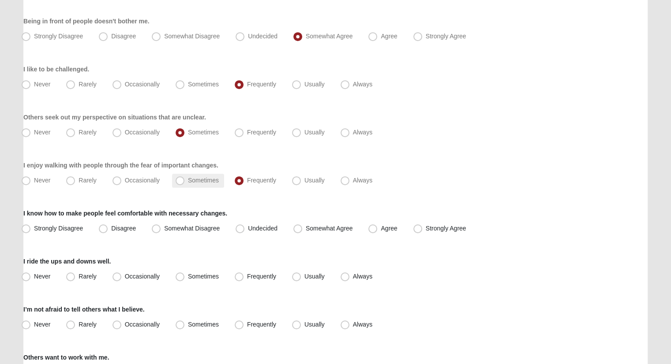
click at [205, 180] on span "Sometimes" at bounding box center [203, 180] width 31 height 7
click at [185, 180] on input "Sometimes" at bounding box center [182, 181] width 6 height 6
radio input "true"
click at [236, 175] on label "Frequently" at bounding box center [256, 181] width 50 height 14
click at [238, 178] on input "Frequently" at bounding box center [241, 181] width 6 height 6
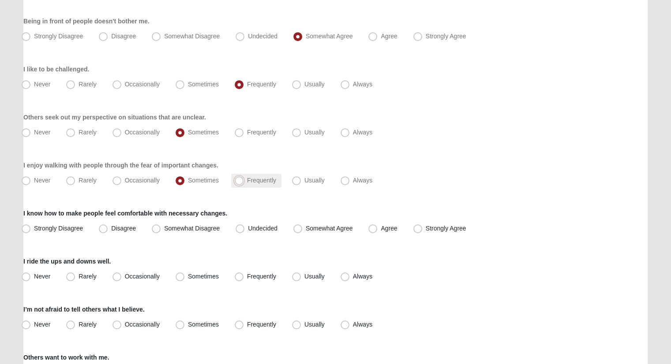
radio input "true"
click at [275, 227] on span "Undecided" at bounding box center [263, 228] width 30 height 7
click at [245, 227] on input "Undecided" at bounding box center [242, 229] width 6 height 6
radio input "true"
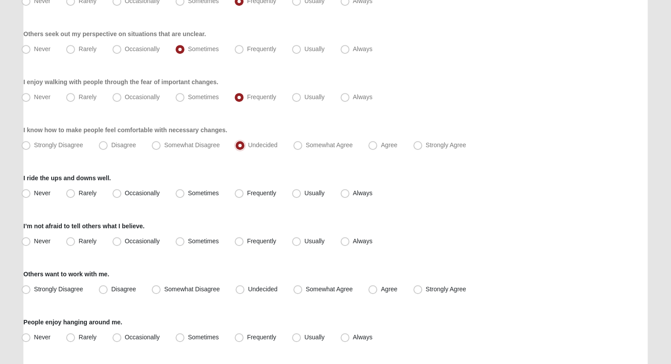
scroll to position [529, 0]
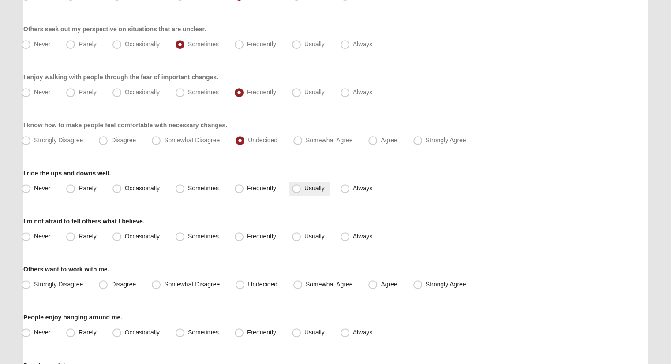
click at [310, 187] on span "Usually" at bounding box center [314, 188] width 20 height 7
click at [301, 187] on input "Usually" at bounding box center [298, 189] width 6 height 6
radio input "true"
click at [277, 233] on label "Frequently" at bounding box center [256, 237] width 50 height 14
click at [244, 234] on input "Frequently" at bounding box center [241, 237] width 6 height 6
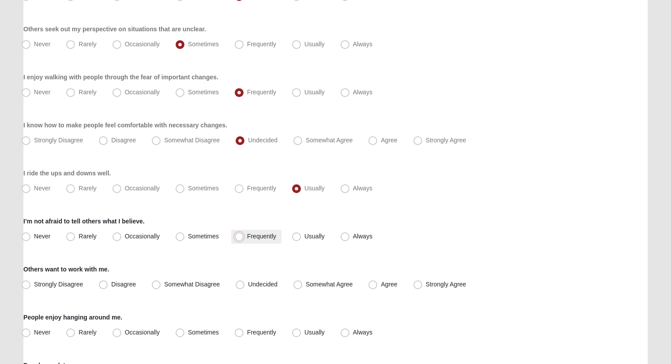
radio input "true"
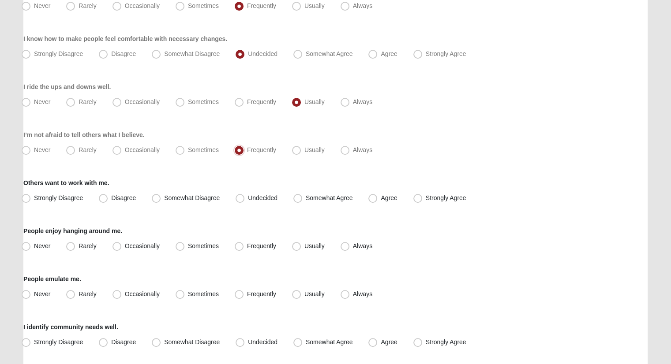
scroll to position [617, 0]
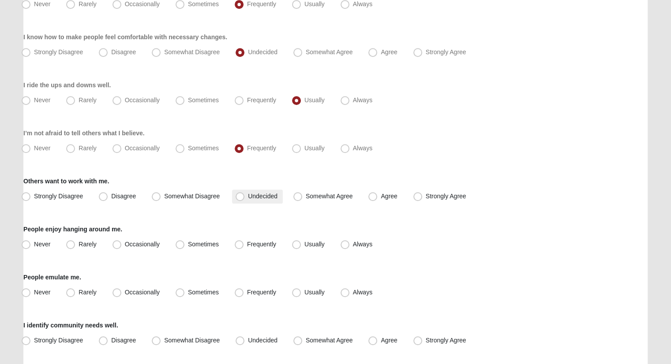
click at [247, 191] on label "Undecided" at bounding box center [257, 197] width 51 height 14
click at [245, 194] on input "Undecided" at bounding box center [242, 197] width 6 height 6
radio input "true"
click at [304, 244] on span "Usually" at bounding box center [314, 244] width 20 height 7
click at [301, 244] on input "Usually" at bounding box center [298, 245] width 6 height 6
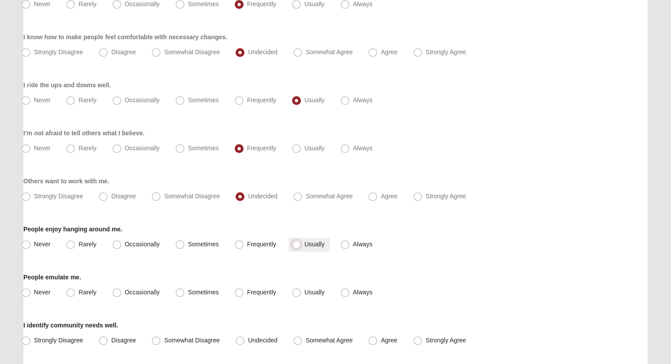
radio input "true"
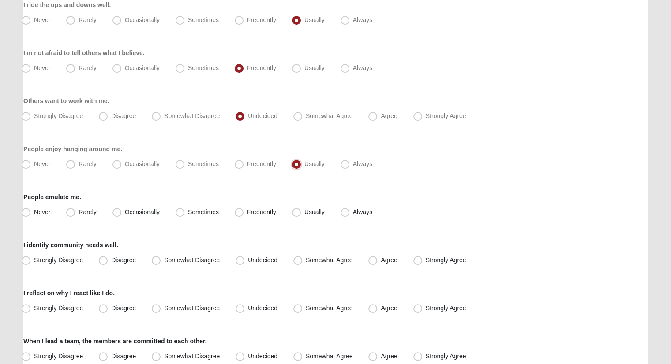
scroll to position [705, 0]
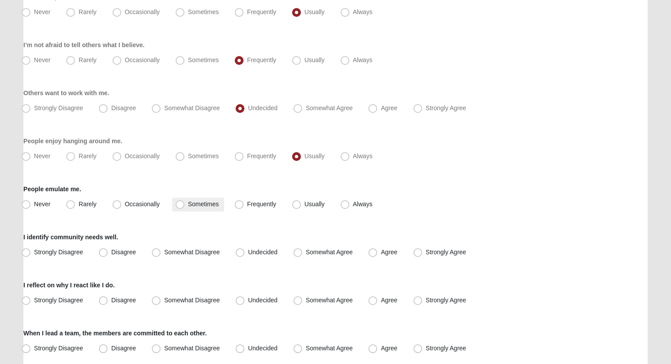
click at [201, 207] on span "Sometimes" at bounding box center [203, 204] width 31 height 7
click at [185, 207] on input "Sometimes" at bounding box center [182, 204] width 6 height 6
radio input "true"
click at [205, 252] on span "Somewhat Disagree" at bounding box center [192, 252] width 56 height 7
click at [161, 252] on input "Somewhat Disagree" at bounding box center [158, 253] width 6 height 6
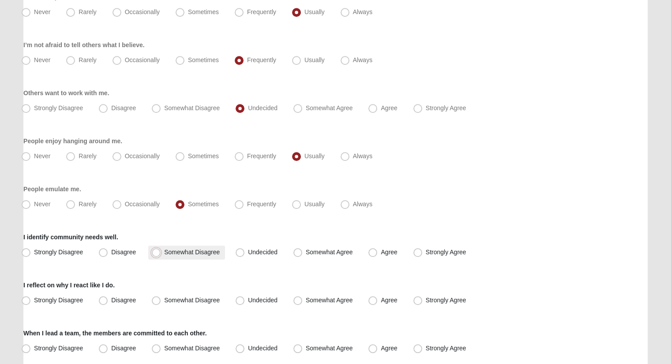
radio input "true"
click at [254, 253] on span "Undecided" at bounding box center [263, 252] width 30 height 7
click at [245, 253] on input "Undecided" at bounding box center [242, 253] width 6 height 6
radio input "true"
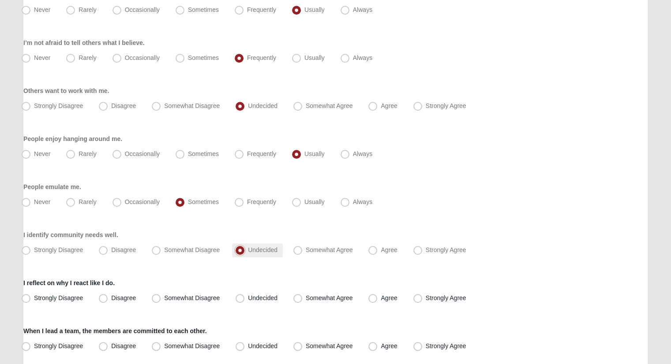
scroll to position [776, 0]
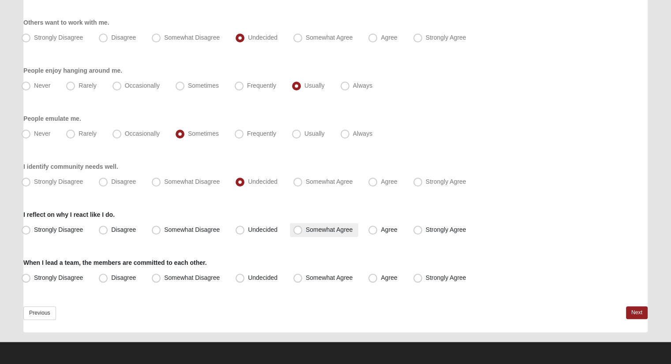
click at [306, 229] on span "Somewhat Agree" at bounding box center [329, 229] width 47 height 7
click at [297, 229] on input "Somewhat Agree" at bounding box center [300, 230] width 6 height 6
radio input "true"
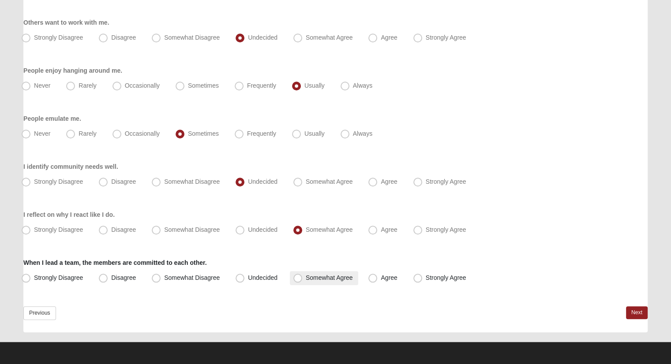
click at [303, 276] on label "Somewhat Agree" at bounding box center [324, 278] width 68 height 14
click at [302, 276] on input "Somewhat Agree" at bounding box center [300, 278] width 6 height 6
radio input "true"
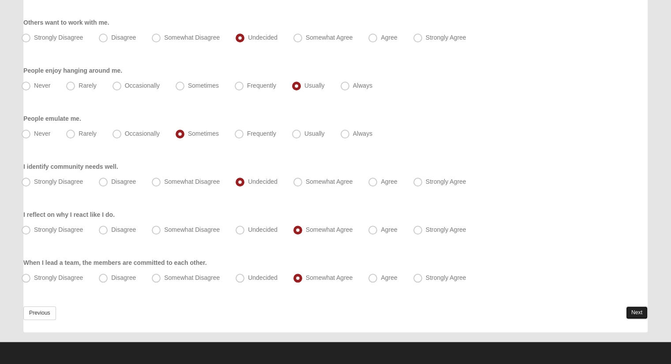
click at [641, 306] on link "Next" at bounding box center [637, 312] width 22 height 13
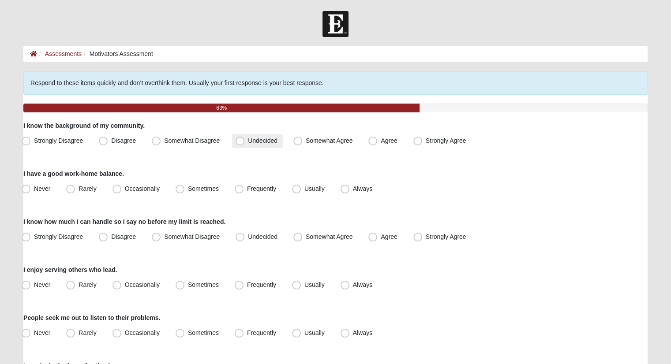
click at [246, 140] on label "Undecided" at bounding box center [257, 141] width 51 height 14
click at [245, 140] on input "Undecided" at bounding box center [242, 141] width 6 height 6
radio input "true"
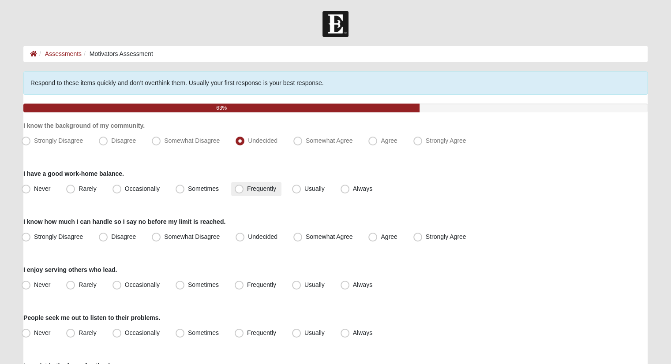
click at [257, 186] on span "Frequently" at bounding box center [261, 188] width 29 height 7
click at [244, 186] on input "Frequently" at bounding box center [241, 189] width 6 height 6
radio input "true"
click at [320, 195] on label "Usually" at bounding box center [308, 189] width 41 height 14
click at [301, 192] on input "Usually" at bounding box center [298, 189] width 6 height 6
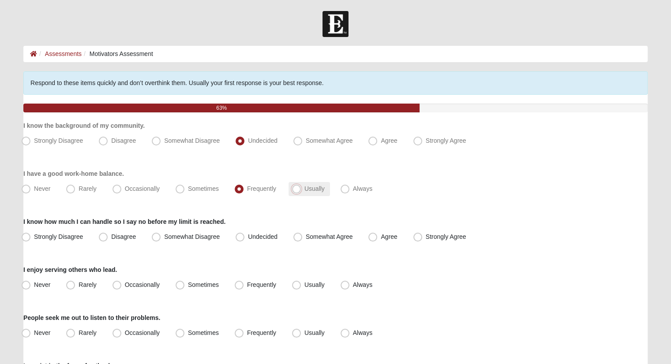
radio input "true"
click at [190, 237] on span "Somewhat Disagree" at bounding box center [192, 236] width 56 height 7
click at [161, 237] on input "Somewhat Disagree" at bounding box center [158, 237] width 6 height 6
radio input "true"
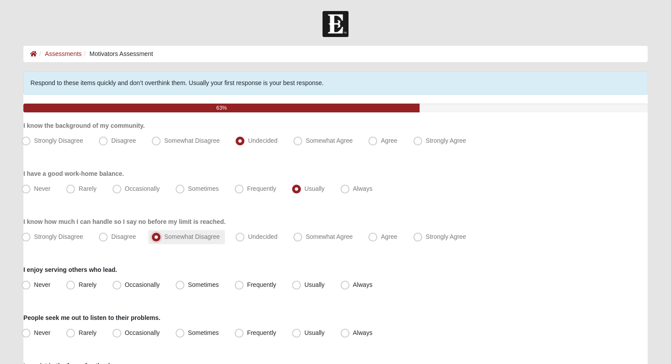
scroll to position [44, 0]
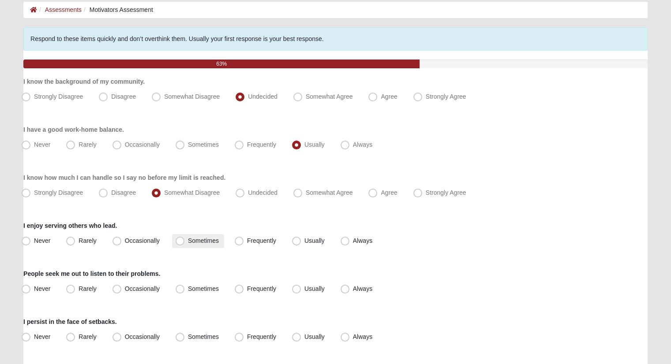
click at [189, 242] on span "Sometimes" at bounding box center [203, 240] width 31 height 7
click at [185, 242] on input "Sometimes" at bounding box center [182, 241] width 6 height 6
radio input "true"
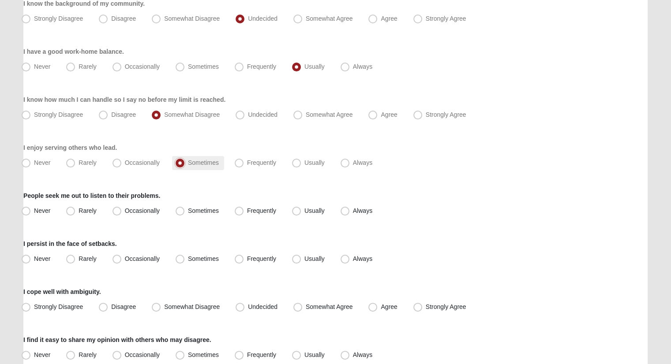
scroll to position [132, 0]
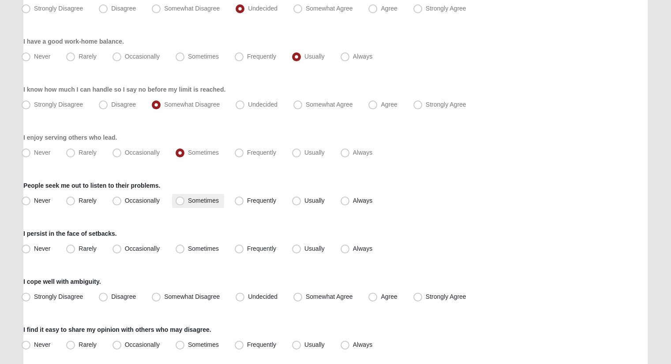
click at [193, 199] on span "Sometimes" at bounding box center [203, 200] width 31 height 7
click at [185, 199] on input "Sometimes" at bounding box center [182, 201] width 6 height 6
radio input "true"
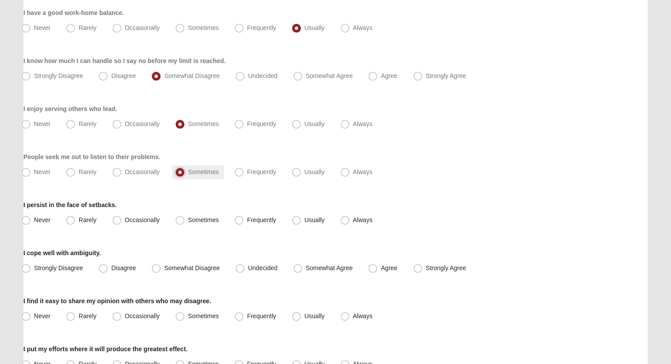
scroll to position [176, 0]
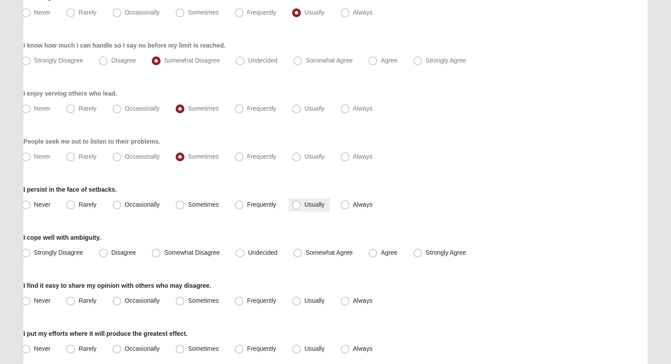
click at [304, 203] on span "Usually" at bounding box center [314, 204] width 20 height 7
click at [298, 203] on input "Usually" at bounding box center [298, 205] width 6 height 6
radio input "true"
click at [256, 250] on span "Undecided" at bounding box center [263, 252] width 30 height 7
click at [245, 250] on input "Undecided" at bounding box center [242, 253] width 6 height 6
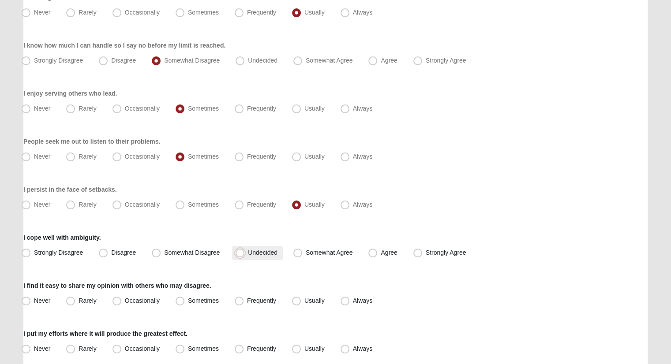
radio input "true"
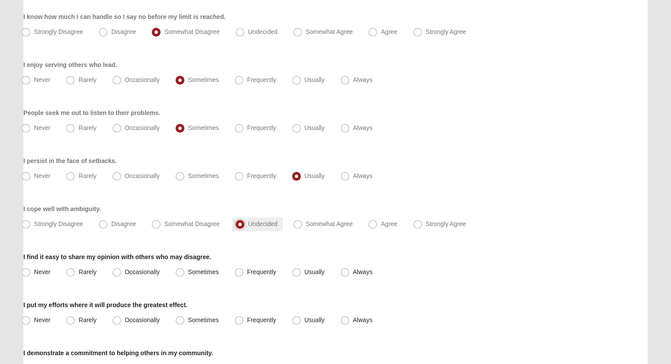
scroll to position [220, 0]
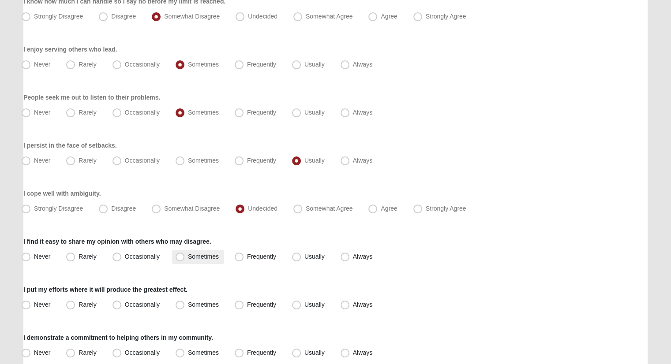
click at [200, 254] on span "Sometimes" at bounding box center [203, 256] width 31 height 7
click at [185, 254] on input "Sometimes" at bounding box center [182, 257] width 6 height 6
radio input "true"
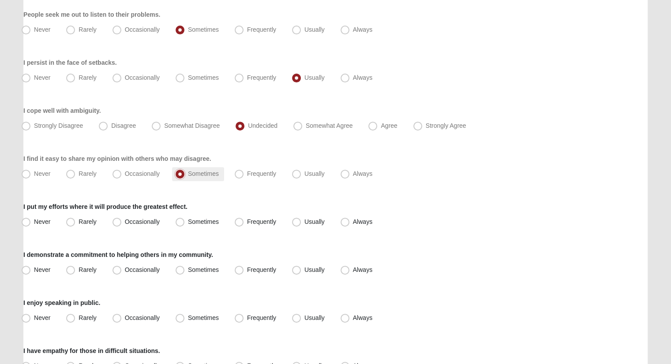
scroll to position [309, 0]
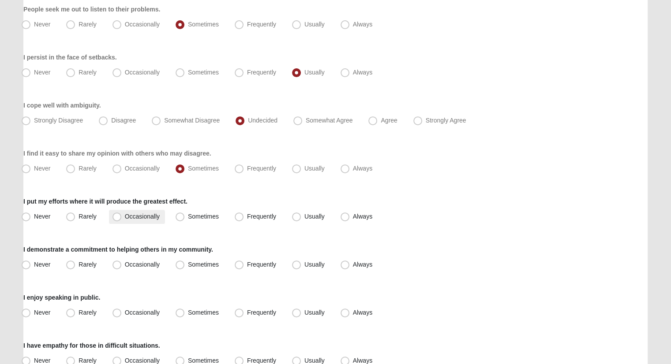
click at [128, 213] on span "Occasionally" at bounding box center [142, 216] width 35 height 7
click at [122, 214] on input "Occasionally" at bounding box center [119, 217] width 6 height 6
radio input "true"
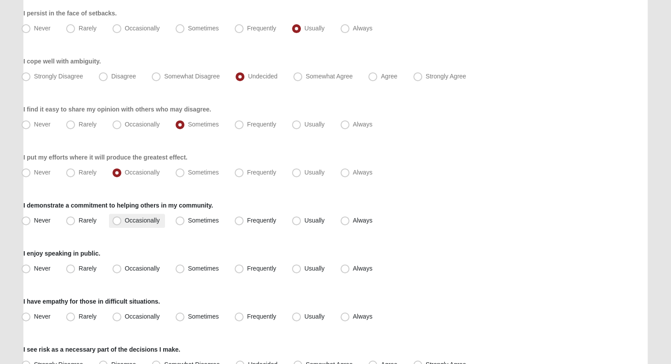
click at [153, 221] on span "Occasionally" at bounding box center [142, 220] width 35 height 7
click at [122, 221] on input "Occasionally" at bounding box center [119, 221] width 6 height 6
radio input "true"
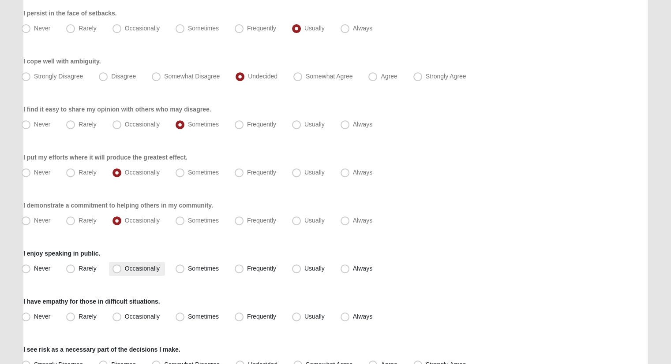
click at [151, 272] on label "Occasionally" at bounding box center [137, 269] width 56 height 14
click at [122, 272] on input "Occasionally" at bounding box center [119, 269] width 6 height 6
radio input "true"
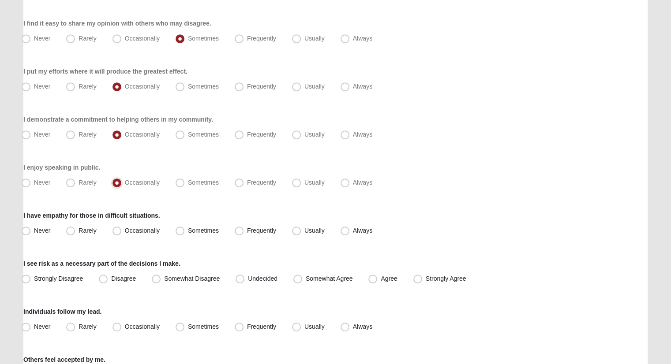
scroll to position [441, 0]
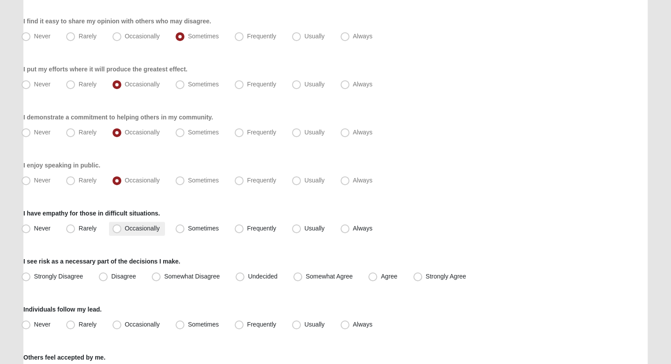
click at [145, 227] on span "Occasionally" at bounding box center [142, 228] width 35 height 7
click at [122, 227] on input "Occasionally" at bounding box center [119, 229] width 6 height 6
radio input "true"
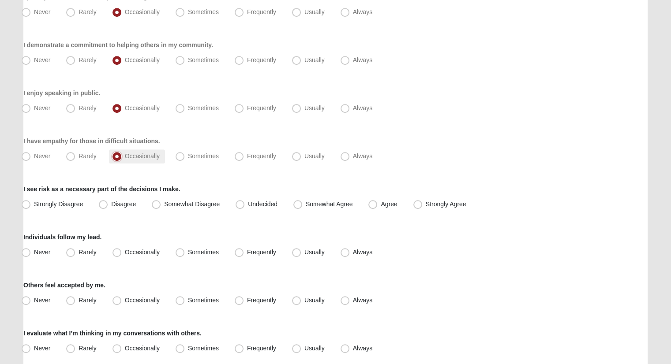
scroll to position [529, 0]
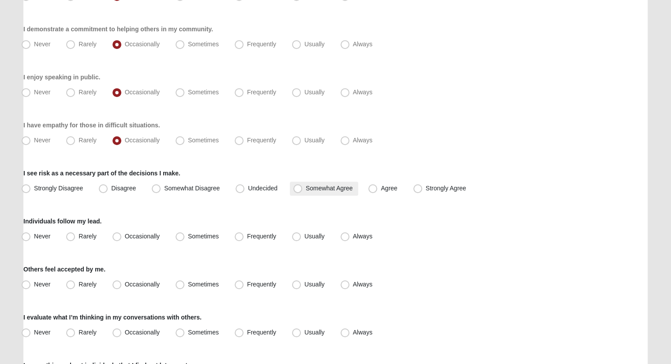
click at [326, 185] on span "Somewhat Agree" at bounding box center [329, 188] width 47 height 7
click at [302, 186] on input "Somewhat Agree" at bounding box center [300, 189] width 6 height 6
radio input "true"
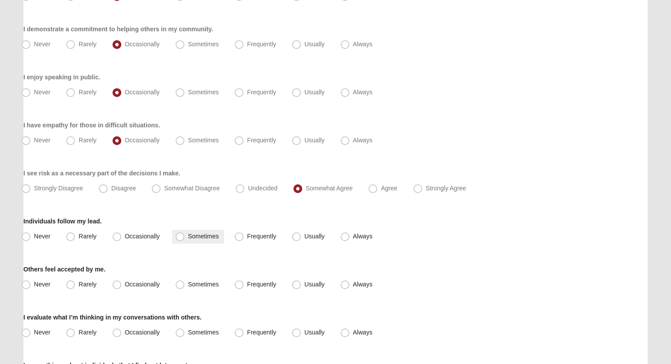
click at [192, 234] on span "Sometimes" at bounding box center [203, 236] width 31 height 7
click at [185, 234] on input "Sometimes" at bounding box center [182, 237] width 6 height 6
radio input "true"
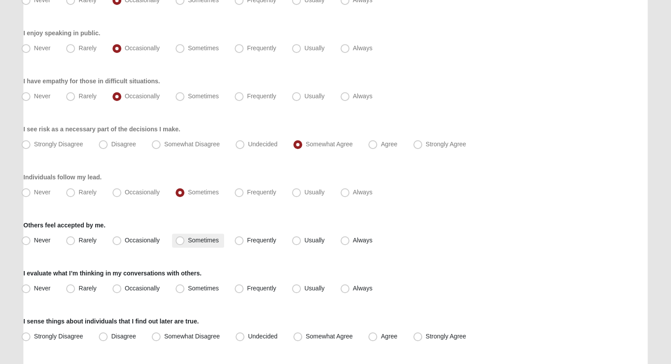
click at [194, 237] on span "Sometimes" at bounding box center [203, 240] width 31 height 7
click at [185, 238] on input "Sometimes" at bounding box center [182, 241] width 6 height 6
radio input "true"
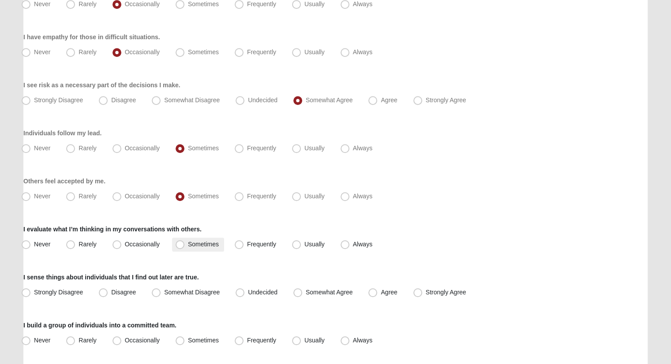
click at [187, 240] on label "Sometimes" at bounding box center [198, 245] width 52 height 14
click at [185, 242] on input "Sometimes" at bounding box center [182, 245] width 6 height 6
radio input "true"
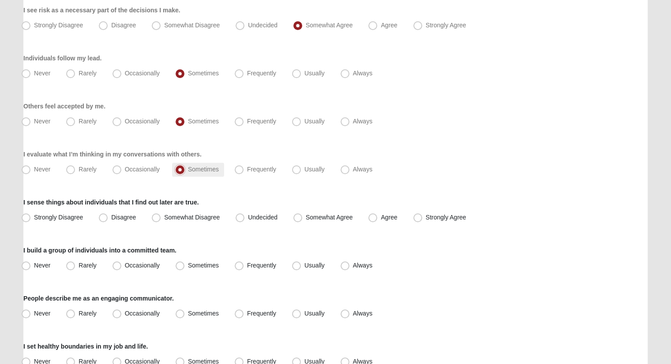
scroll to position [705, 0]
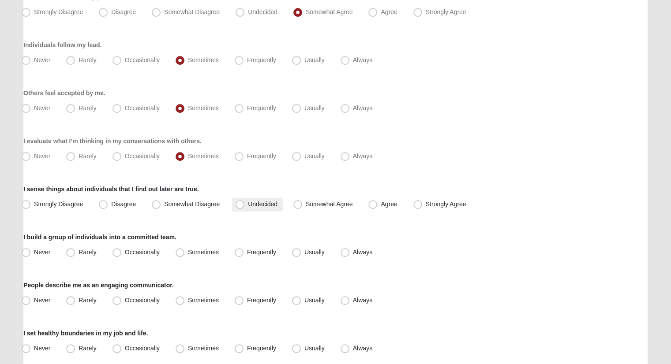
click at [249, 201] on span "Undecided" at bounding box center [263, 204] width 30 height 7
click at [245, 201] on input "Undecided" at bounding box center [242, 204] width 6 height 6
radio input "true"
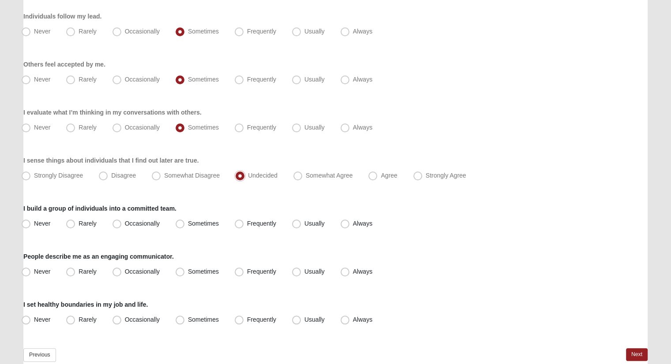
scroll to position [749, 0]
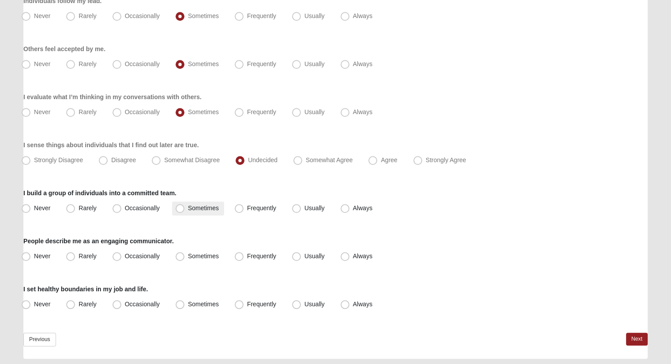
click at [215, 205] on span "Sometimes" at bounding box center [203, 208] width 31 height 7
click at [185, 205] on input "Sometimes" at bounding box center [182, 208] width 6 height 6
radio input "true"
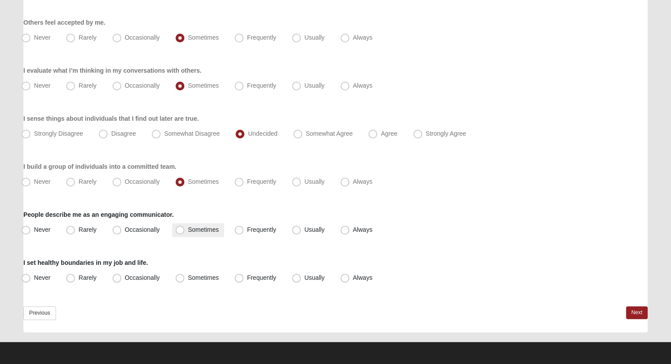
click at [206, 230] on span "Sometimes" at bounding box center [203, 229] width 31 height 7
click at [185, 230] on input "Sometimes" at bounding box center [182, 230] width 6 height 6
radio input "true"
click at [149, 274] on span "Occasionally" at bounding box center [142, 277] width 35 height 7
click at [122, 275] on input "Occasionally" at bounding box center [119, 278] width 6 height 6
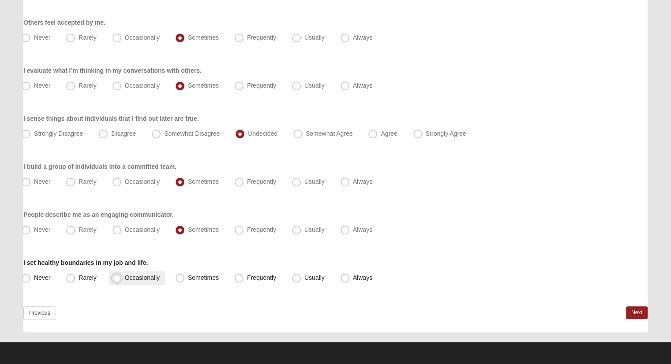
radio input "true"
click at [643, 310] on link "Next" at bounding box center [637, 312] width 22 height 13
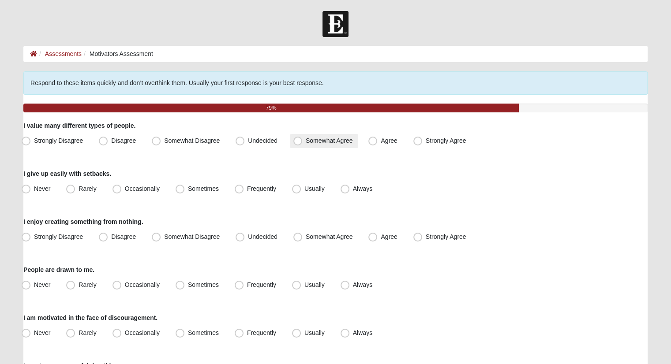
click at [304, 140] on label "Somewhat Agree" at bounding box center [324, 141] width 68 height 14
click at [302, 140] on input "Somewhat Agree" at bounding box center [300, 141] width 6 height 6
radio input "true"
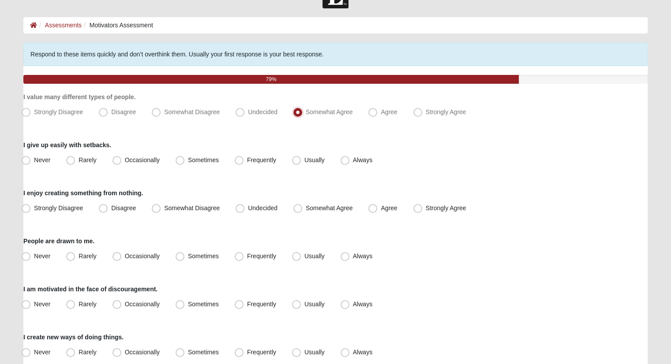
scroll to position [44, 0]
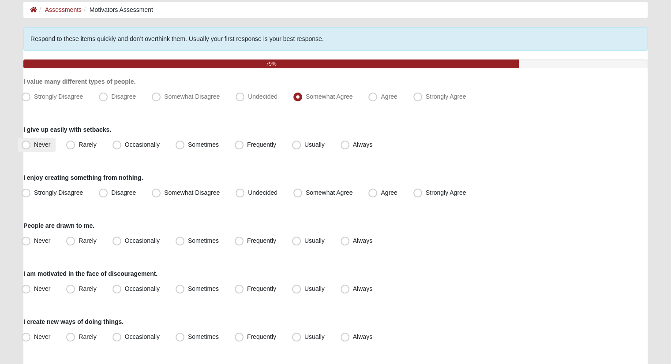
click at [48, 143] on span "Never" at bounding box center [42, 144] width 16 height 7
click at [31, 143] on input "Never" at bounding box center [28, 145] width 6 height 6
radio input "true"
click at [321, 190] on span "Somewhat Agree" at bounding box center [329, 192] width 47 height 7
click at [302, 190] on input "Somewhat Agree" at bounding box center [300, 193] width 6 height 6
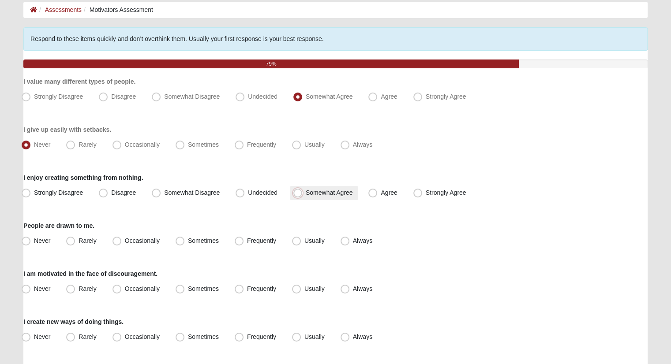
radio input "true"
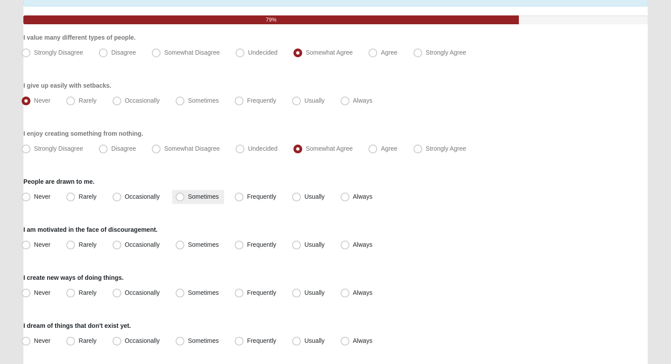
click at [202, 196] on span "Sometimes" at bounding box center [203, 196] width 31 height 7
click at [185, 196] on input "Sometimes" at bounding box center [182, 197] width 6 height 6
radio input "true"
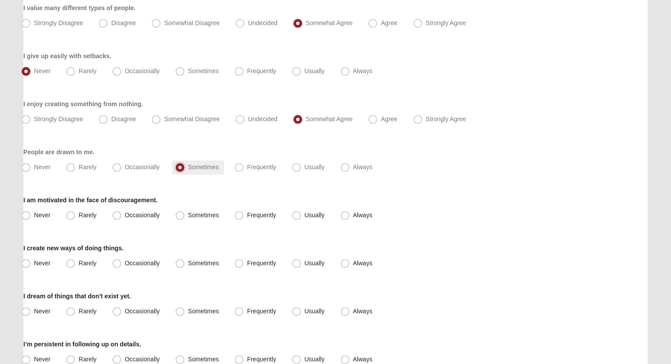
scroll to position [132, 0]
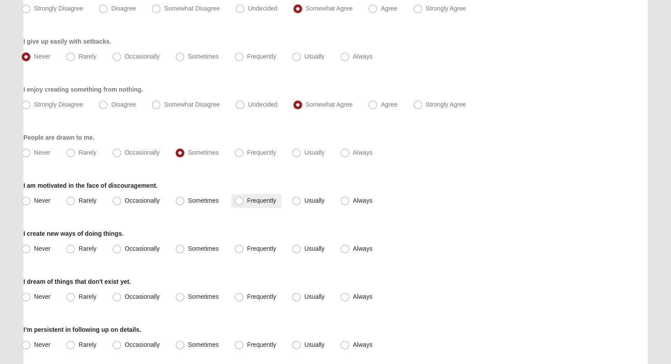
click at [248, 195] on label "Frequently" at bounding box center [256, 201] width 50 height 14
click at [244, 198] on input "Frequently" at bounding box center [241, 201] width 6 height 6
radio input "true"
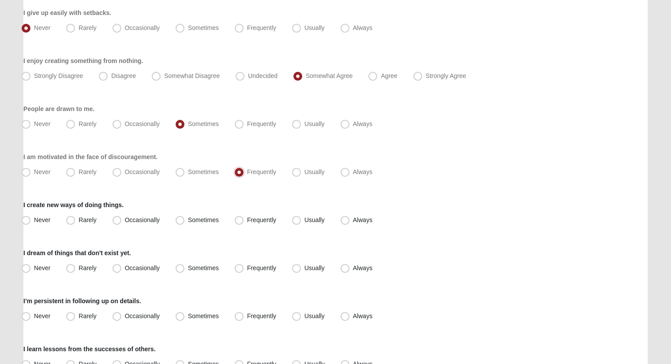
scroll to position [176, 0]
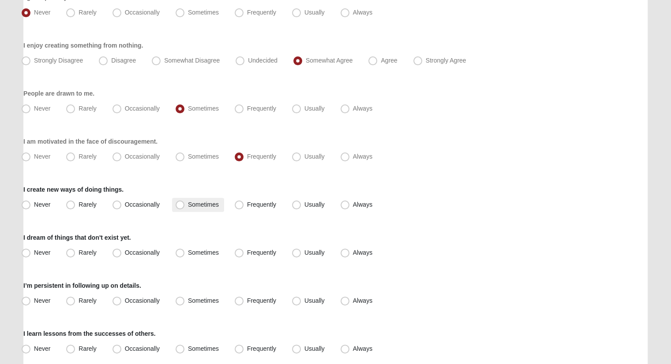
click at [201, 201] on span "Sometimes" at bounding box center [203, 204] width 31 height 7
click at [185, 202] on input "Sometimes" at bounding box center [182, 205] width 6 height 6
radio input "true"
click at [150, 254] on span "Occasionally" at bounding box center [142, 252] width 35 height 7
click at [122, 254] on input "Occasionally" at bounding box center [119, 253] width 6 height 6
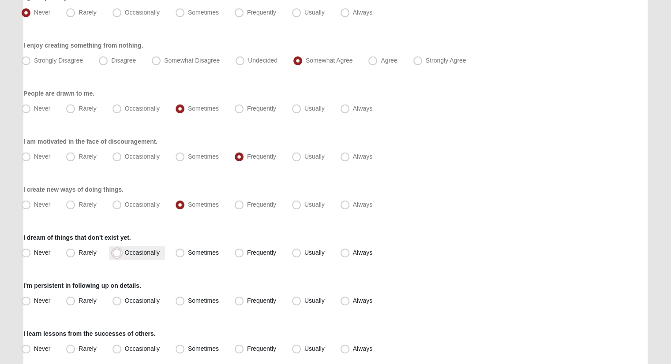
radio input "true"
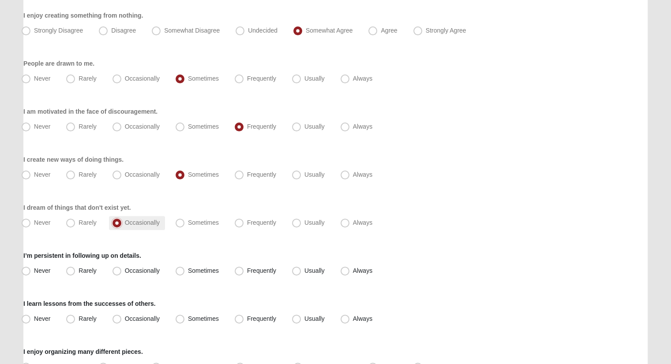
scroll to position [220, 0]
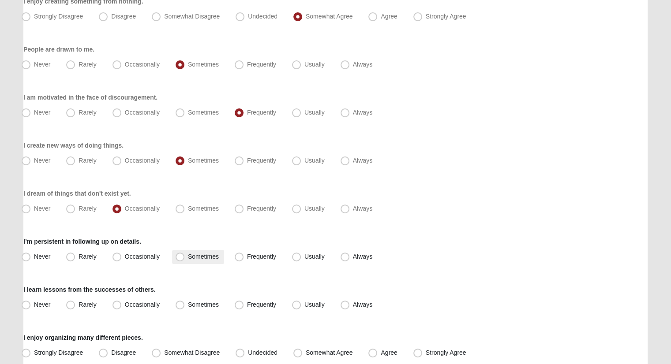
click at [200, 253] on span "Sometimes" at bounding box center [203, 256] width 31 height 7
click at [185, 254] on input "Sometimes" at bounding box center [182, 257] width 6 height 6
radio input "true"
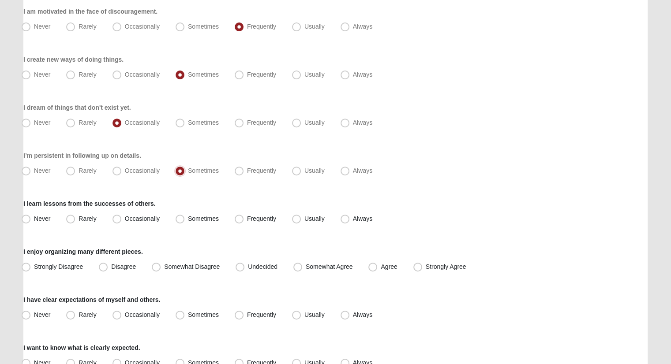
scroll to position [309, 0]
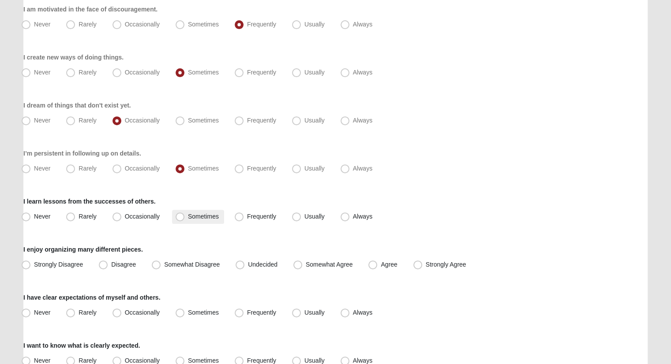
click at [191, 216] on span "Sometimes" at bounding box center [203, 216] width 31 height 7
click at [185, 216] on input "Sometimes" at bounding box center [182, 217] width 6 height 6
radio input "true"
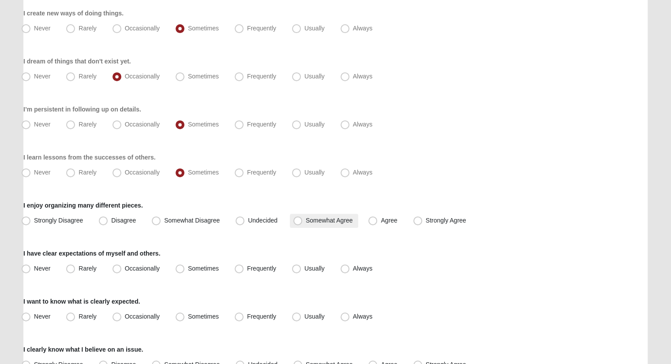
click at [316, 220] on span "Somewhat Agree" at bounding box center [329, 220] width 47 height 7
click at [302, 220] on input "Somewhat Agree" at bounding box center [300, 221] width 6 height 6
radio input "true"
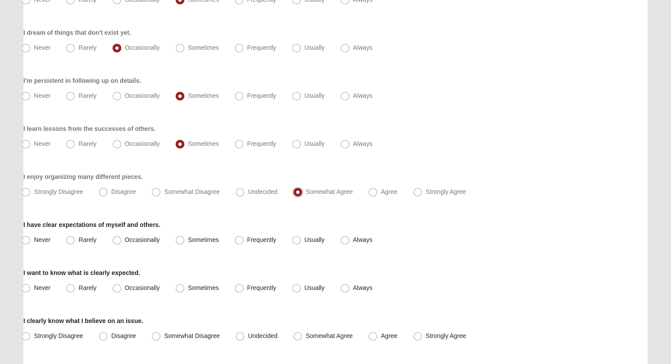
scroll to position [397, 0]
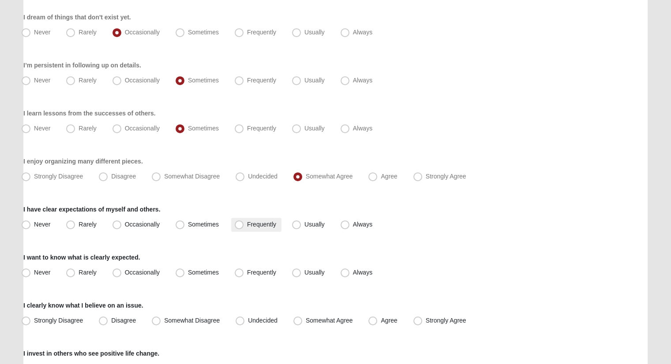
click at [247, 223] on span "Frequently" at bounding box center [261, 224] width 29 height 7
click at [240, 223] on input "Frequently" at bounding box center [241, 225] width 6 height 6
radio input "true"
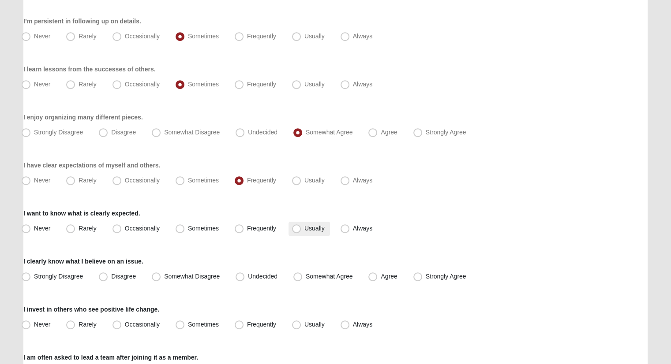
click at [291, 227] on label "Usually" at bounding box center [308, 229] width 41 height 14
click at [295, 227] on input "Usually" at bounding box center [298, 229] width 6 height 6
radio input "true"
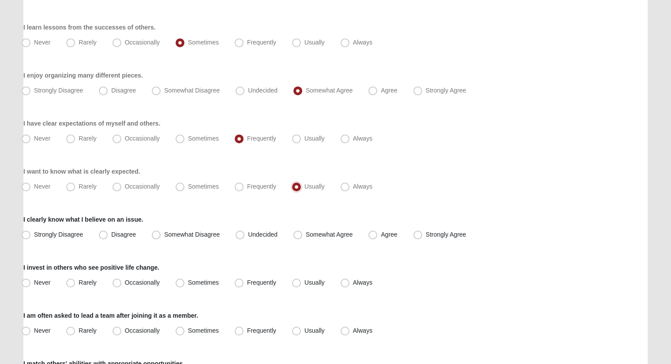
scroll to position [485, 0]
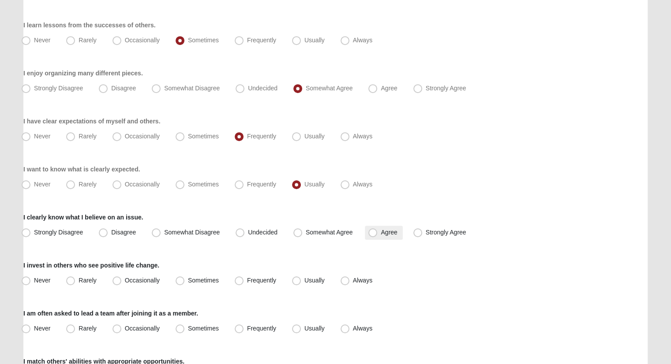
click at [380, 229] on span "Agree" at bounding box center [388, 232] width 16 height 7
click at [376, 230] on input "Agree" at bounding box center [375, 233] width 6 height 6
radio input "true"
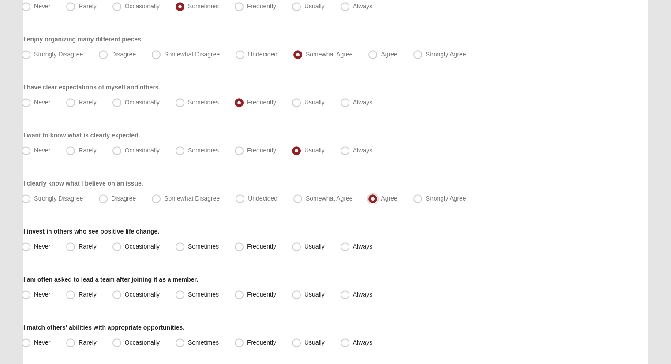
scroll to position [573, 0]
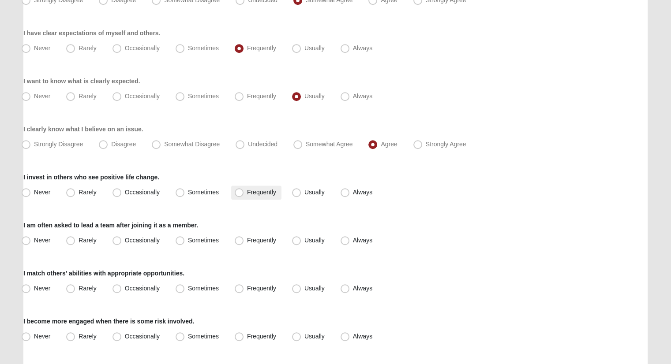
click at [249, 192] on span "Frequently" at bounding box center [261, 192] width 29 height 7
click at [244, 192] on input "Frequently" at bounding box center [241, 193] width 6 height 6
radio input "true"
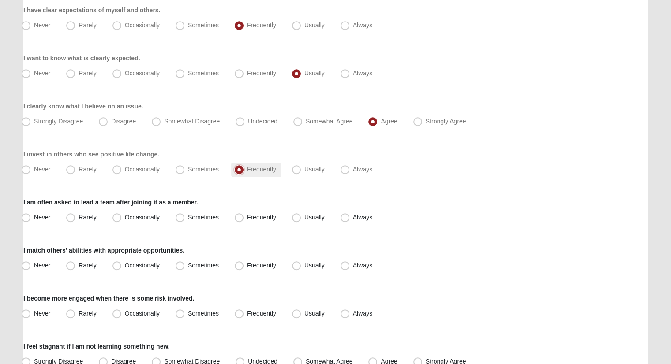
scroll to position [617, 0]
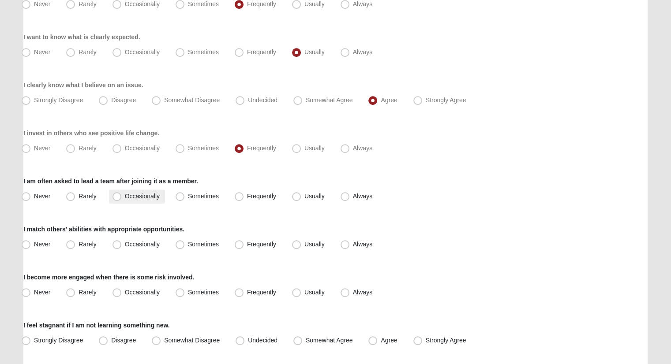
click at [125, 194] on span "Occasionally" at bounding box center [142, 196] width 35 height 7
click at [116, 194] on input "Occasionally" at bounding box center [119, 197] width 6 height 6
radio input "true"
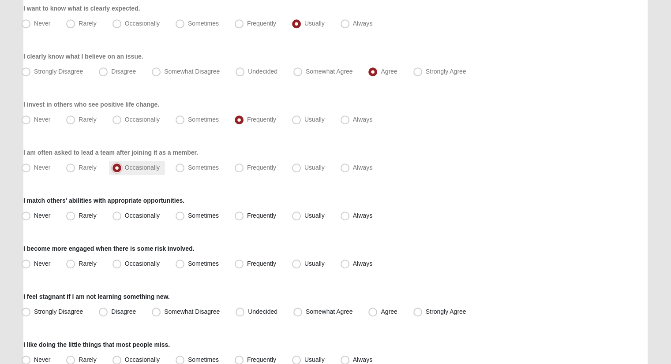
scroll to position [661, 0]
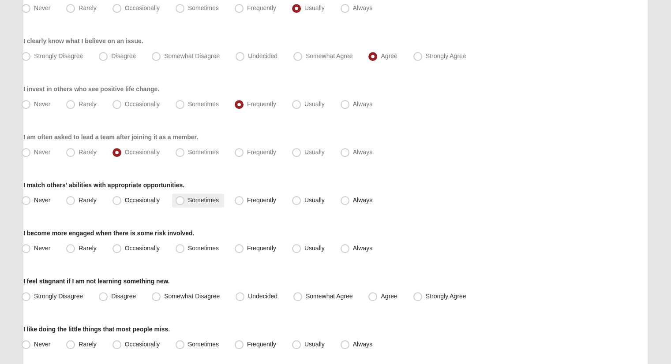
click at [188, 200] on span "Sometimes" at bounding box center [203, 200] width 31 height 7
click at [180, 200] on input "Sometimes" at bounding box center [182, 201] width 6 height 6
radio input "true"
click at [247, 245] on span "Frequently" at bounding box center [261, 248] width 29 height 7
click at [238, 246] on input "Frequently" at bounding box center [241, 249] width 6 height 6
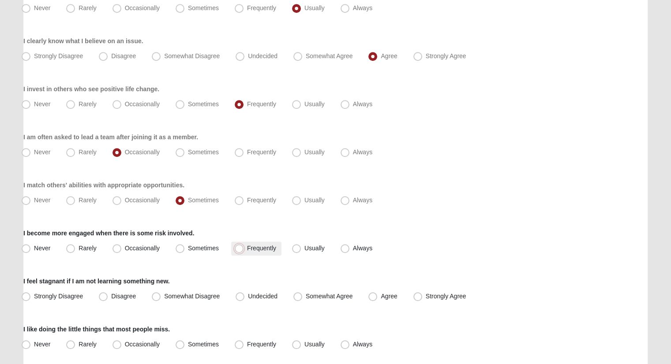
radio input "true"
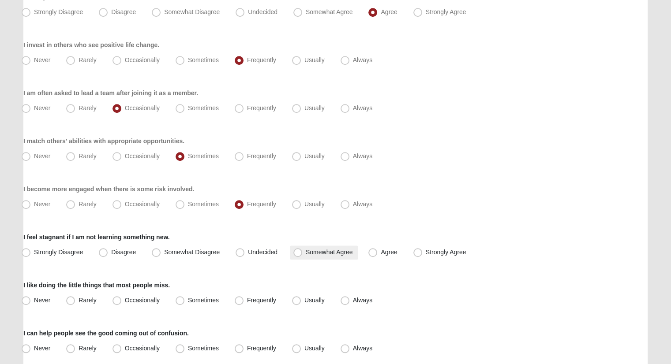
click at [306, 251] on span "Somewhat Agree" at bounding box center [329, 252] width 47 height 7
click at [297, 251] on input "Somewhat Agree" at bounding box center [300, 253] width 6 height 6
radio input "true"
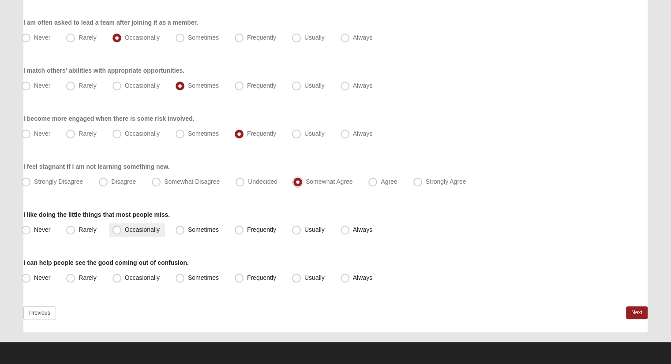
scroll to position [776, 0]
click at [244, 228] on label "Frequently" at bounding box center [256, 230] width 50 height 14
click at [244, 228] on input "Frequently" at bounding box center [241, 230] width 6 height 6
radio input "true"
click at [250, 283] on label "Frequently" at bounding box center [256, 278] width 50 height 14
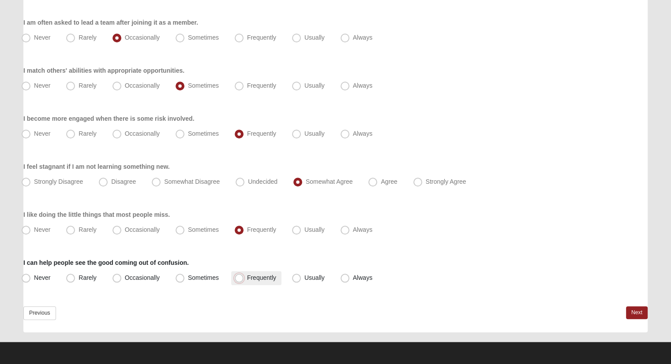
click at [244, 281] on input "Frequently" at bounding box center [241, 278] width 6 height 6
radio input "true"
click at [634, 310] on link "Next" at bounding box center [637, 312] width 22 height 13
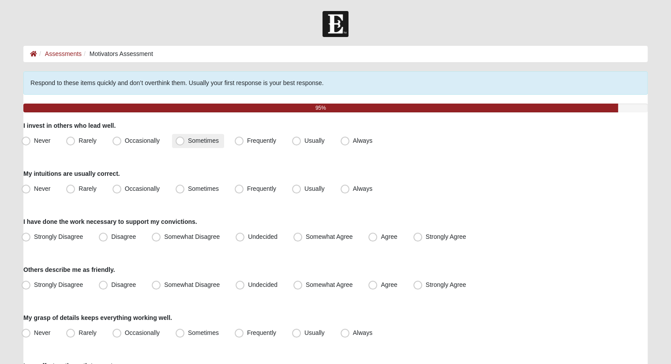
click at [188, 142] on span "Sometimes" at bounding box center [203, 140] width 31 height 7
click at [179, 142] on input "Sometimes" at bounding box center [182, 141] width 6 height 6
radio input "true"
click at [186, 193] on label "Sometimes" at bounding box center [198, 189] width 52 height 14
click at [185, 192] on input "Sometimes" at bounding box center [182, 189] width 6 height 6
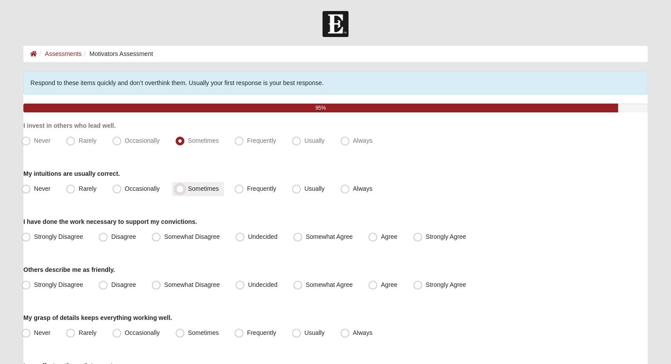
radio input "true"
click at [322, 240] on label "Somewhat Agree" at bounding box center [324, 237] width 68 height 14
click at [302, 240] on input "Somewhat Agree" at bounding box center [300, 237] width 6 height 6
radio input "true"
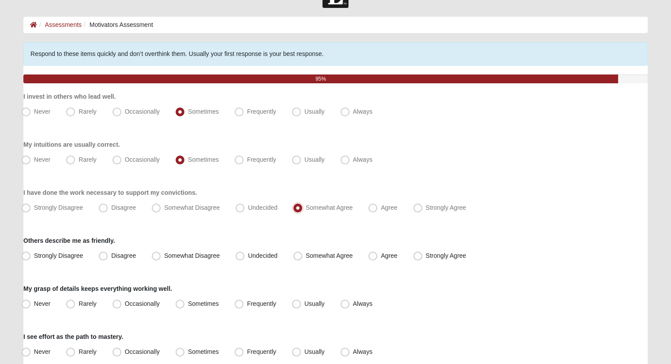
scroll to position [88, 0]
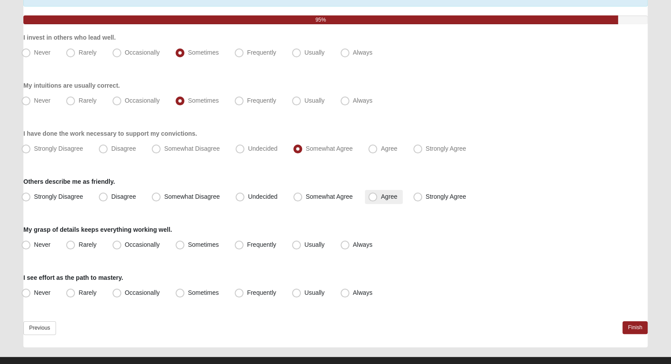
click at [390, 200] on span "Agree" at bounding box center [388, 196] width 16 height 7
click at [377, 200] on input "Agree" at bounding box center [375, 197] width 6 height 6
radio input "true"
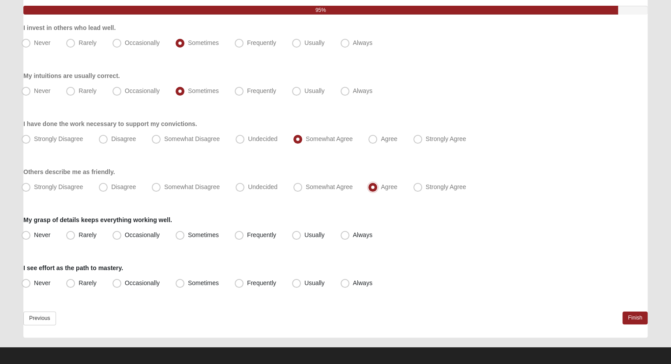
scroll to position [104, 0]
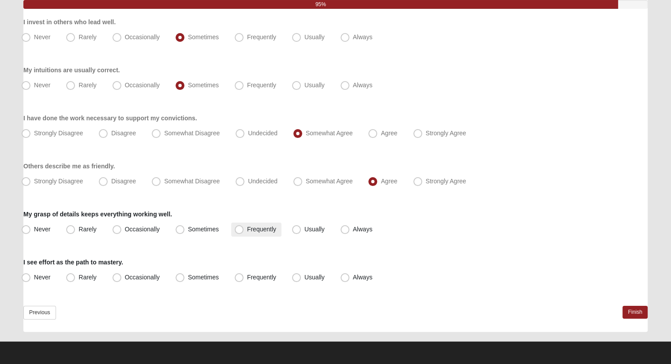
click at [256, 223] on label "Frequently" at bounding box center [256, 230] width 50 height 14
click at [244, 227] on input "Frequently" at bounding box center [241, 230] width 6 height 6
radio input "true"
click at [261, 281] on label "Frequently" at bounding box center [256, 278] width 50 height 14
click at [244, 280] on input "Frequently" at bounding box center [241, 278] width 6 height 6
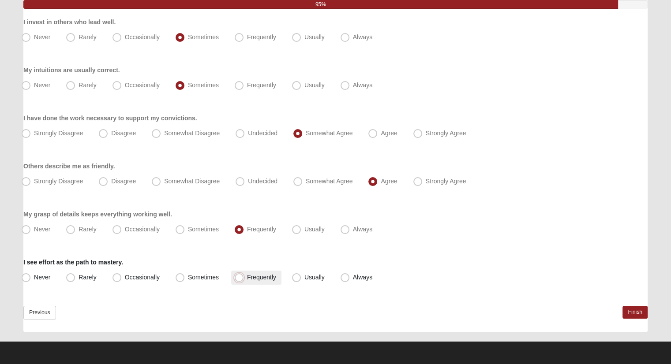
radio input "true"
click at [638, 310] on link "Finish" at bounding box center [634, 312] width 25 height 13
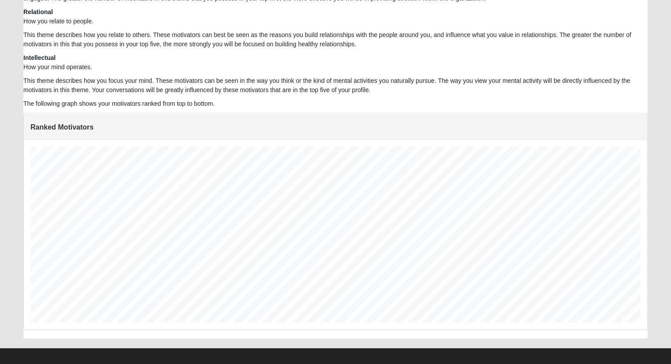
scroll to position [503, 0]
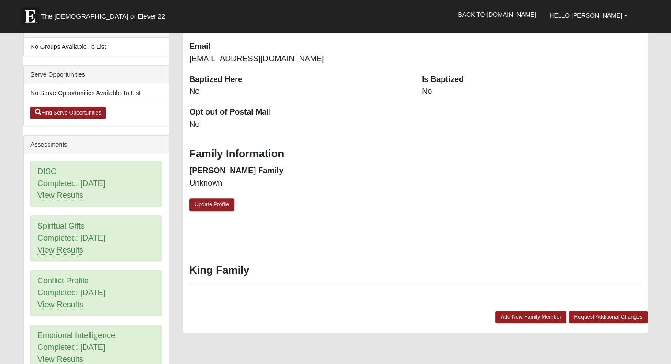
scroll to position [220, 0]
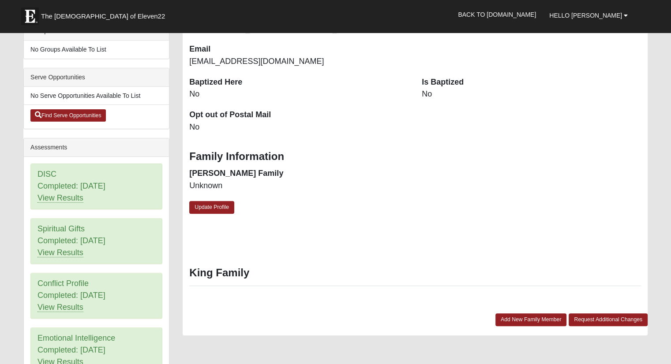
click at [71, 180] on div "DISC Completed: [DATE] View Results" at bounding box center [96, 186] width 131 height 45
click at [64, 196] on link "View Results" at bounding box center [60, 198] width 46 height 9
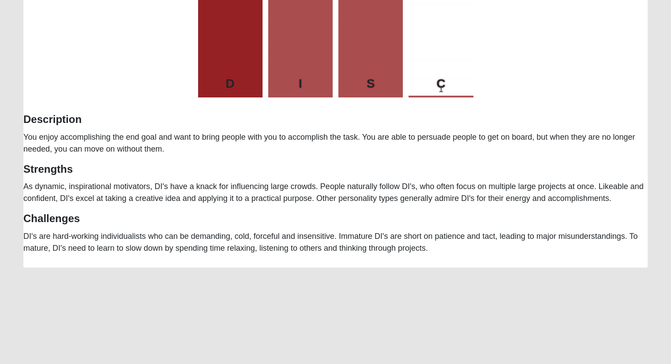
scroll to position [265, 0]
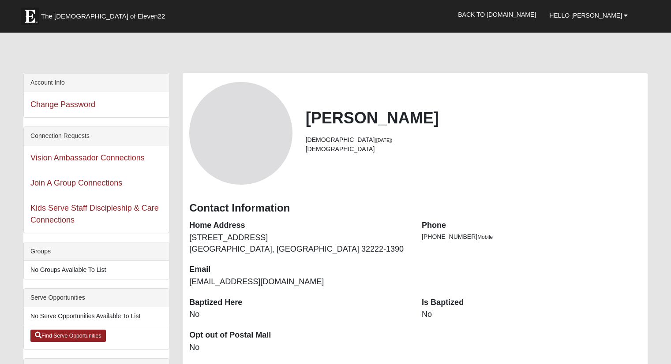
scroll to position [220, 0]
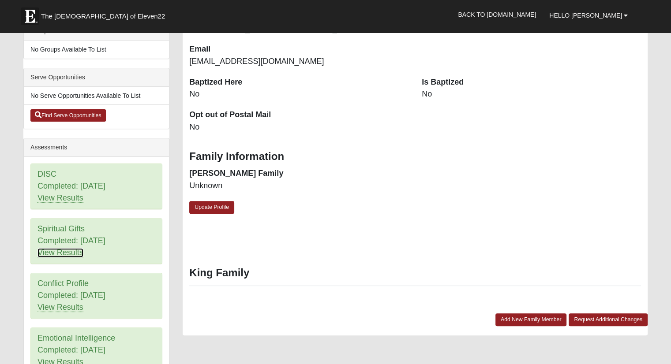
click at [65, 248] on link "View Results" at bounding box center [60, 252] width 46 height 9
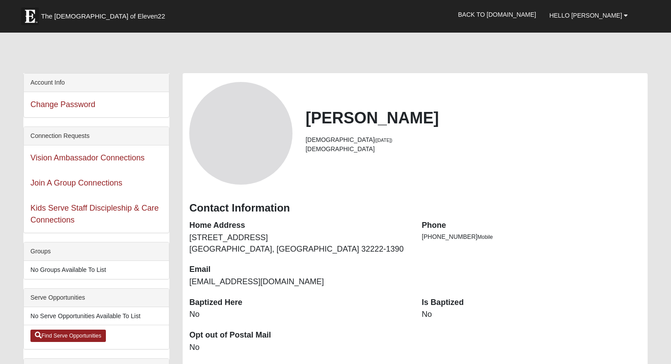
scroll to position [220, 0]
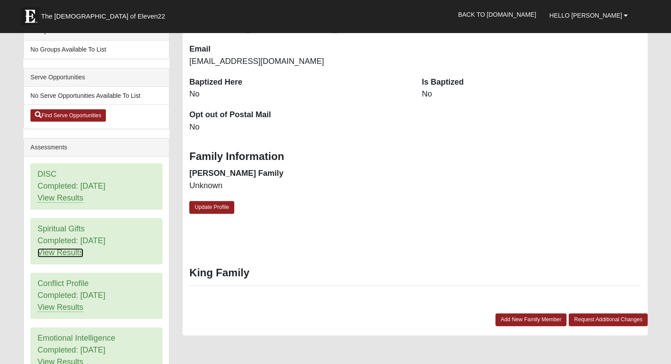
click at [68, 253] on link "View Results" at bounding box center [60, 252] width 46 height 9
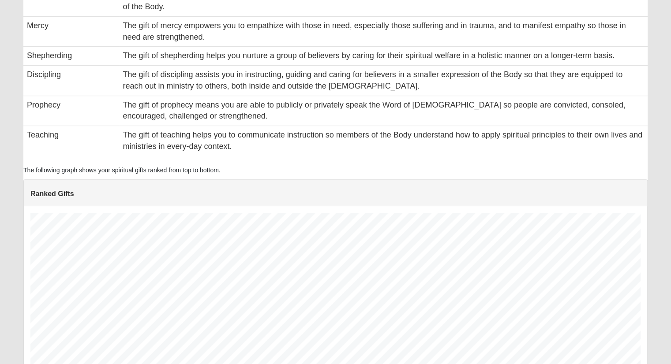
scroll to position [554, 0]
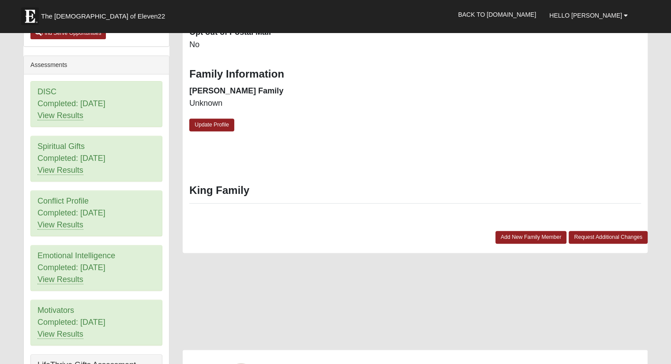
scroll to position [309, 0]
